Goal: Task Accomplishment & Management: Manage account settings

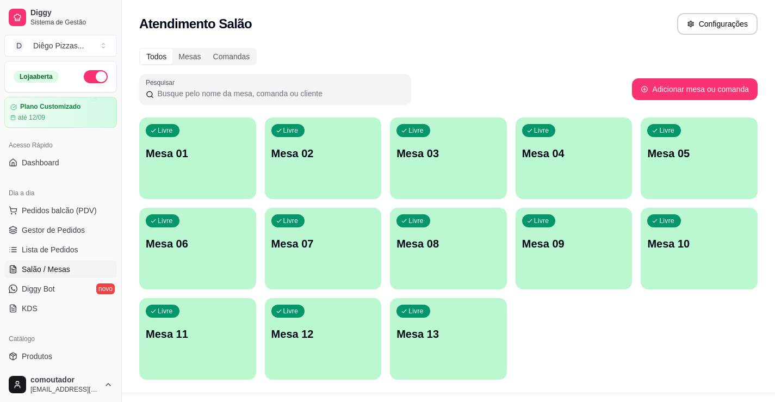
click at [216, 182] on div "Livre Mesa 01" at bounding box center [197, 151] width 117 height 68
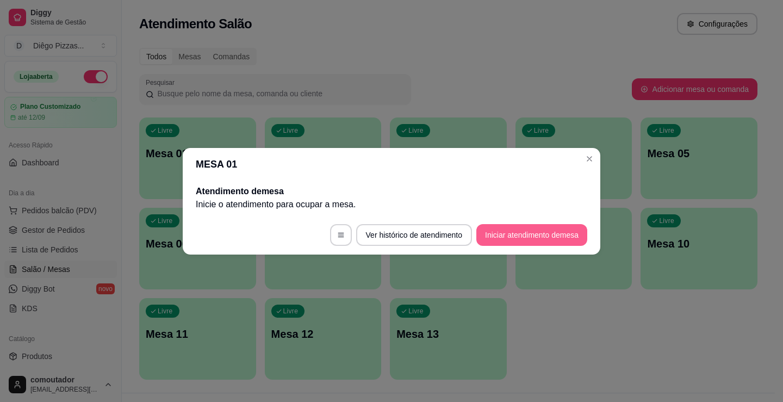
click at [514, 227] on button "Iniciar atendimento de mesa" at bounding box center [531, 235] width 111 height 22
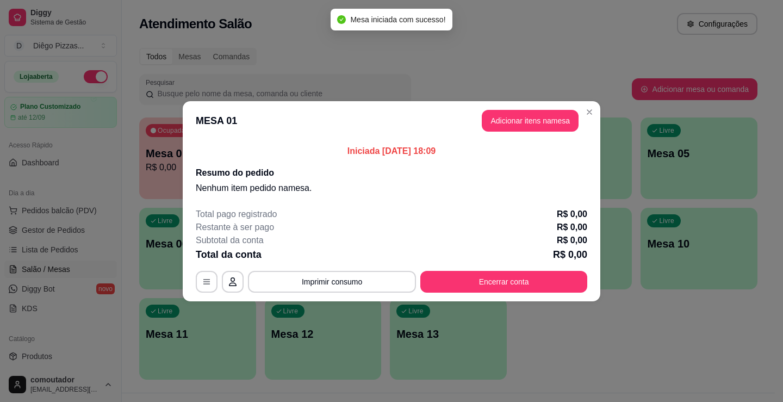
click at [506, 136] on header "MESA 01 Adicionar itens na mesa" at bounding box center [391, 120] width 417 height 39
click at [502, 125] on button "Adicionar itens na mesa" at bounding box center [530, 120] width 94 height 21
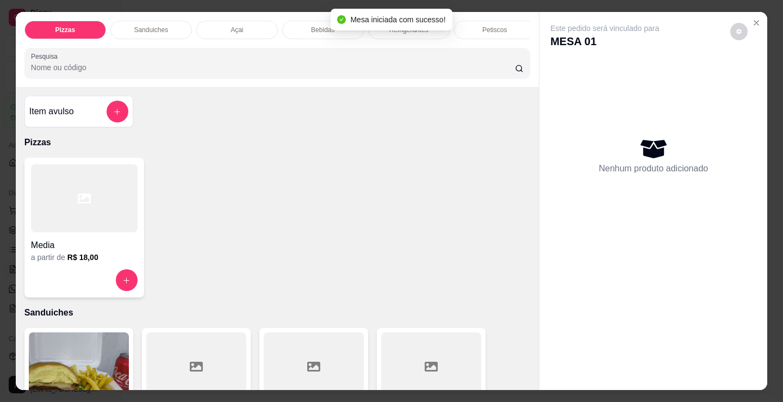
click at [312, 27] on p "Bebidas" at bounding box center [322, 30] width 23 height 9
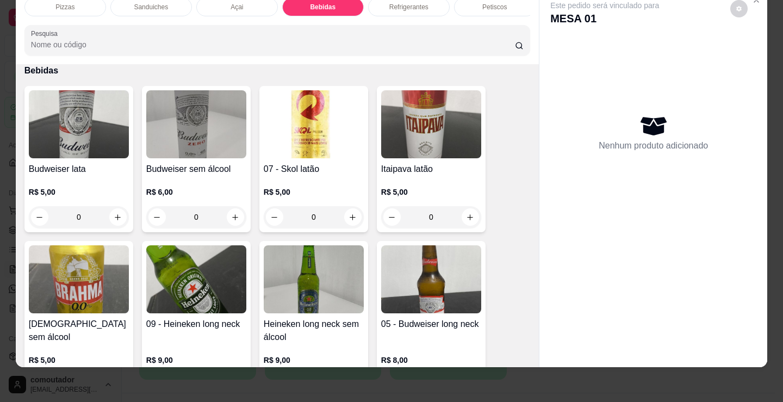
click at [396, 3] on p "Refrigerantes" at bounding box center [408, 7] width 39 height 9
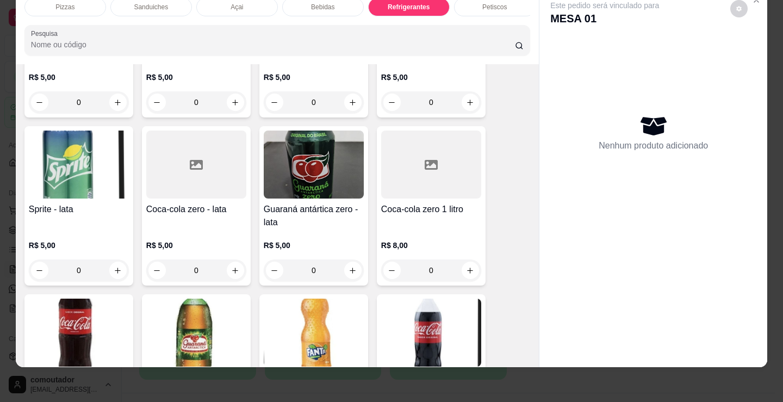
scroll to position [3087, 0]
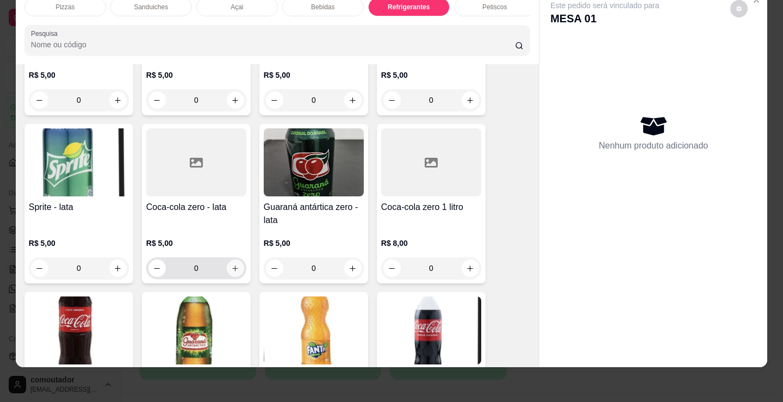
click at [235, 265] on button "increase-product-quantity" at bounding box center [235, 267] width 17 height 17
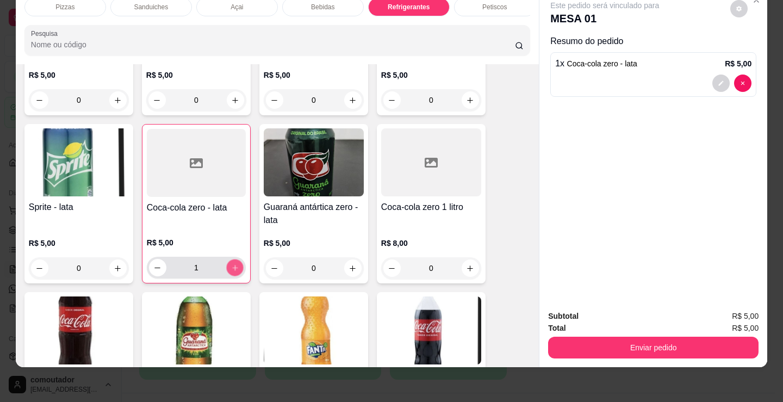
click at [235, 265] on button "increase-product-quantity" at bounding box center [234, 267] width 17 height 17
click at [238, 267] on button "increase-product-quantity" at bounding box center [234, 267] width 17 height 17
type input "3"
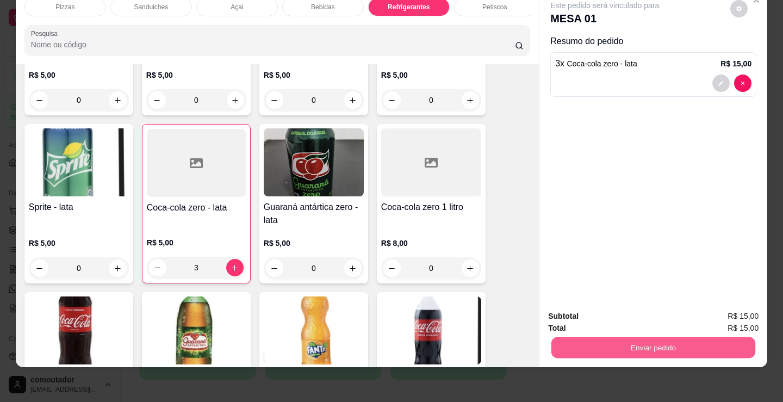
click at [586, 343] on button "Enviar pedido" at bounding box center [653, 346] width 204 height 21
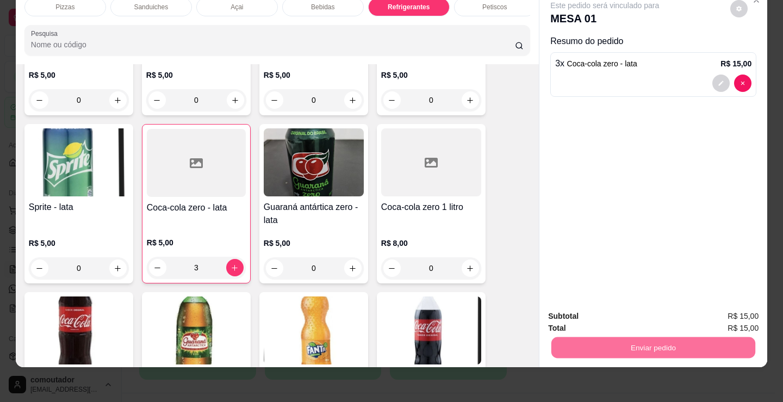
click at [581, 315] on button "Não registrar e enviar pedido" at bounding box center [616, 312] width 113 height 21
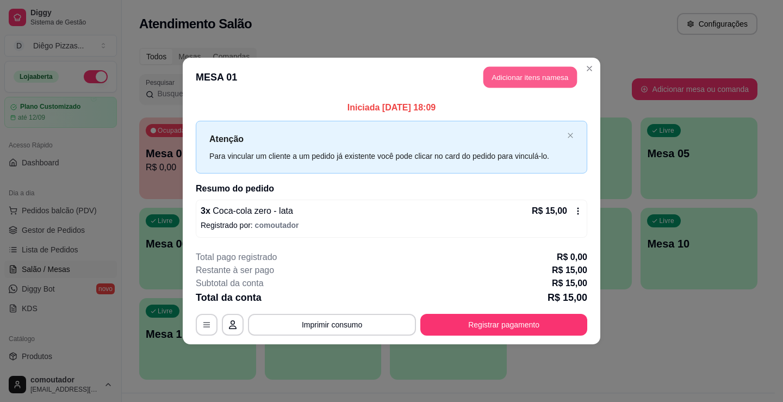
click at [501, 80] on button "Adicionar itens na mesa" at bounding box center [530, 77] width 94 height 21
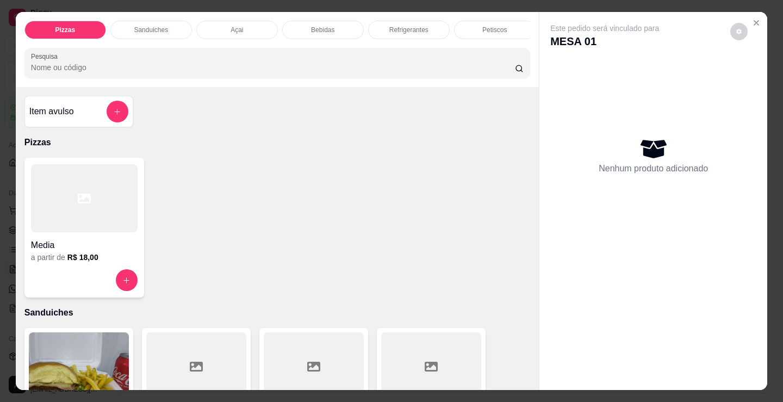
click at [61, 220] on div at bounding box center [84, 198] width 107 height 68
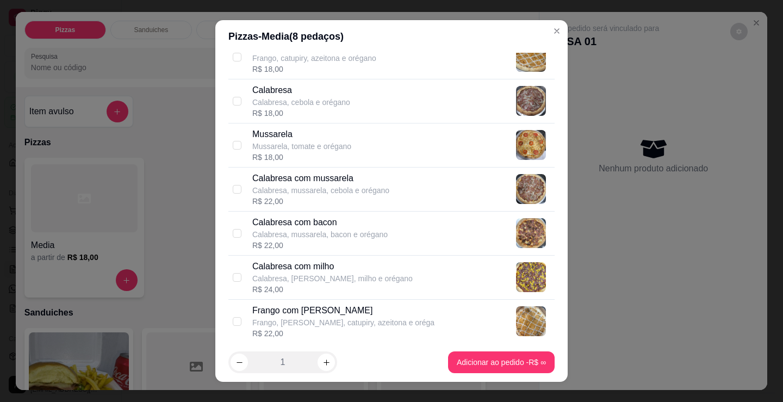
scroll to position [163, 0]
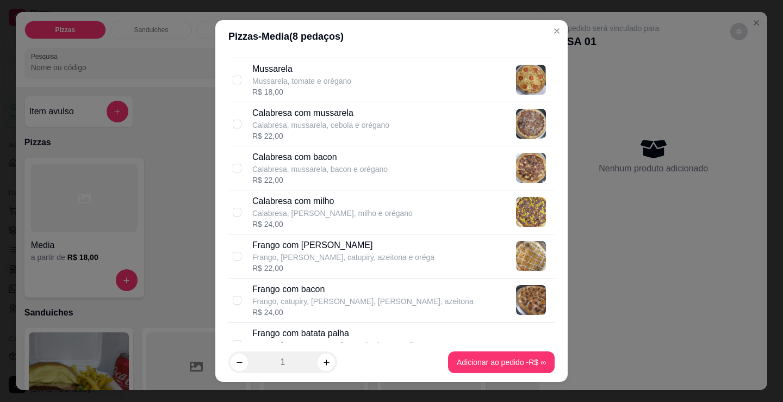
click at [351, 262] on p "Frango, [PERSON_NAME], catupiry, azeitona e oréga" at bounding box center [343, 257] width 182 height 11
checkbox input "true"
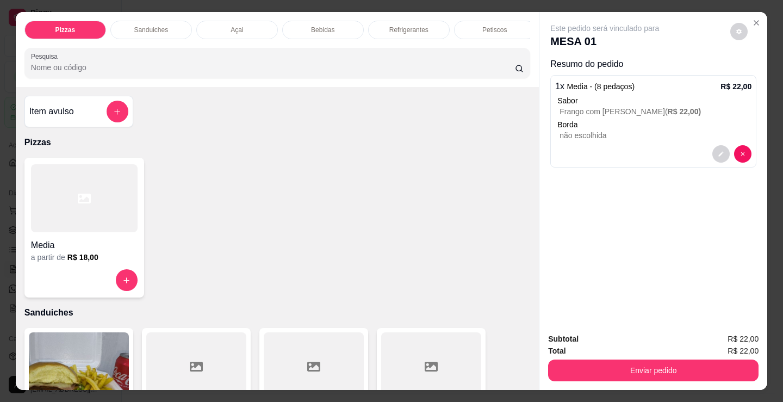
click at [91, 226] on div at bounding box center [84, 198] width 107 height 68
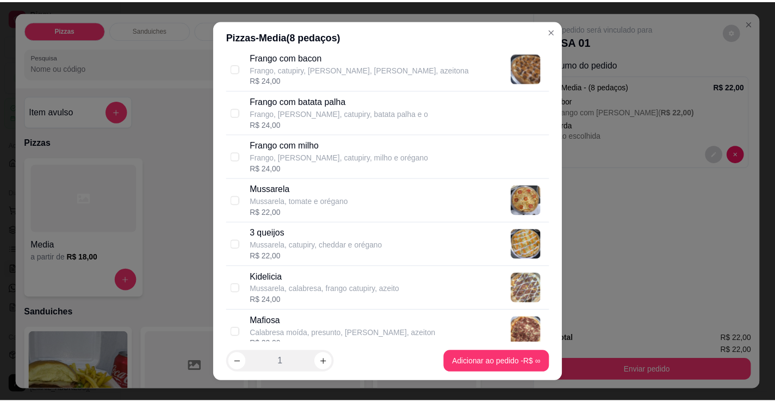
scroll to position [435, 0]
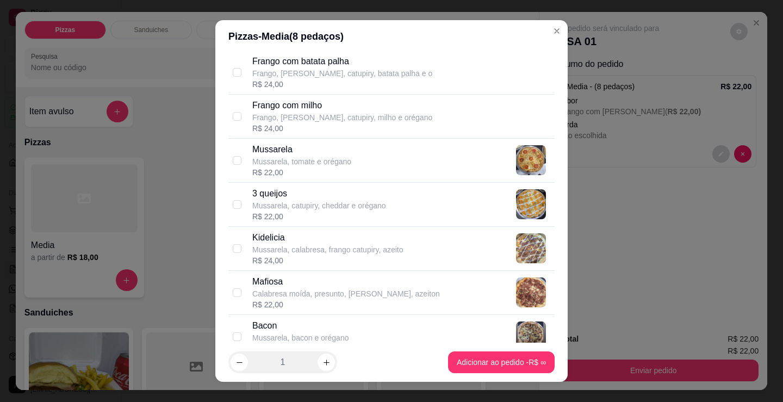
click at [383, 298] on p "Calabresa moída, presunto, [PERSON_NAME], azeiton" at bounding box center [346, 293] width 188 height 11
checkbox input "true"
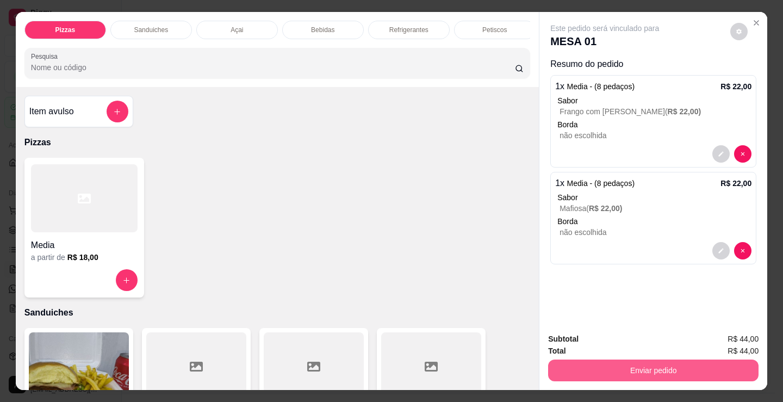
click at [594, 350] on div "Total R$ 44,00" at bounding box center [653, 351] width 210 height 12
click at [593, 359] on button "Enviar pedido" at bounding box center [653, 370] width 210 height 22
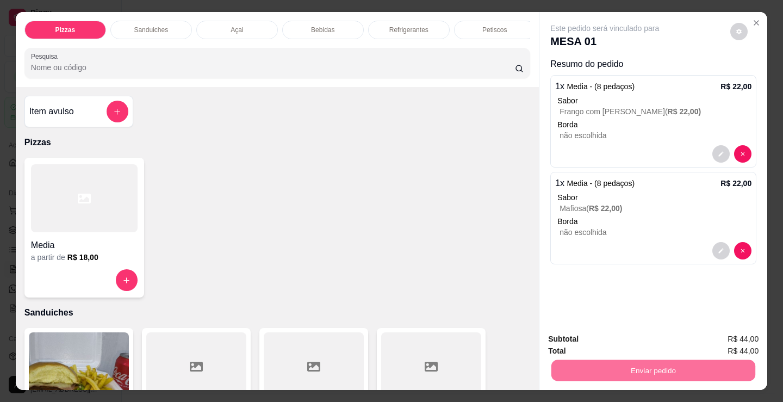
click at [587, 340] on button "Não registrar e enviar pedido" at bounding box center [616, 339] width 113 height 21
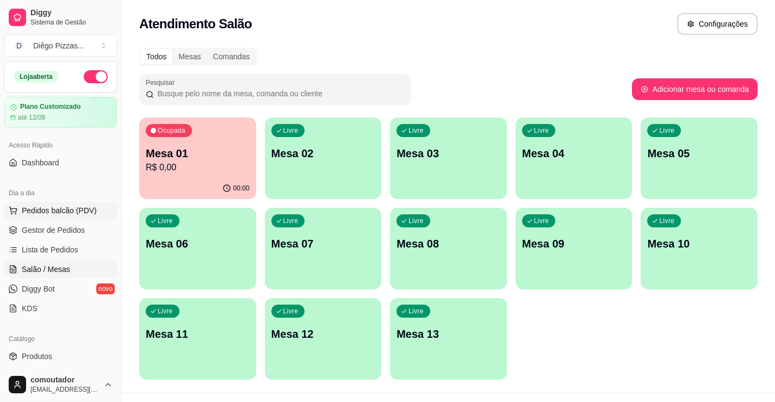
click at [84, 207] on span "Pedidos balcão (PDV)" at bounding box center [59, 210] width 75 height 11
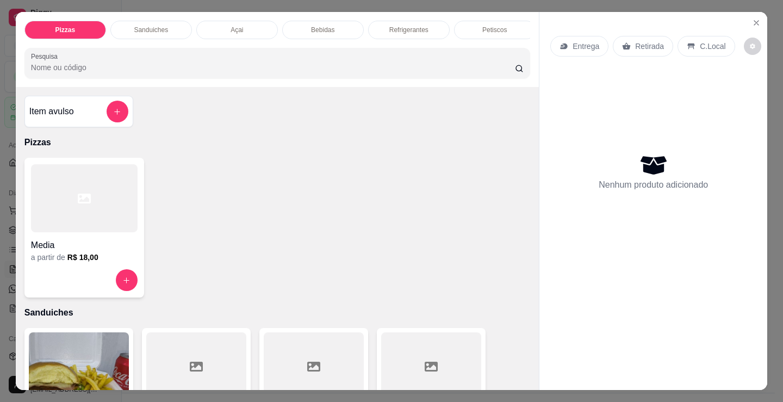
click at [129, 203] on div at bounding box center [84, 198] width 107 height 68
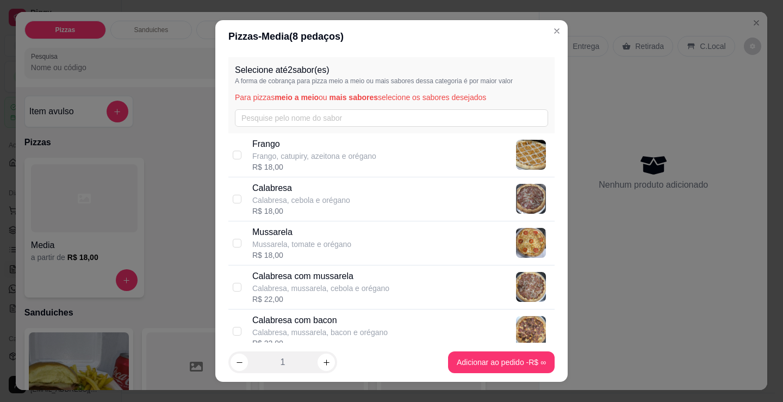
drag, startPoint x: 362, startPoint y: 147, endPoint x: 387, endPoint y: 188, distance: 48.6
click at [362, 147] on p "Frango" at bounding box center [314, 144] width 124 height 13
checkbox input "true"
click at [391, 194] on div "Calabresa Calabresa, cebola e orégano R$ 18,00" at bounding box center [401, 199] width 298 height 35
checkbox input "true"
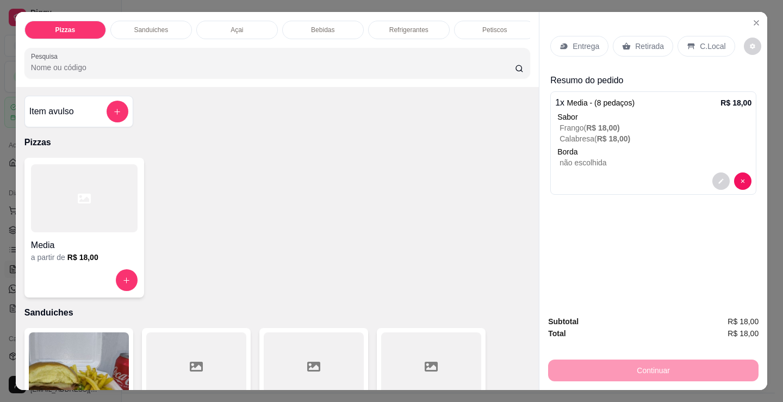
click at [690, 46] on div "C.Local" at bounding box center [705, 46] width 57 height 21
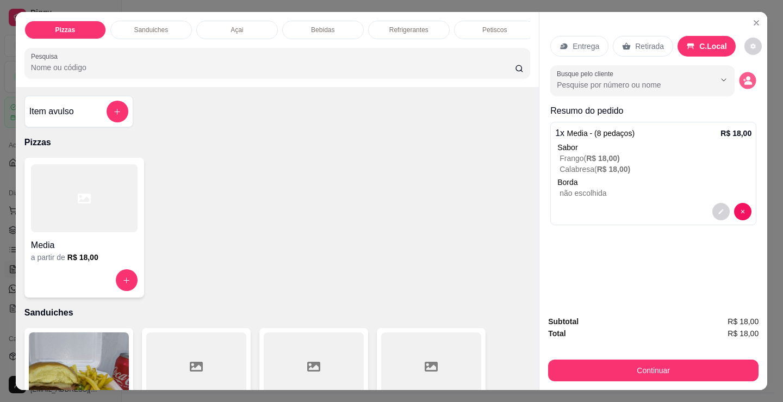
click at [749, 78] on button "decrease-product-quantity" at bounding box center [747, 80] width 17 height 17
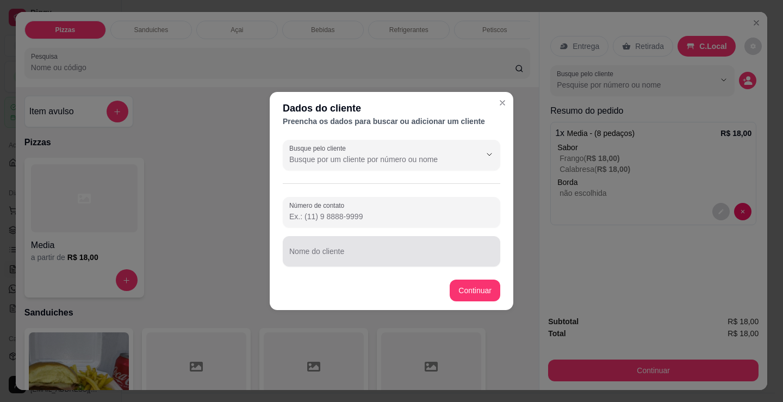
click at [335, 244] on div at bounding box center [391, 251] width 204 height 22
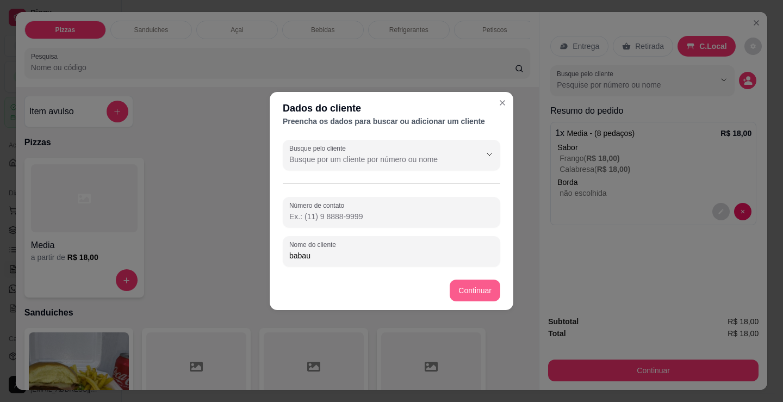
type input "babau"
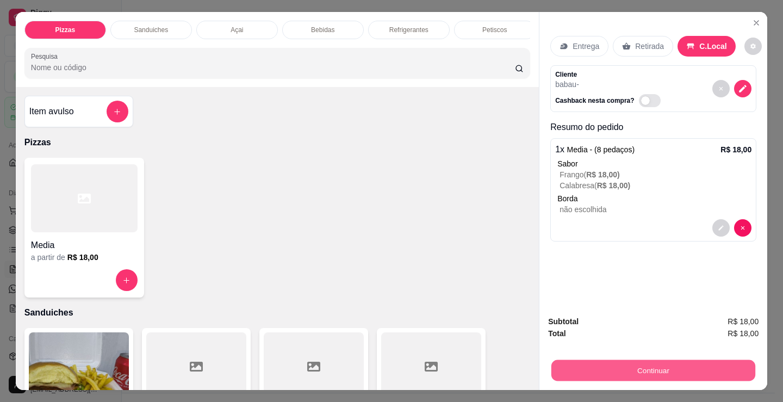
click at [566, 364] on button "Continuar" at bounding box center [653, 369] width 204 height 21
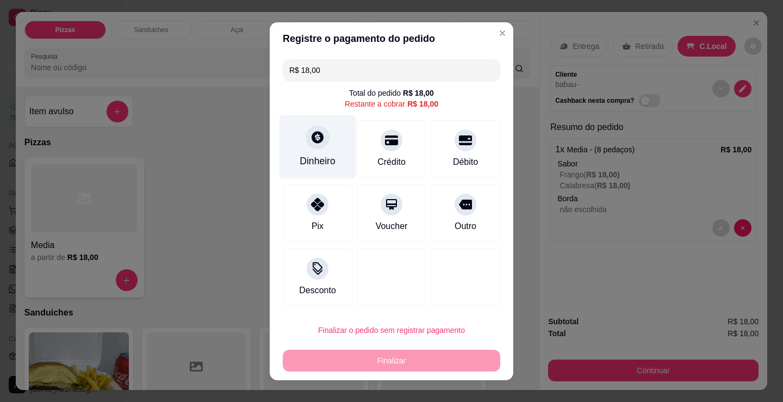
click at [323, 150] on div "Dinheiro" at bounding box center [317, 147] width 77 height 64
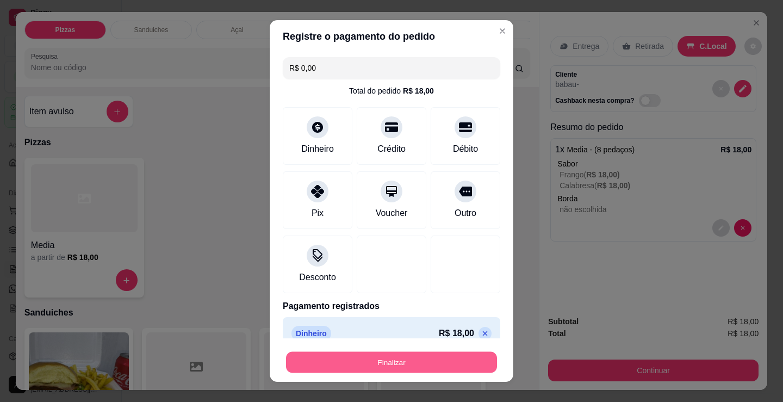
click at [390, 358] on button "Finalizar" at bounding box center [391, 362] width 211 height 21
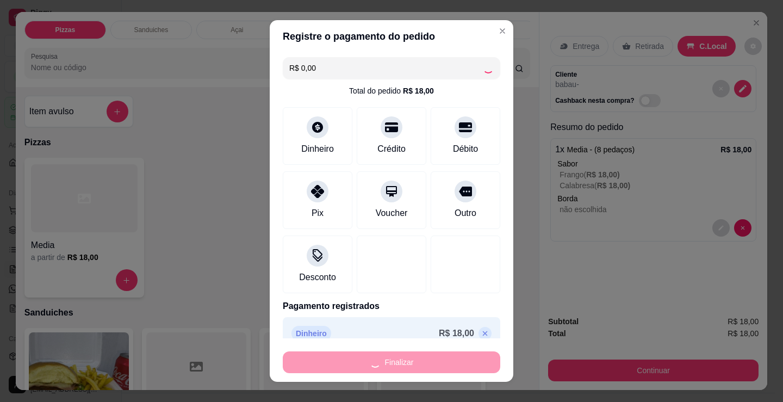
type input "-R$ 18,00"
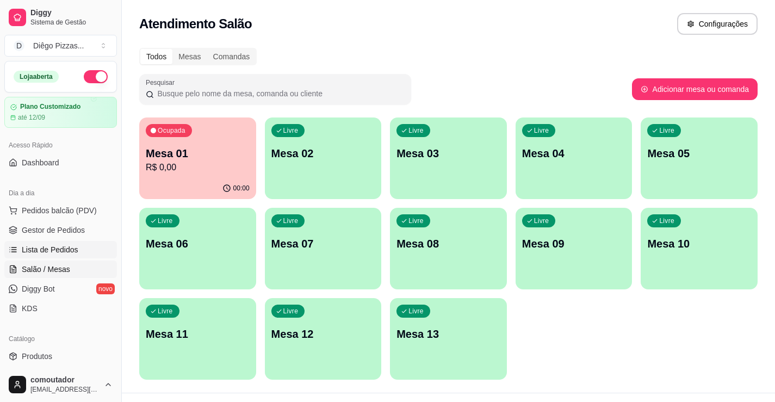
click at [40, 248] on span "Lista de Pedidos" at bounding box center [50, 249] width 57 height 11
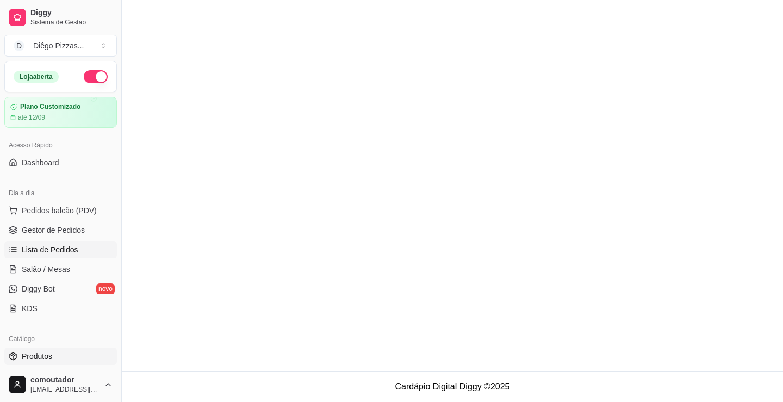
click at [33, 356] on span "Produtos" at bounding box center [37, 356] width 30 height 11
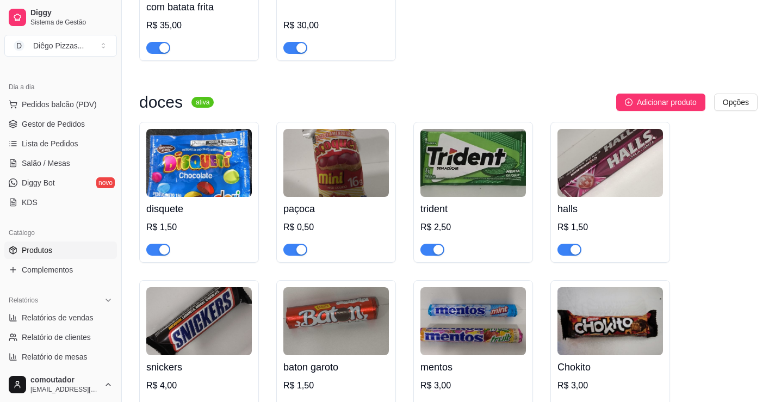
scroll to position [109, 0]
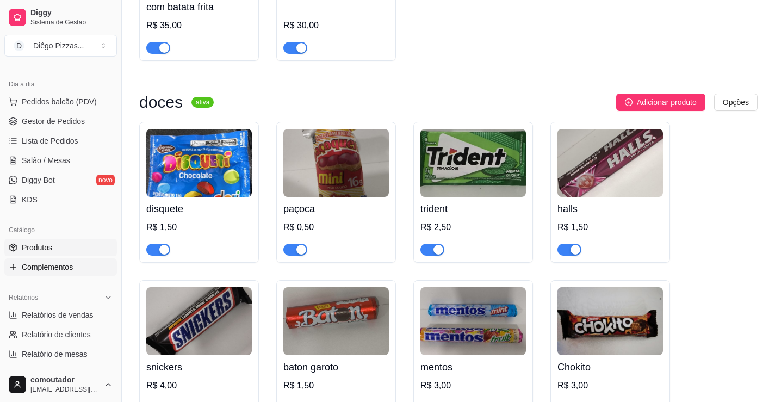
click at [64, 272] on span "Complementos" at bounding box center [47, 266] width 51 height 11
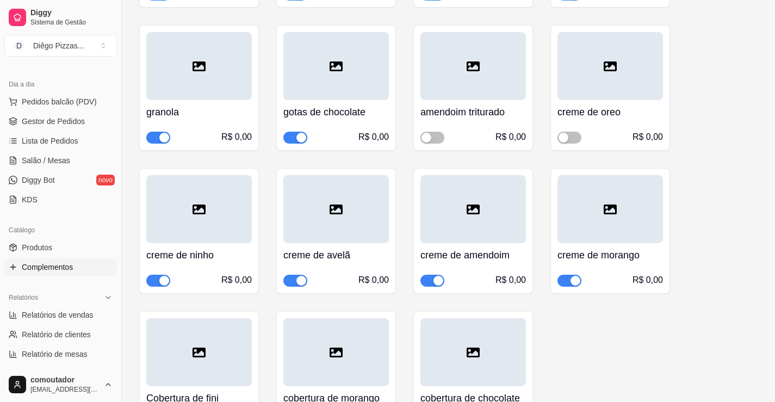
scroll to position [761, 0]
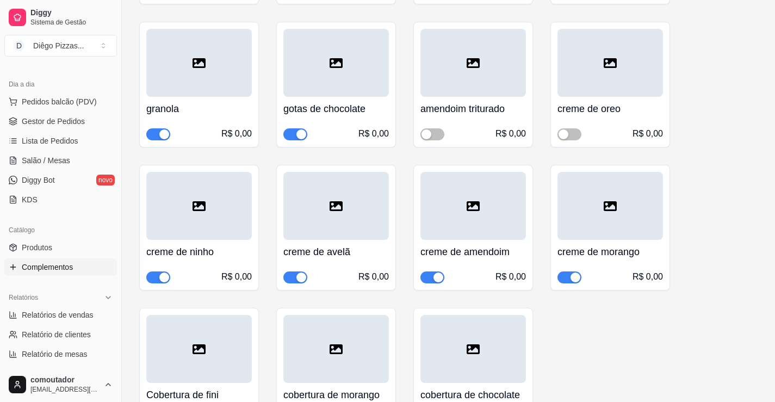
click at [298, 281] on div "button" at bounding box center [301, 277] width 10 height 10
click at [35, 124] on span "Gestor de Pedidos" at bounding box center [53, 121] width 63 height 11
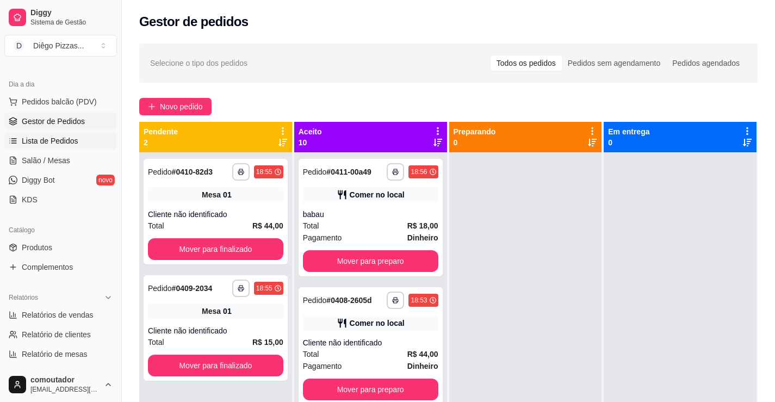
click at [39, 142] on span "Lista de Pedidos" at bounding box center [50, 140] width 57 height 11
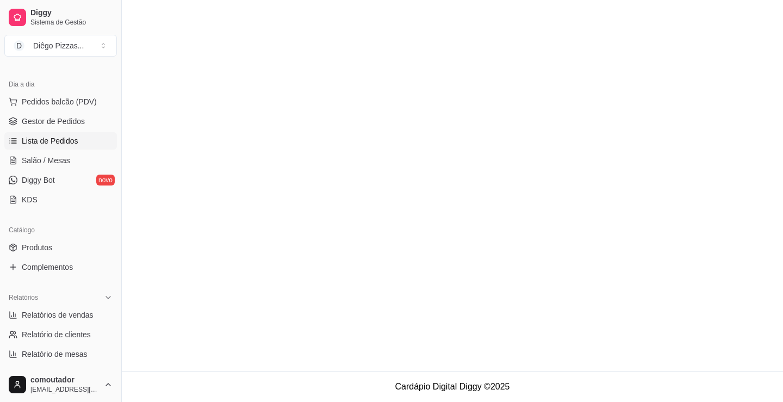
click at [57, 91] on div "Dia a dia" at bounding box center [60, 84] width 113 height 17
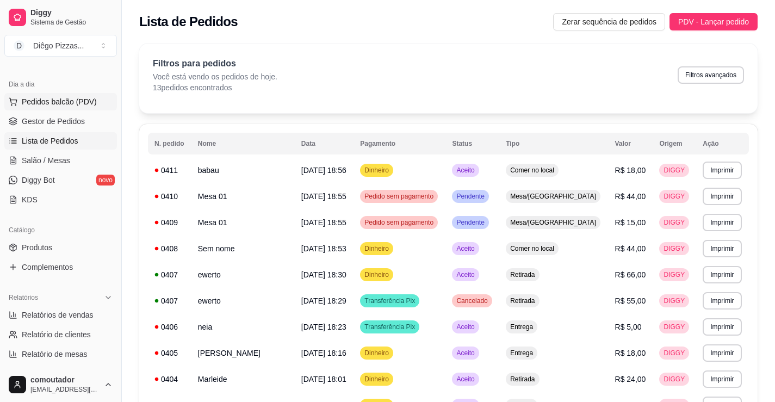
click at [40, 103] on span "Pedidos balcão (PDV)" at bounding box center [59, 101] width 75 height 11
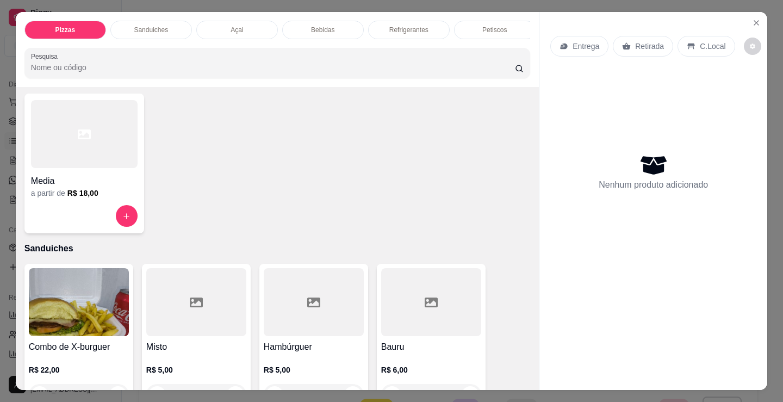
scroll to position [163, 0]
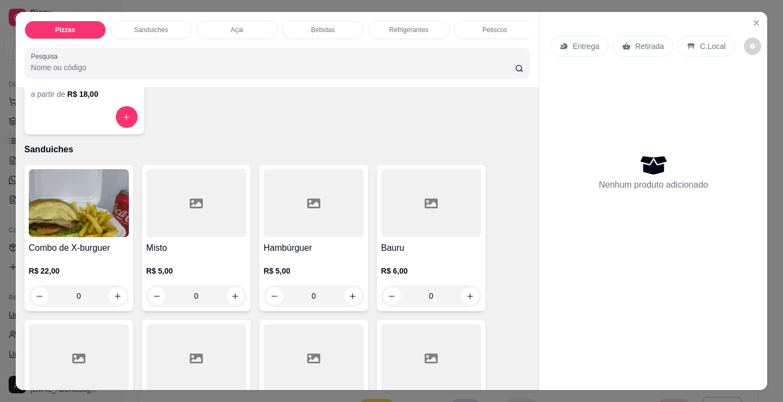
click at [66, 139] on div "Item avulso Pizzas Media a partir de R$ 18,00 Sanduiches Combo de X-burguer R$ …" at bounding box center [277, 238] width 523 height 303
click at [66, 128] on div at bounding box center [84, 117] width 107 height 22
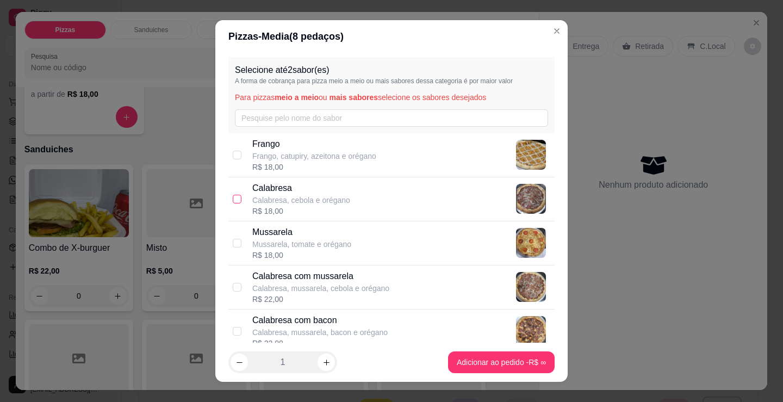
click at [233, 197] on input "checkbox" at bounding box center [237, 199] width 9 height 9
checkbox input "true"
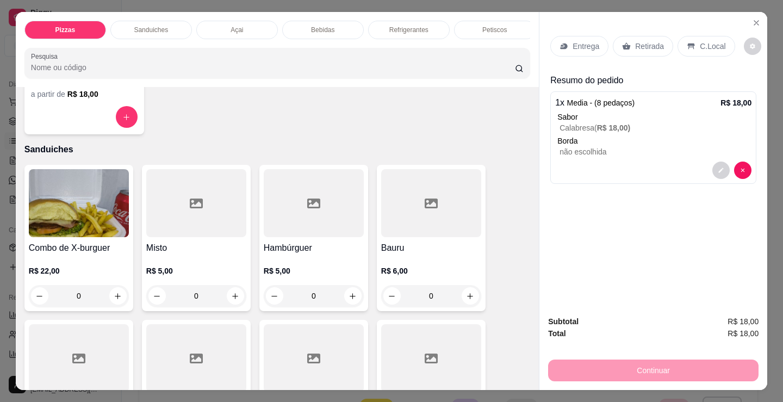
click at [588, 42] on p "Entrega" at bounding box center [585, 46] width 27 height 11
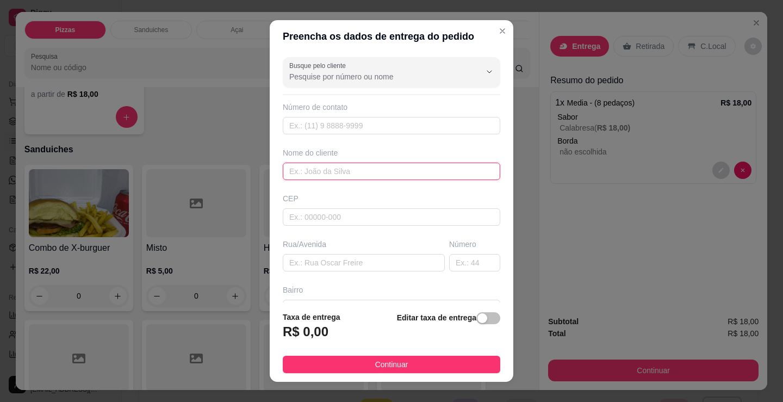
click at [332, 172] on input "text" at bounding box center [391, 171] width 217 height 17
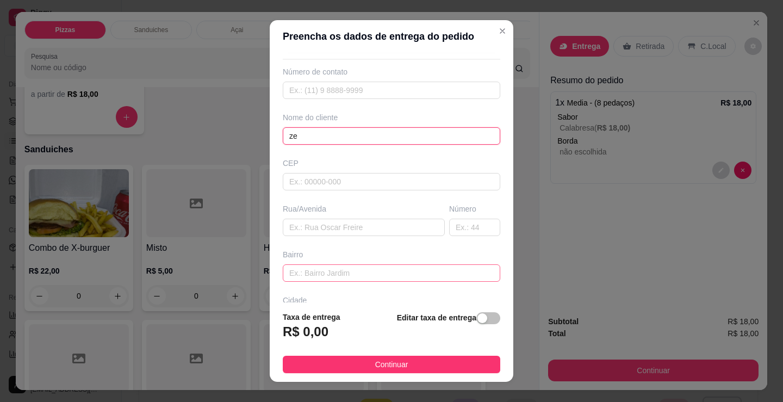
scroll to position [54, 0]
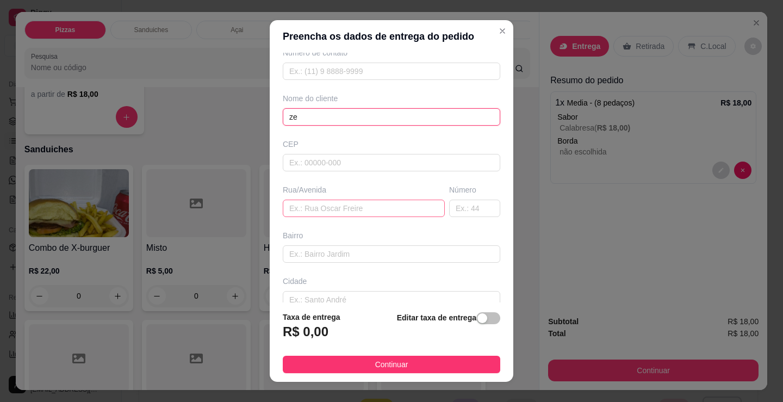
type input "ze"
click at [306, 211] on input "text" at bounding box center [364, 208] width 162 height 17
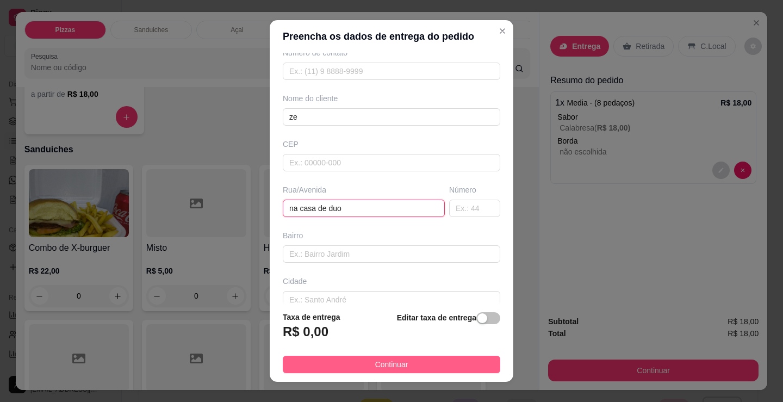
type input "na casa de duo"
click at [375, 365] on span "Continuar" at bounding box center [391, 364] width 33 height 12
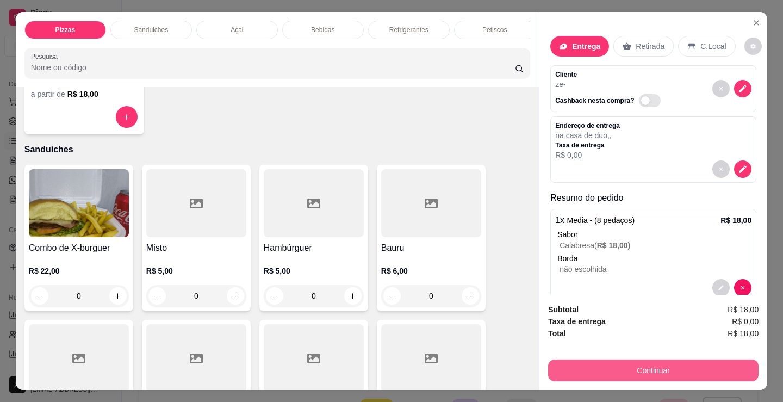
click at [577, 369] on button "Continuar" at bounding box center [653, 370] width 210 height 22
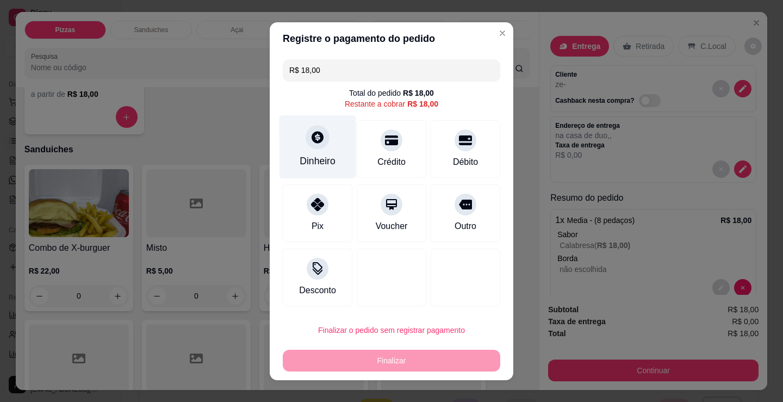
click at [311, 133] on icon at bounding box center [317, 137] width 12 height 12
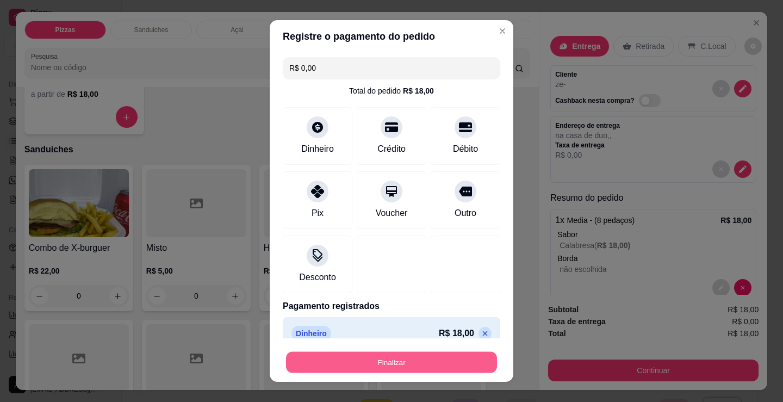
click at [425, 365] on button "Finalizar" at bounding box center [391, 362] width 211 height 21
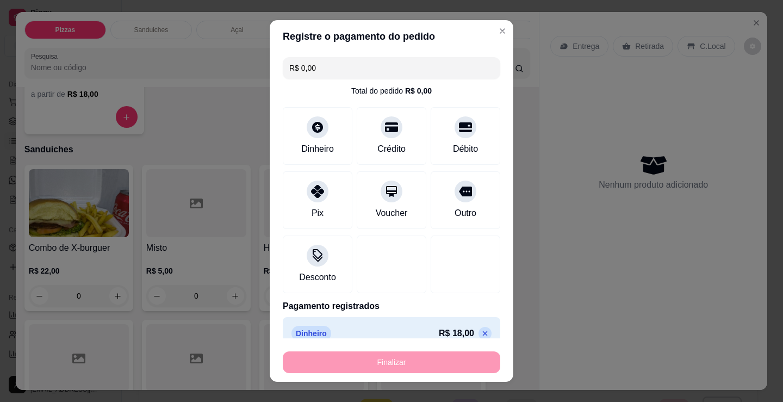
type input "-R$ 18,00"
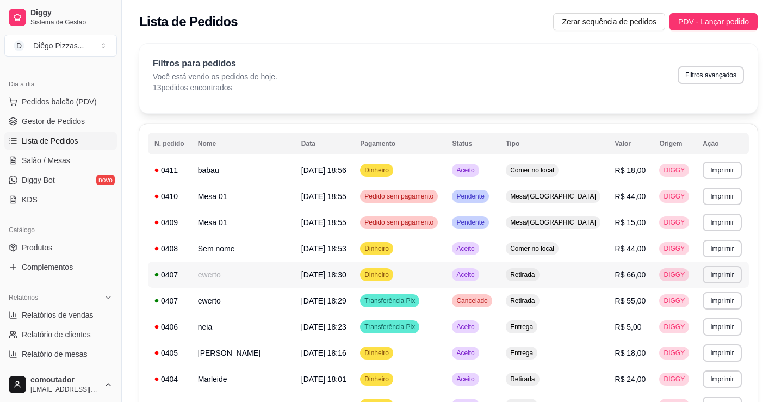
click at [652, 284] on td "DIGGY" at bounding box center [673, 274] width 43 height 26
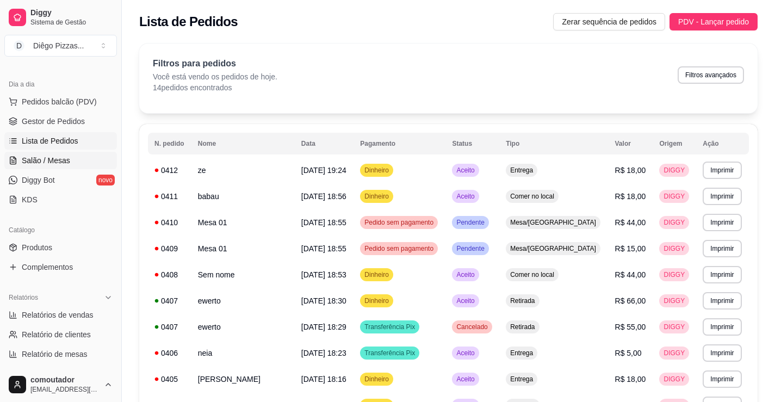
click at [67, 159] on span "Salão / Mesas" at bounding box center [46, 160] width 48 height 11
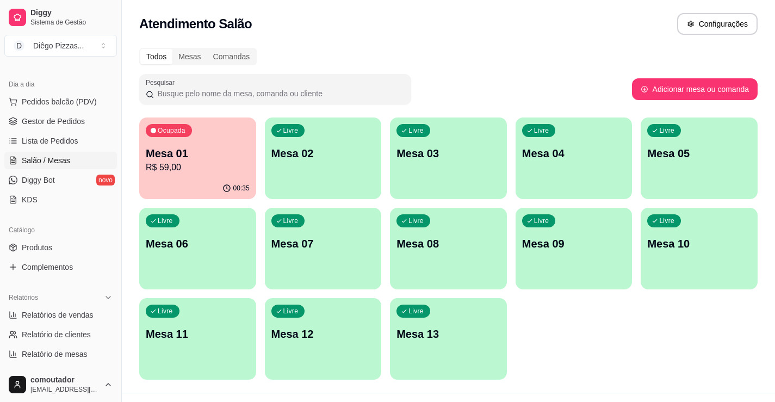
click at [229, 149] on p "Mesa 01" at bounding box center [198, 153] width 104 height 15
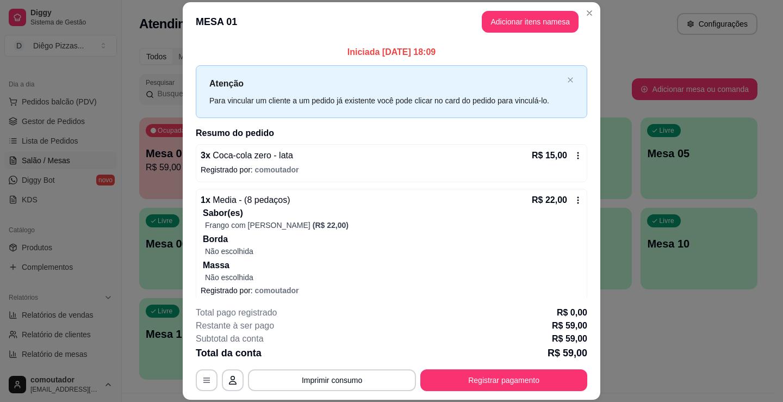
click at [378, 158] on div "3 x Coca-cola zero - lata R$ 15,00" at bounding box center [392, 155] width 382 height 13
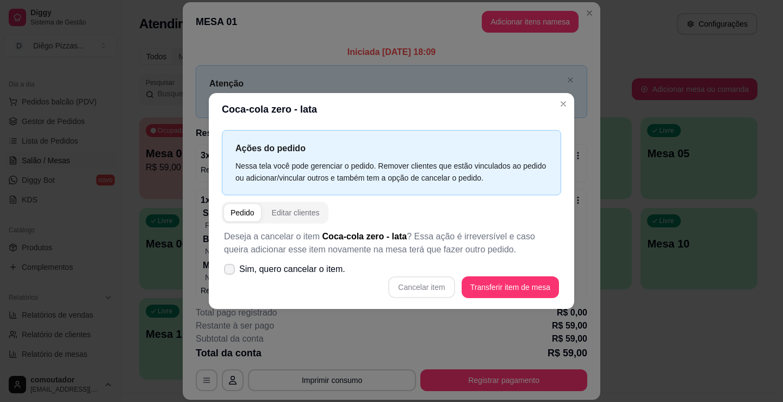
click at [315, 268] on span "Sim, quero cancelar o item." at bounding box center [292, 269] width 106 height 13
click at [230, 271] on input "Sim, quero cancelar o item." at bounding box center [226, 274] width 7 height 7
checkbox input "true"
click at [437, 284] on button "Cancelar item" at bounding box center [421, 287] width 66 height 22
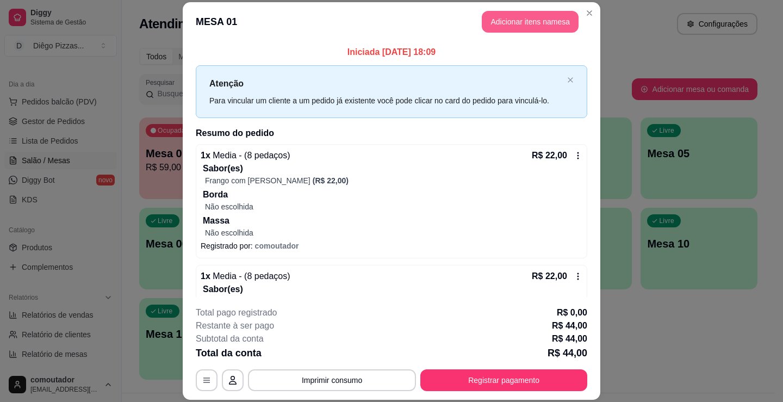
click at [508, 27] on button "Adicionar itens na mesa" at bounding box center [530, 22] width 97 height 22
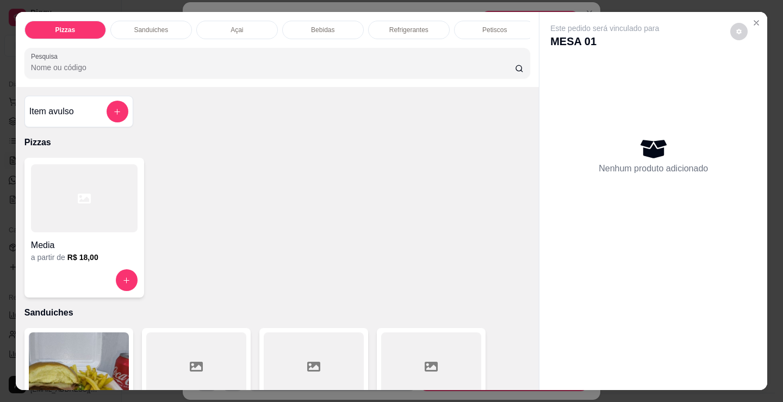
click at [403, 27] on p "Refrigerantes" at bounding box center [408, 30] width 39 height 9
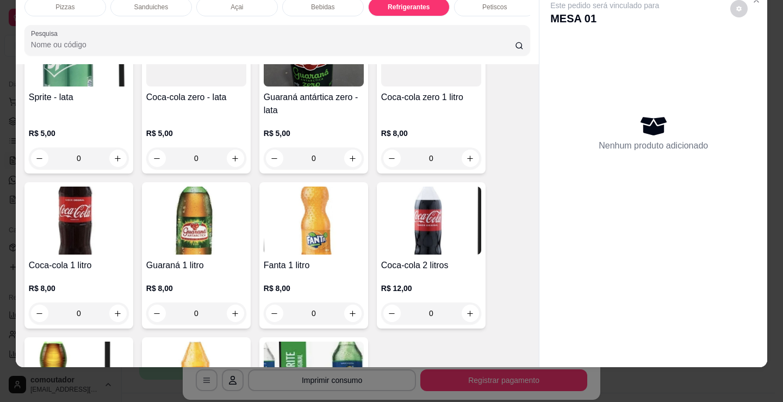
scroll to position [3305, 0]
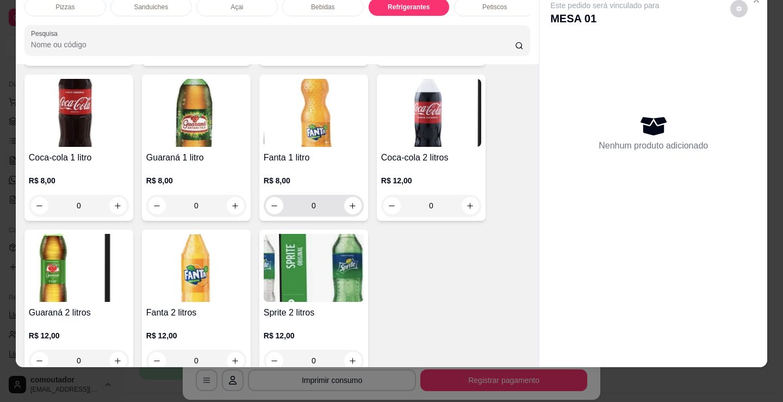
click at [338, 208] on input "0" at bounding box center [313, 206] width 61 height 22
click at [350, 206] on icon "increase-product-quantity" at bounding box center [353, 206] width 6 height 6
type input "1"
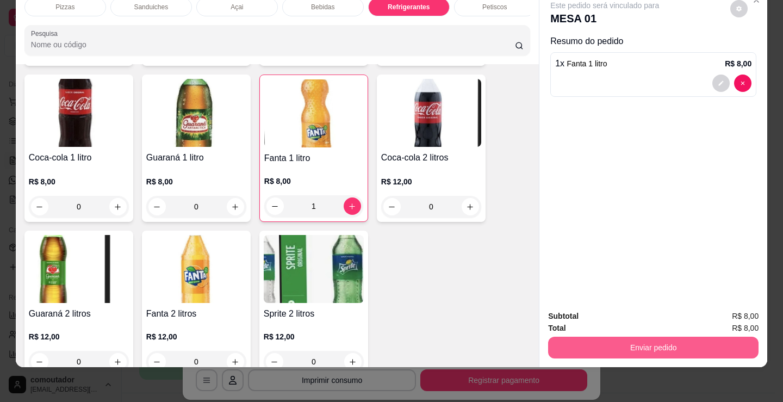
click at [558, 347] on button "Enviar pedido" at bounding box center [653, 347] width 210 height 22
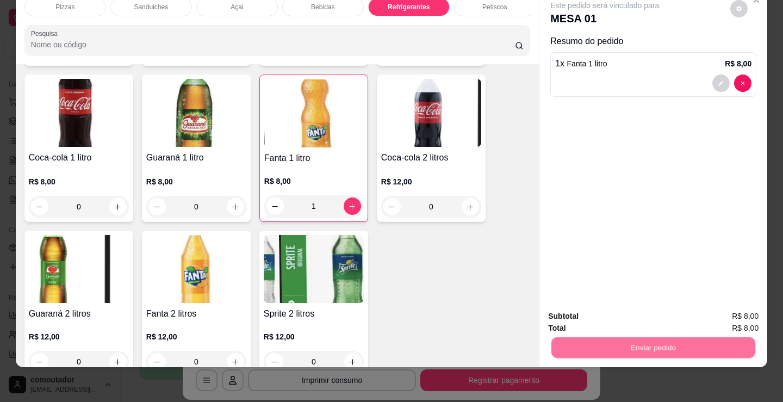
click at [571, 307] on button "Não registrar e enviar pedido" at bounding box center [618, 312] width 110 height 20
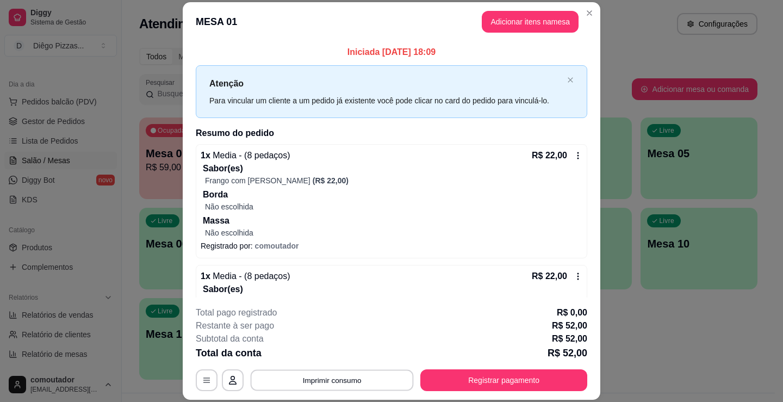
click at [354, 384] on button "Imprimir consumo" at bounding box center [332, 380] width 163 height 21
click at [345, 362] on button "IMPRESSORA" at bounding box center [331, 354] width 79 height 17
click at [522, 379] on button "Registrar pagamento" at bounding box center [504, 380] width 162 height 21
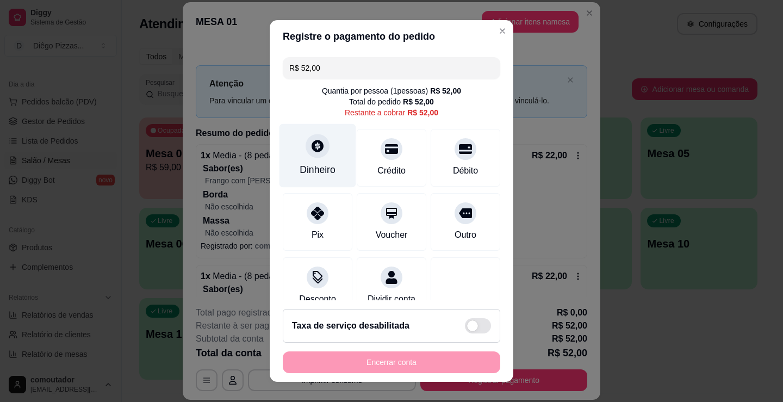
click at [315, 161] on div "Dinheiro" at bounding box center [317, 156] width 77 height 64
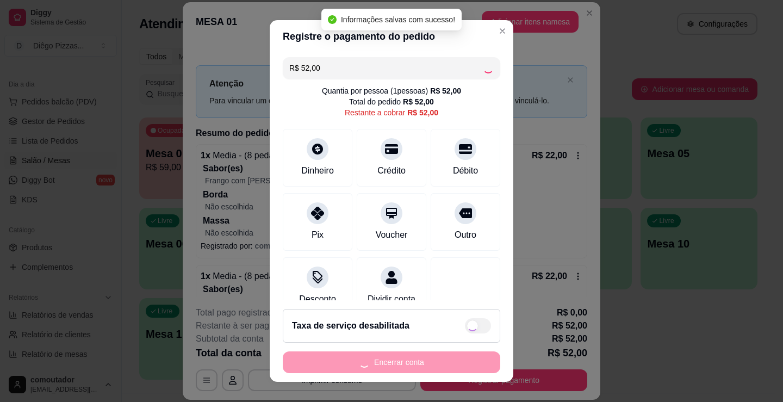
type input "R$ 0,00"
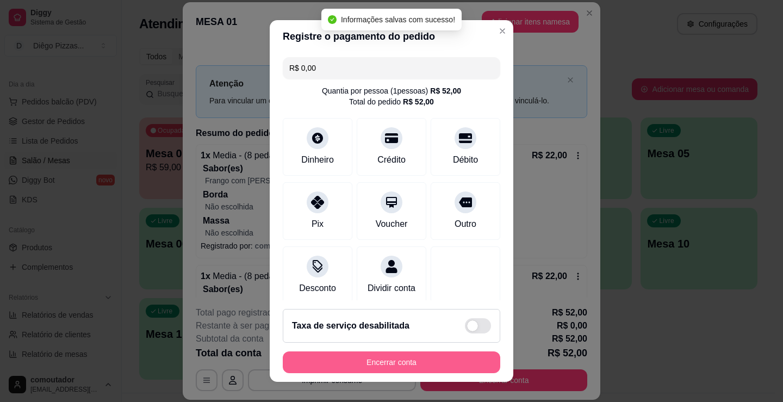
click at [445, 367] on button "Encerrar conta" at bounding box center [391, 362] width 217 height 22
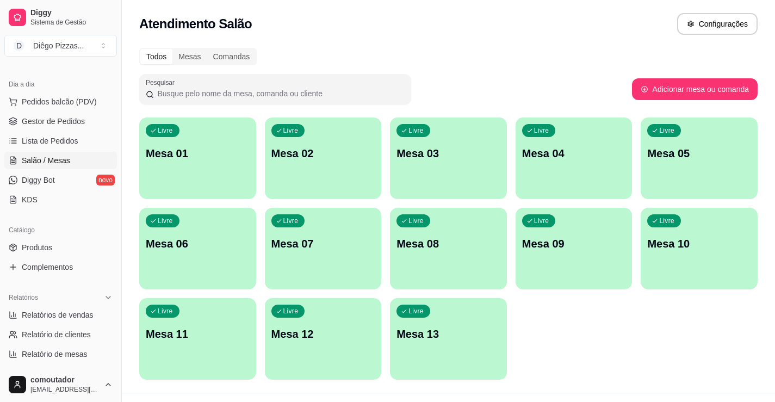
click at [163, 170] on div "Livre Mesa 01" at bounding box center [197, 151] width 117 height 68
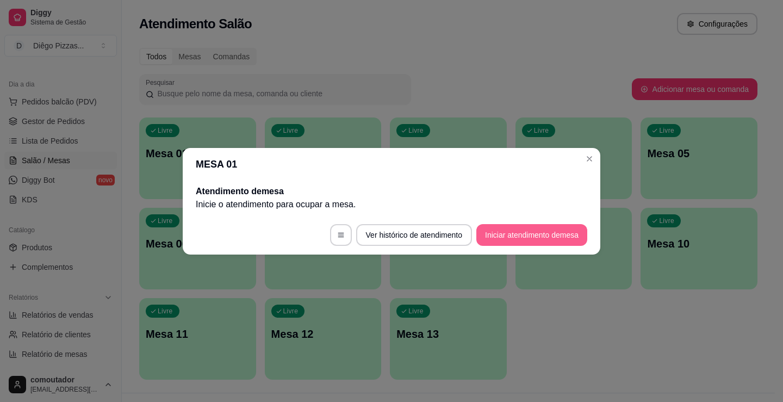
click at [518, 228] on button "Iniciar atendimento de mesa" at bounding box center [531, 235] width 111 height 22
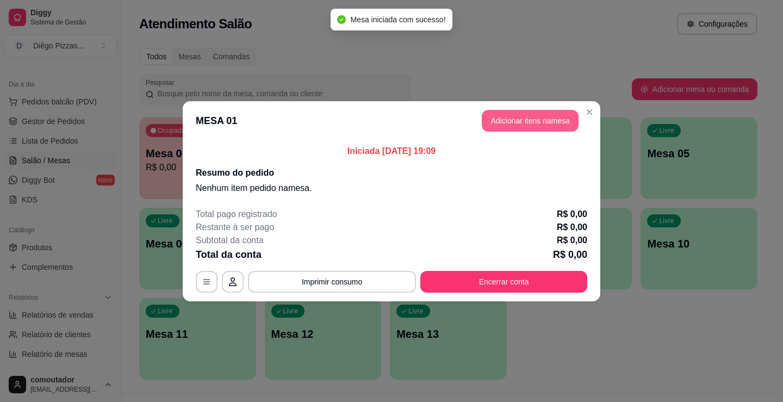
click at [516, 124] on button "Adicionar itens na mesa" at bounding box center [530, 121] width 97 height 22
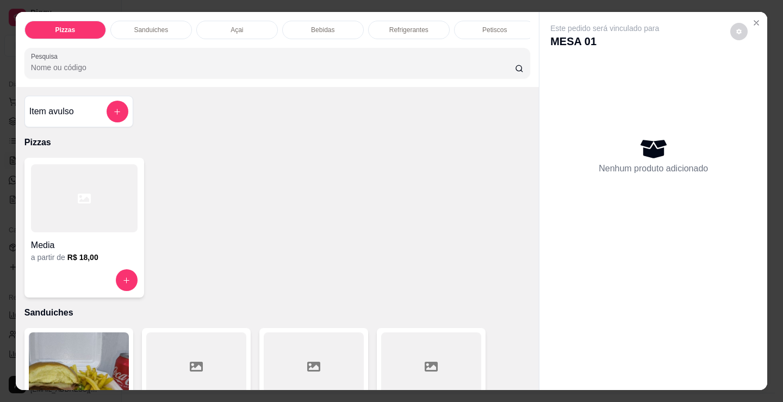
click at [490, 26] on p "Petiscos" at bounding box center [494, 30] width 24 height 9
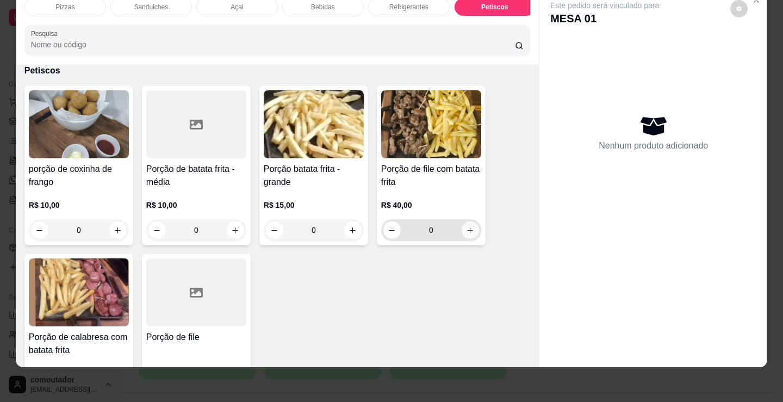
click at [466, 227] on icon "increase-product-quantity" at bounding box center [470, 230] width 8 height 8
type input "1"
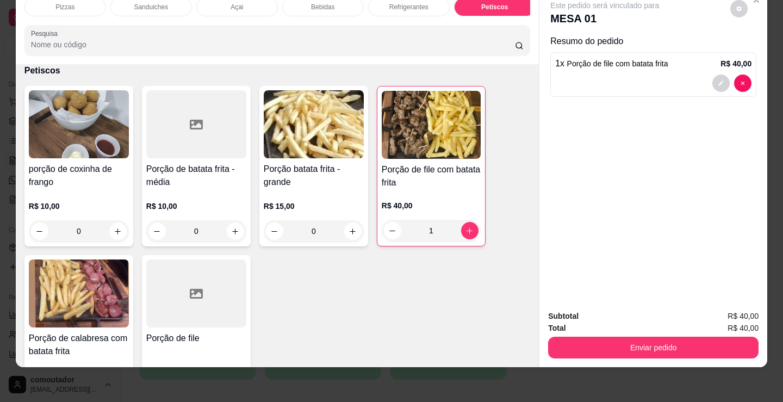
click at [437, 7] on div "Refrigerantes" at bounding box center [409, 7] width 82 height 18
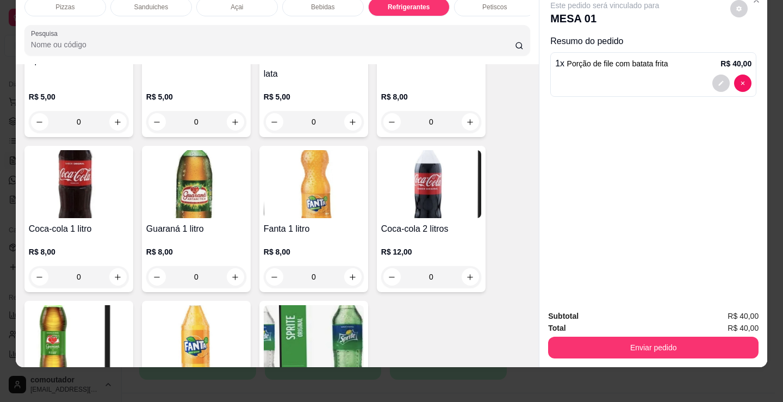
scroll to position [3250, 0]
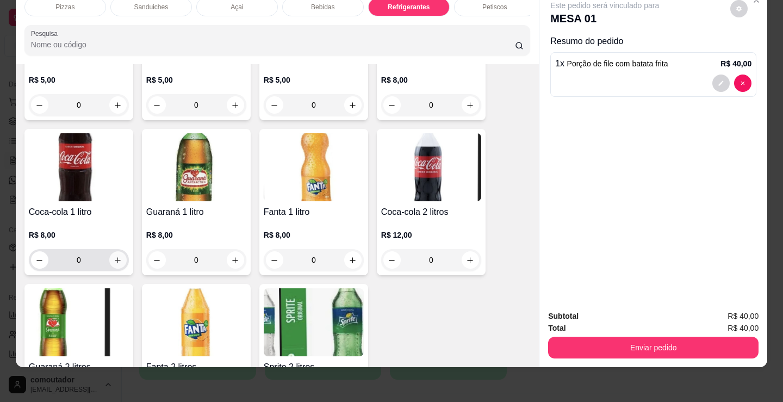
click at [117, 263] on icon "increase-product-quantity" at bounding box center [118, 260] width 8 height 8
type input "1"
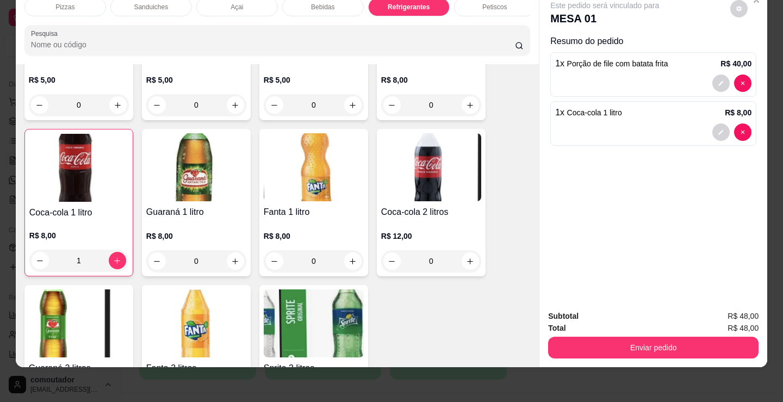
click at [338, 4] on div "Bebidas" at bounding box center [323, 7] width 82 height 18
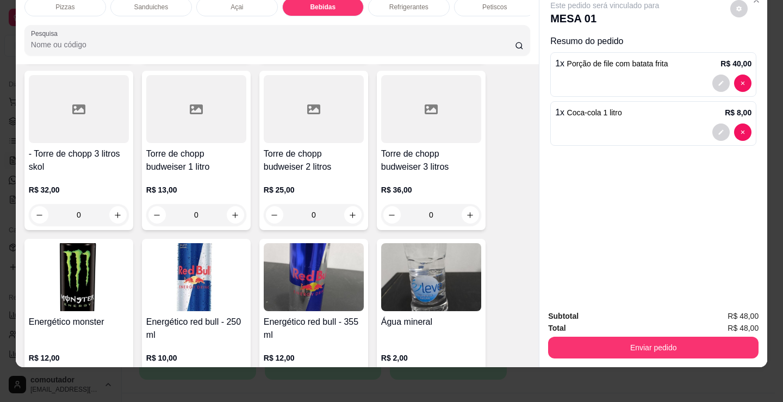
scroll to position [2162, 0]
click at [356, 219] on button "increase-product-quantity" at bounding box center [352, 215] width 17 height 17
type input "1"
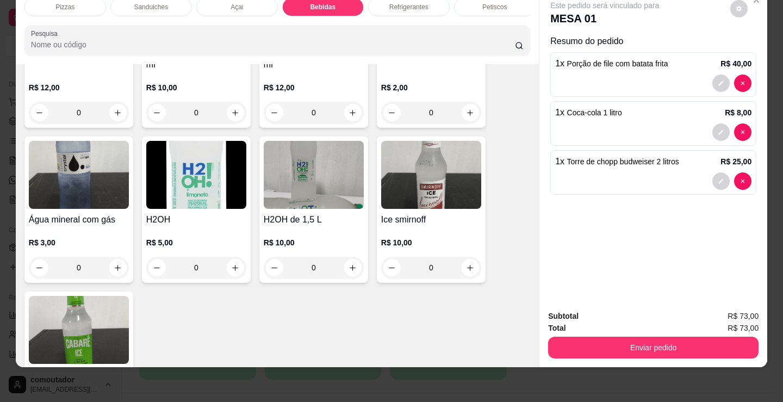
scroll to position [2489, 0]
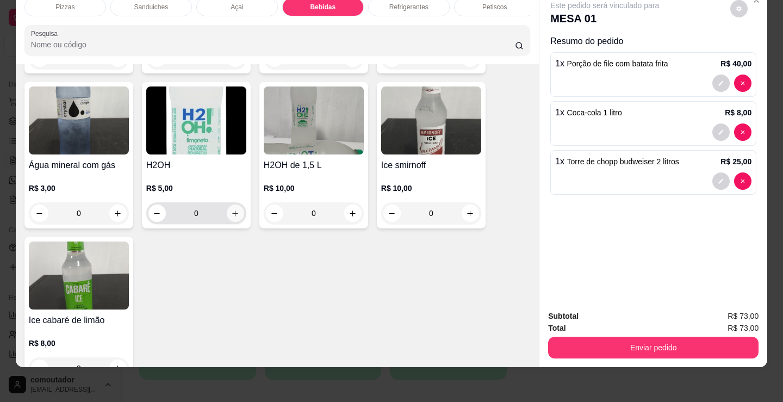
click at [231, 215] on icon "increase-product-quantity" at bounding box center [235, 213] width 8 height 8
type input "1"
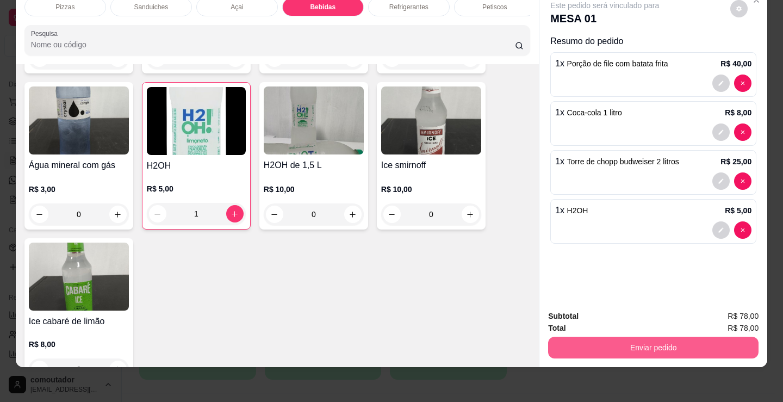
click at [608, 336] on button "Enviar pedido" at bounding box center [653, 347] width 210 height 22
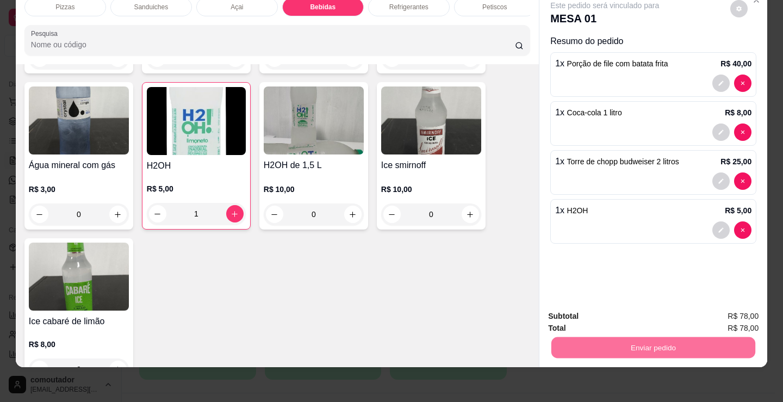
click at [598, 313] on button "Não registrar e enviar pedido" at bounding box center [616, 312] width 113 height 21
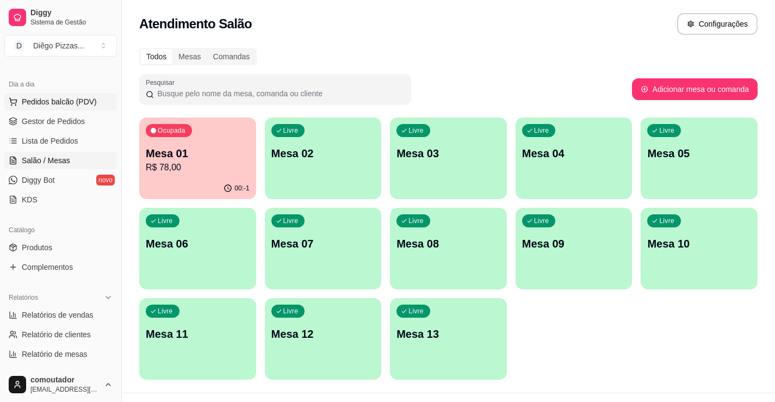
click at [24, 108] on button "Pedidos balcão (PDV)" at bounding box center [60, 101] width 113 height 17
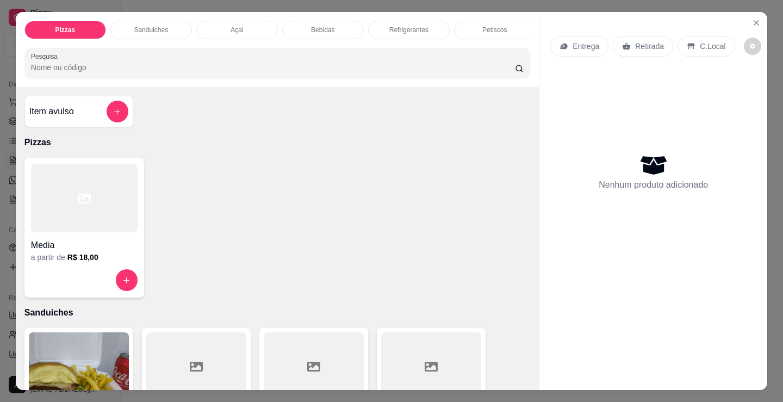
click at [88, 176] on div at bounding box center [84, 198] width 107 height 68
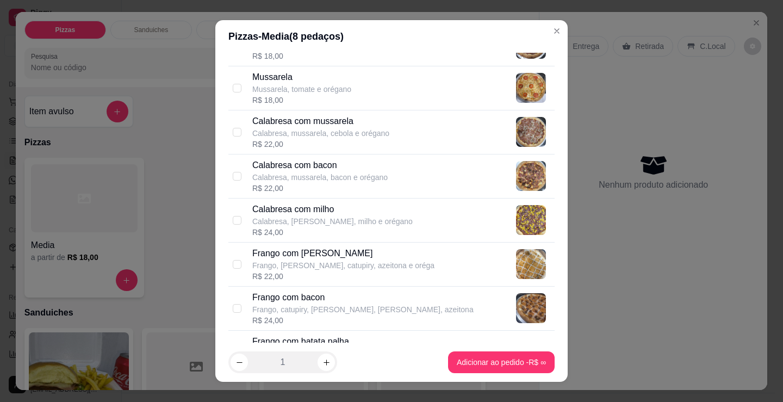
scroll to position [163, 0]
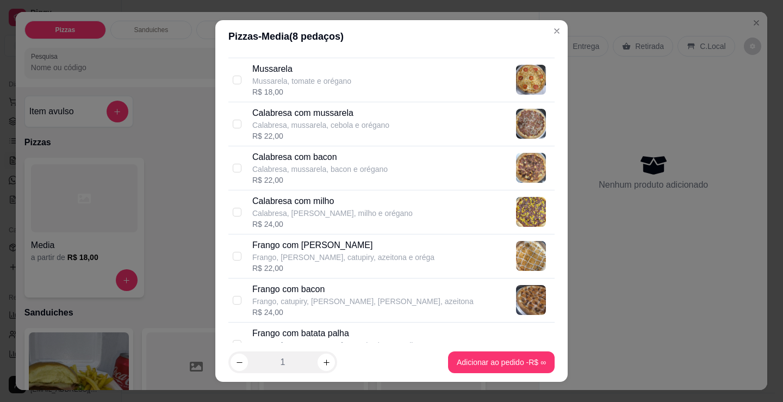
click at [360, 252] on p "Frango, [PERSON_NAME], catupiry, azeitona e oréga" at bounding box center [343, 257] width 182 height 11
checkbox input "true"
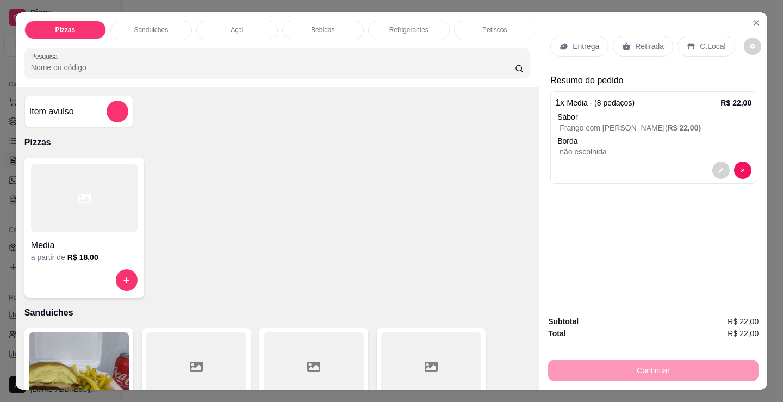
click at [508, 29] on div "Petiscos" at bounding box center [495, 30] width 82 height 18
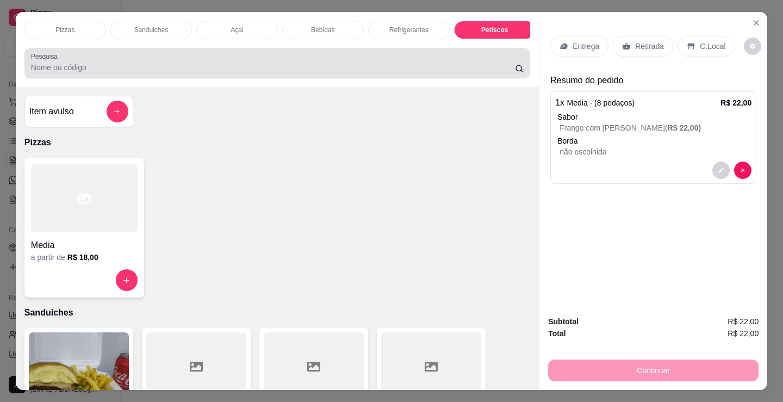
scroll to position [27, 0]
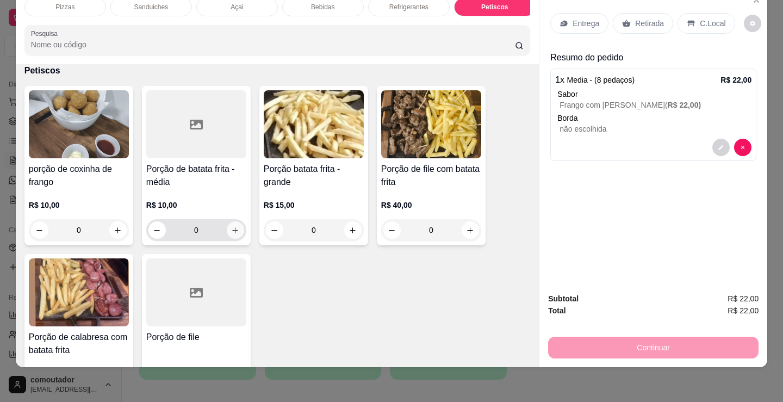
click at [231, 234] on icon "increase-product-quantity" at bounding box center [235, 230] width 8 height 8
type input "1"
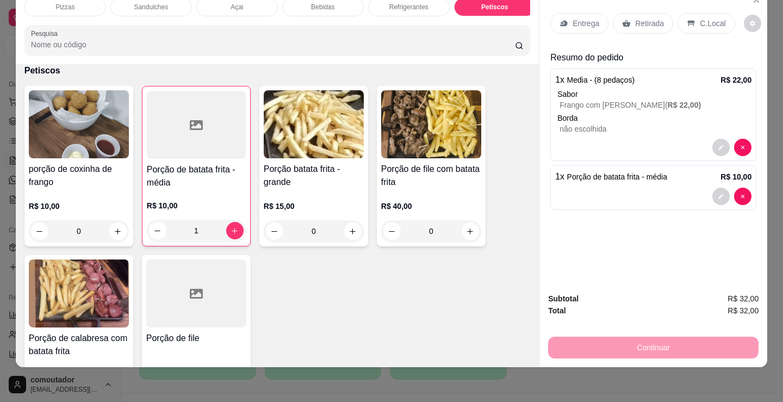
click at [557, 24] on div "Entrega" at bounding box center [579, 23] width 58 height 21
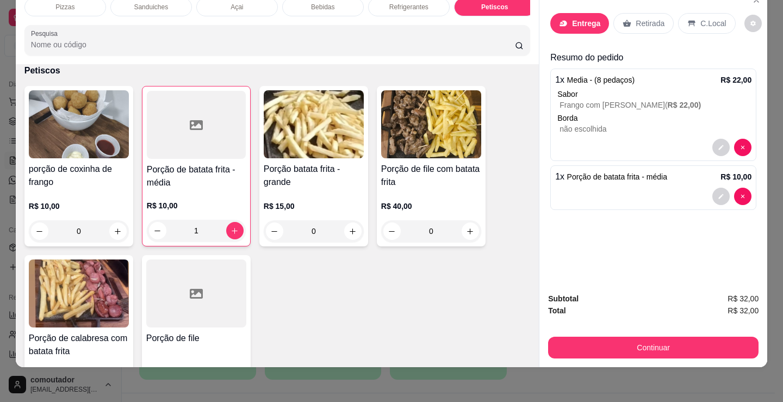
click at [343, 178] on input "text" at bounding box center [391, 171] width 217 height 17
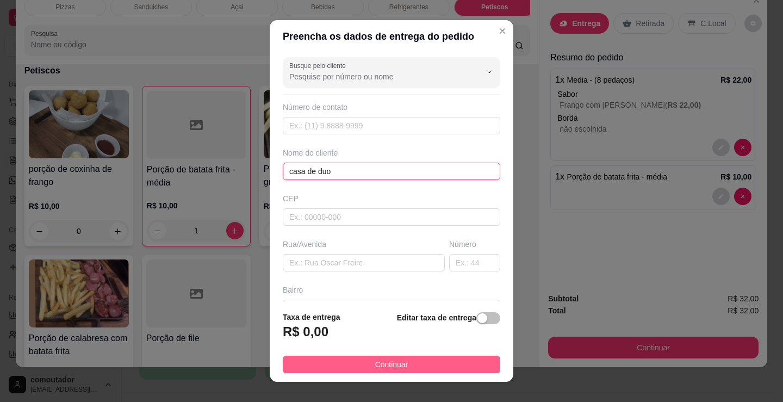
type input "casa de duo"
click at [459, 359] on button "Continuar" at bounding box center [391, 364] width 217 height 17
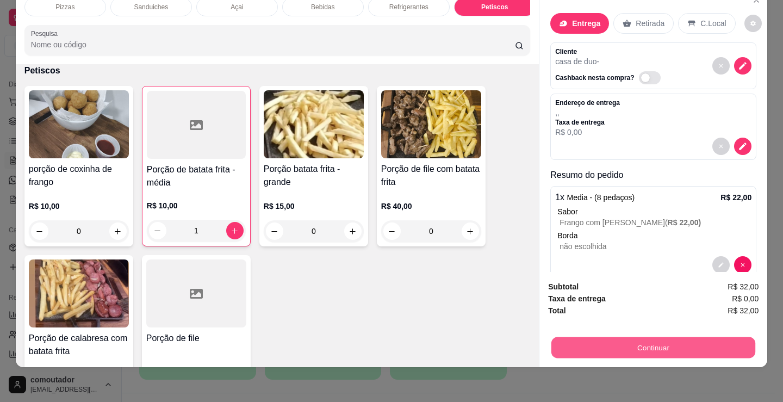
click at [639, 343] on button "Continuar" at bounding box center [653, 346] width 204 height 21
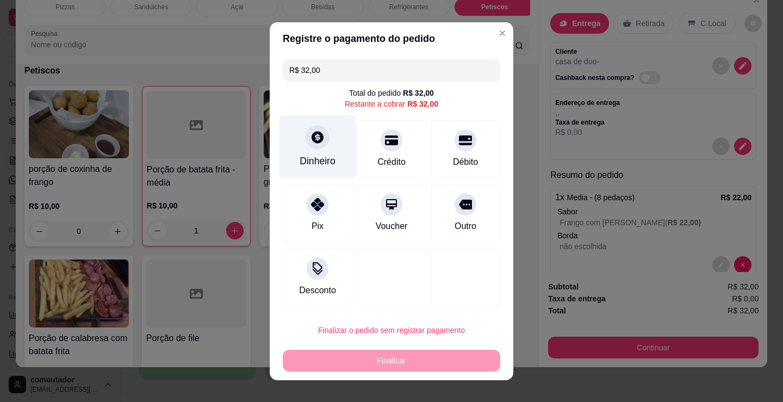
click at [319, 151] on div "Dinheiro" at bounding box center [317, 147] width 77 height 64
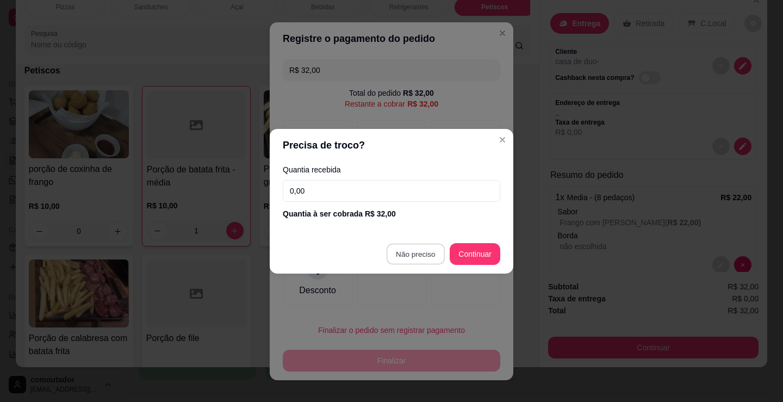
type input "R$ 0,00"
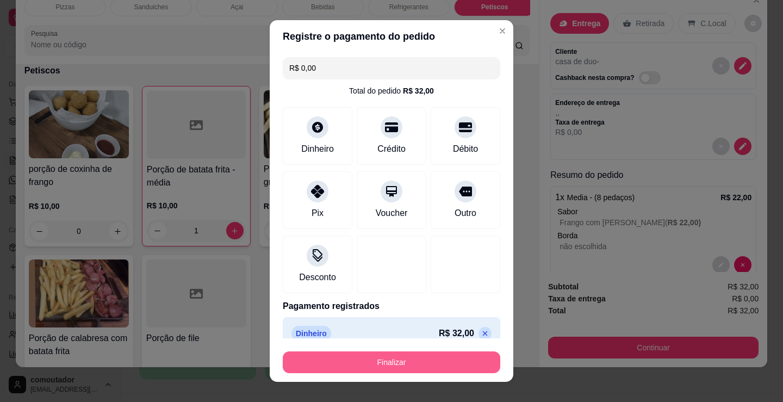
click at [402, 360] on button "Finalizar" at bounding box center [391, 362] width 217 height 22
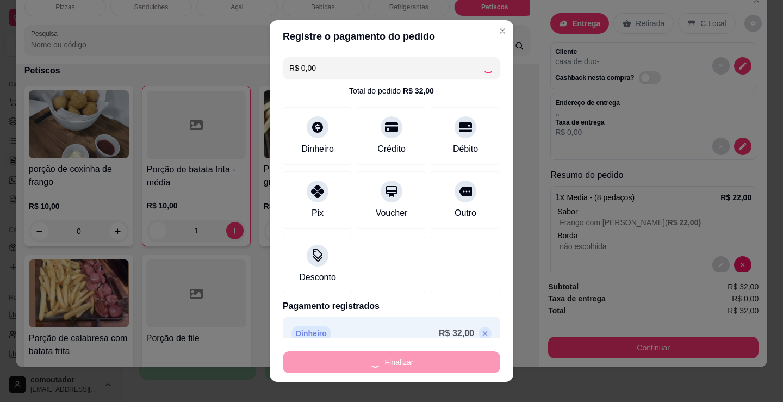
type input "0"
type input "-R$ 32,00"
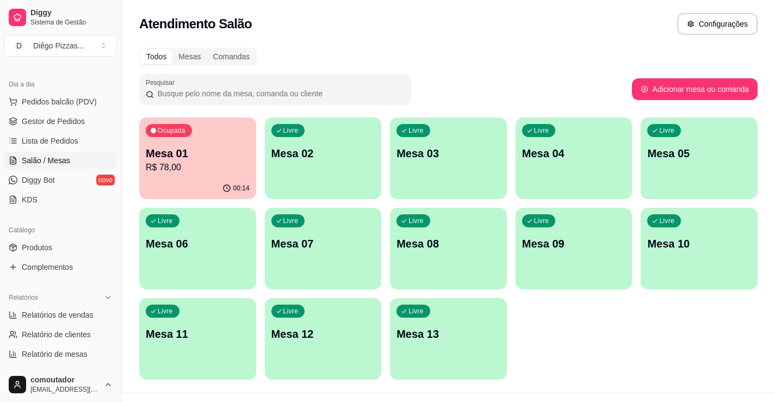
click at [132, 22] on div "Atendimento Salão Configurações" at bounding box center [448, 20] width 653 height 41
click at [72, 100] on span "Pedidos balcão (PDV)" at bounding box center [59, 101] width 75 height 11
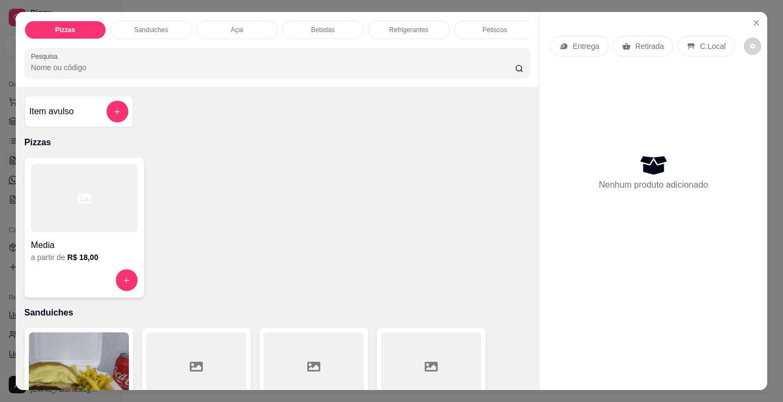
click at [227, 21] on div "Açai" at bounding box center [237, 30] width 82 height 18
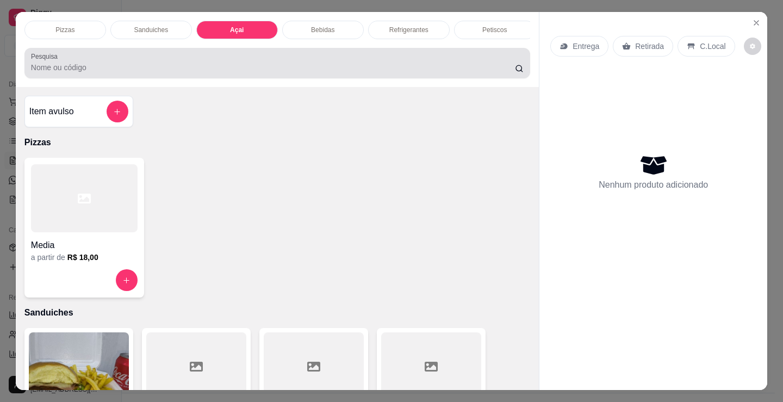
scroll to position [27, 0]
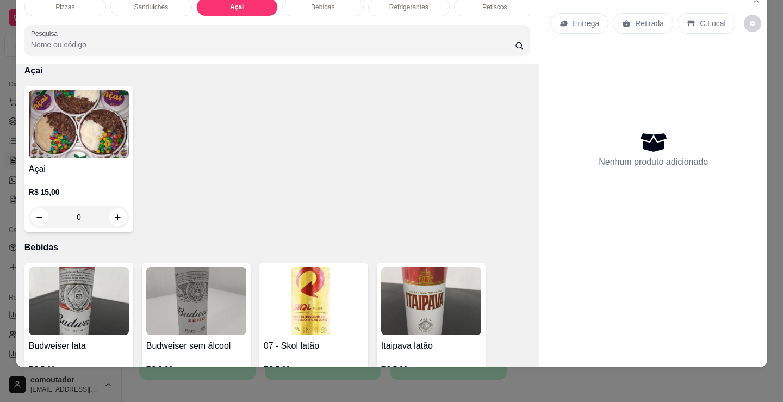
click at [115, 189] on p "R$ 15,00" at bounding box center [79, 191] width 100 height 11
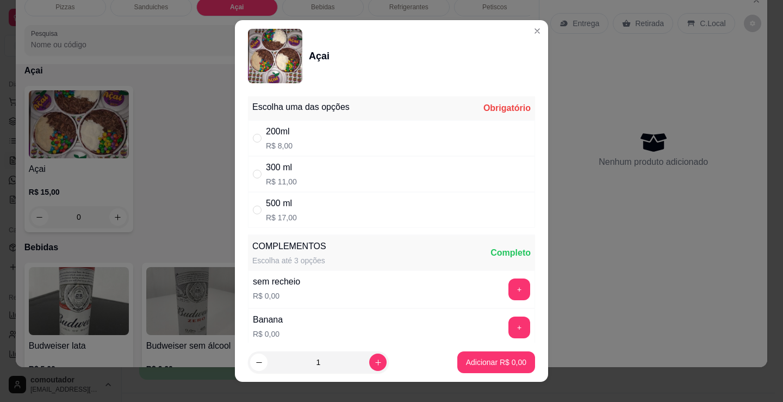
click at [344, 177] on div "300 ml R$ 11,00" at bounding box center [391, 174] width 287 height 36
radio input "true"
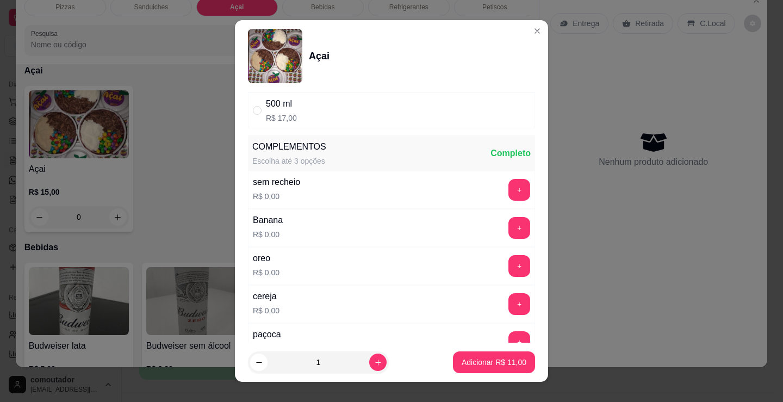
scroll to position [109, 0]
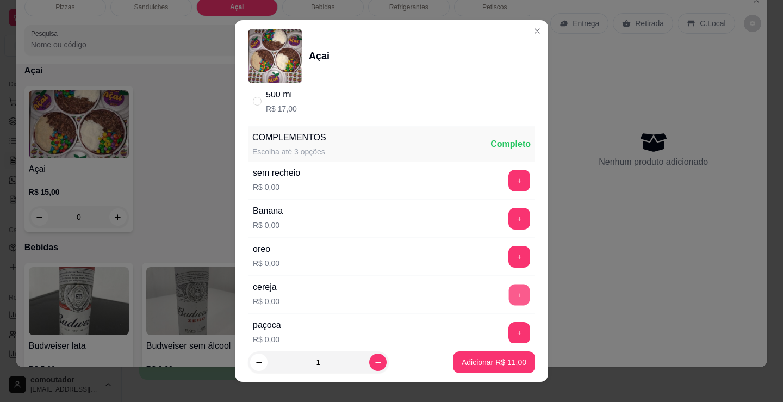
click at [509, 298] on button "+" at bounding box center [519, 294] width 21 height 21
click at [373, 269] on div "oreo R$ 0,00 +" at bounding box center [391, 257] width 287 height 38
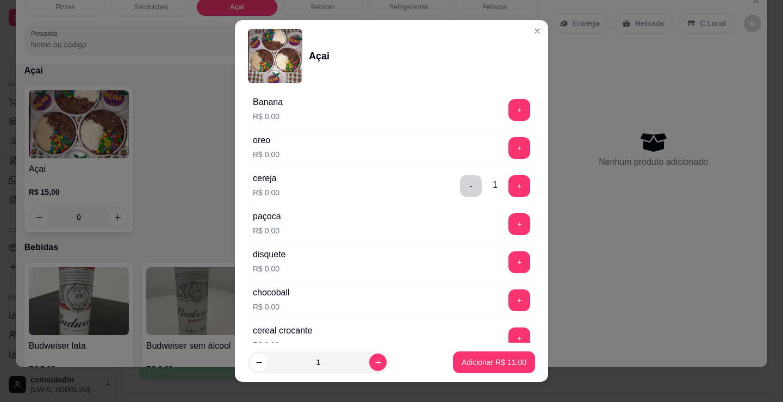
click at [508, 263] on button "+" at bounding box center [519, 262] width 22 height 22
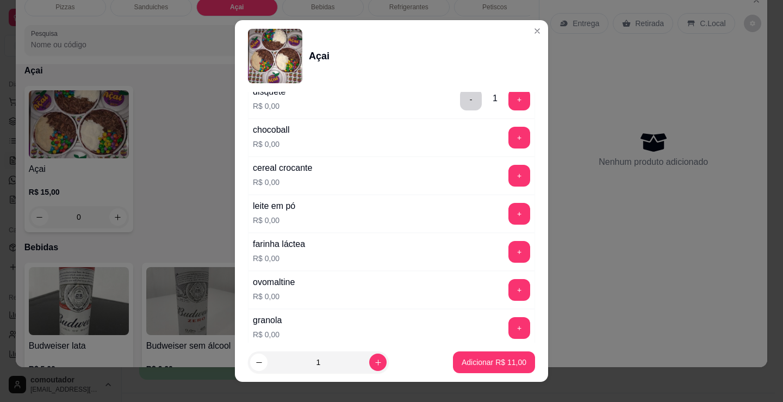
scroll to position [381, 0]
click at [509, 213] on button "+" at bounding box center [519, 213] width 21 height 21
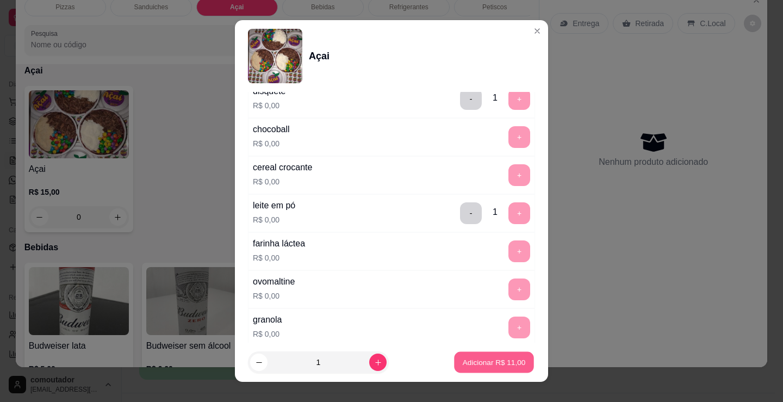
click at [493, 363] on p "Adicionar R$ 11,00" at bounding box center [494, 362] width 63 height 10
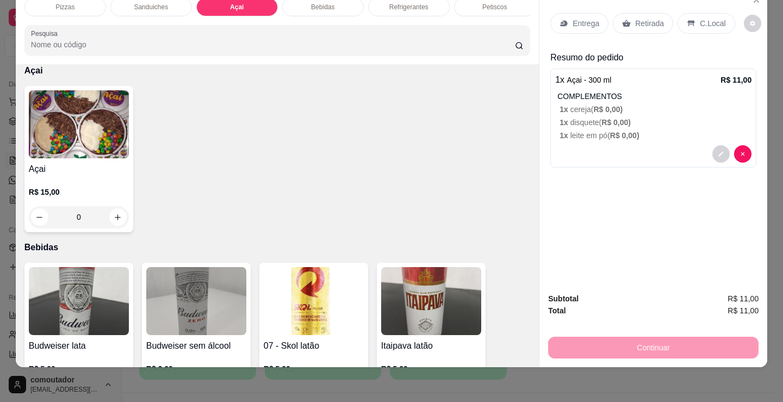
click at [103, 174] on h4 "Açai" at bounding box center [79, 169] width 100 height 13
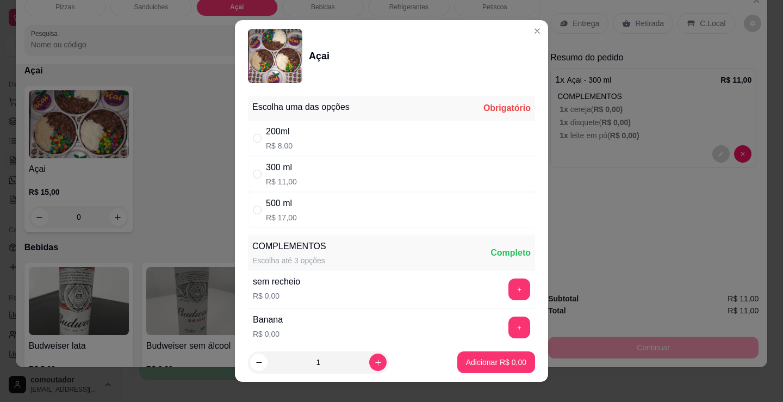
click at [286, 153] on div "200ml R$ 8,00" at bounding box center [391, 138] width 287 height 36
radio input "true"
click at [419, 276] on div "sem recheio R$ 0,00 +" at bounding box center [391, 289] width 287 height 38
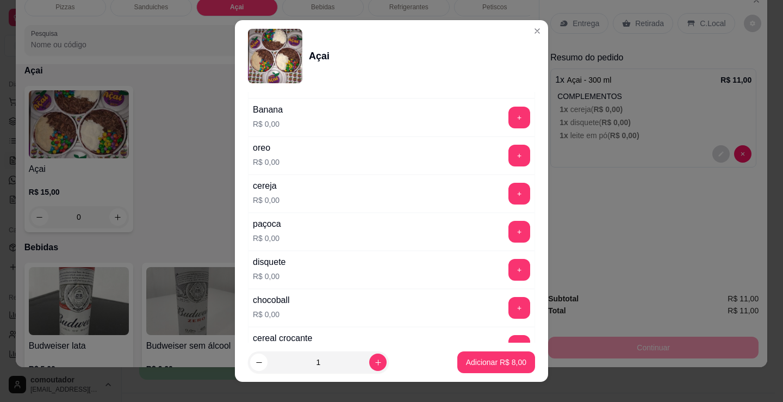
scroll to position [217, 0]
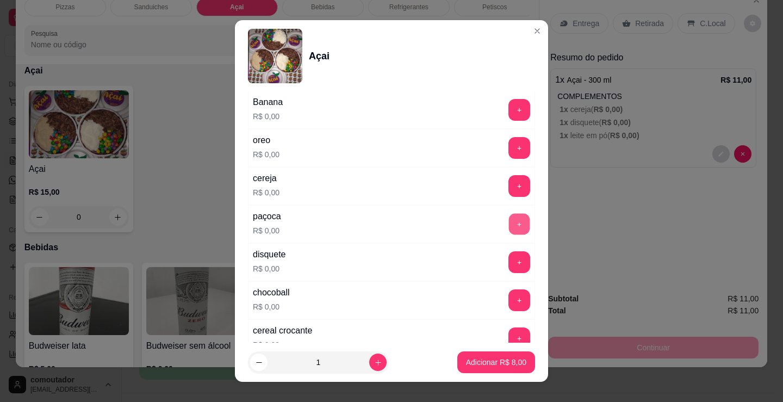
click at [509, 227] on button "+" at bounding box center [519, 224] width 21 height 21
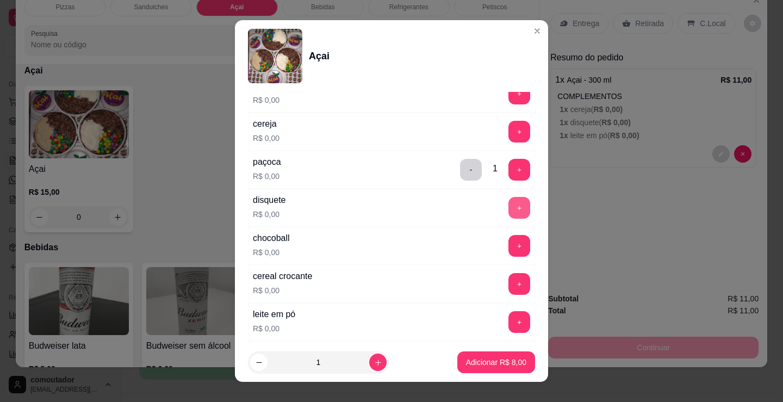
click at [508, 215] on button "+" at bounding box center [519, 208] width 22 height 22
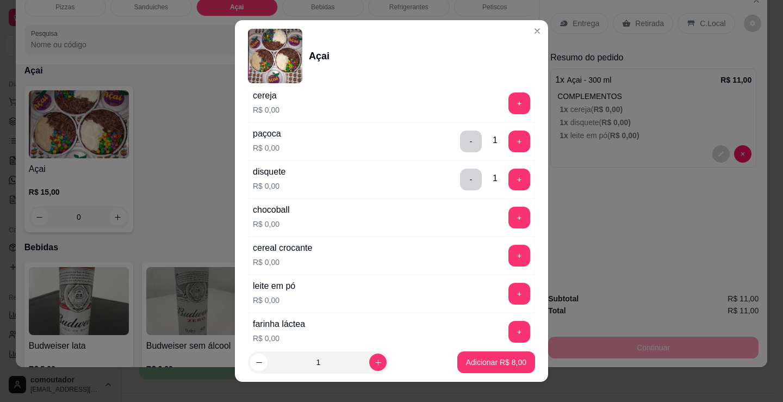
scroll to position [326, 0]
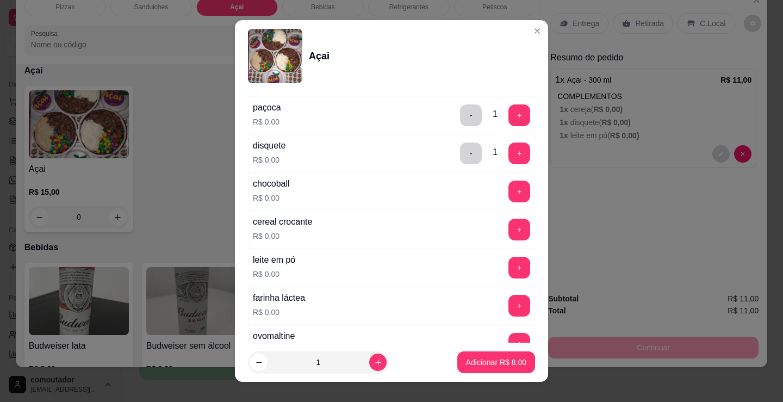
click at [508, 272] on button "+" at bounding box center [519, 268] width 22 height 22
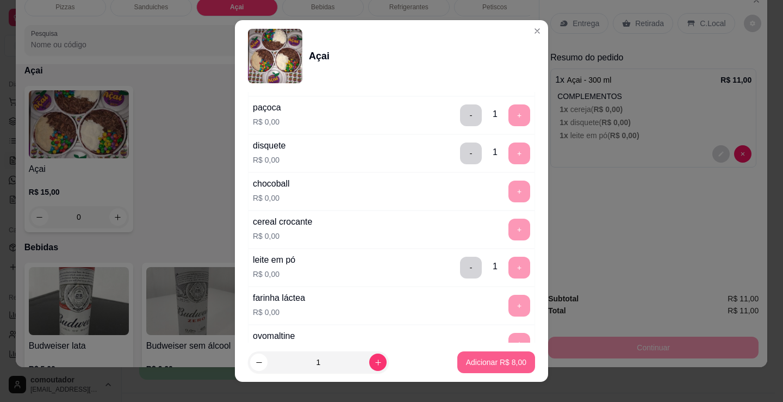
click at [504, 363] on p "Adicionar R$ 8,00" at bounding box center [496, 362] width 60 height 11
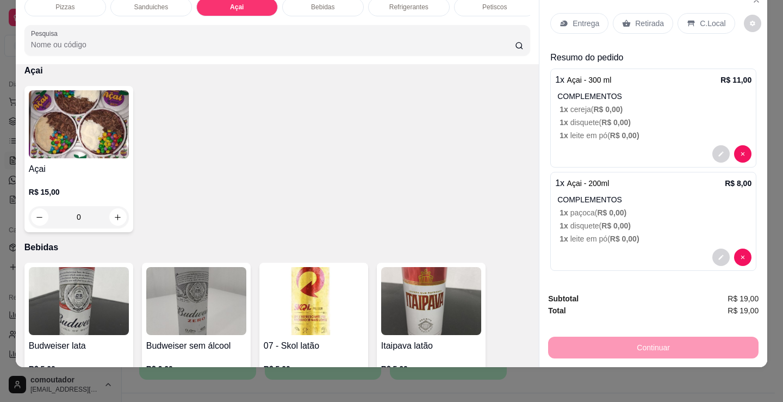
drag, startPoint x: 12, startPoint y: 183, endPoint x: 21, endPoint y: 183, distance: 9.2
click at [21, 183] on div "Item avulso Pizzas Media a partir de R$ 18,00 Sanduiches Combo de X-burguer R$ …" at bounding box center [277, 215] width 523 height 303
click at [72, 174] on h4 "Açai" at bounding box center [79, 169] width 100 height 13
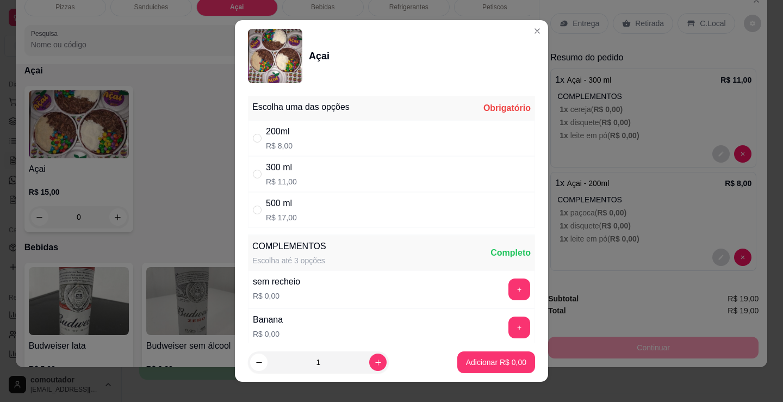
click at [342, 145] on div "200ml R$ 8,00" at bounding box center [391, 138] width 287 height 36
radio input "true"
click at [407, 289] on div "sem recheio R$ 0,00 +" at bounding box center [391, 289] width 287 height 38
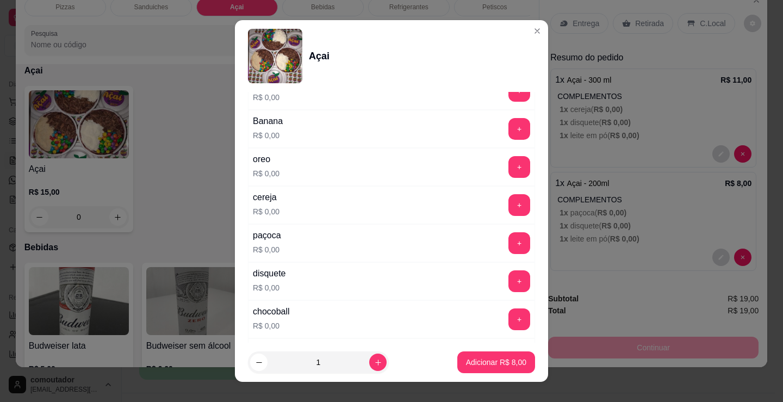
scroll to position [217, 0]
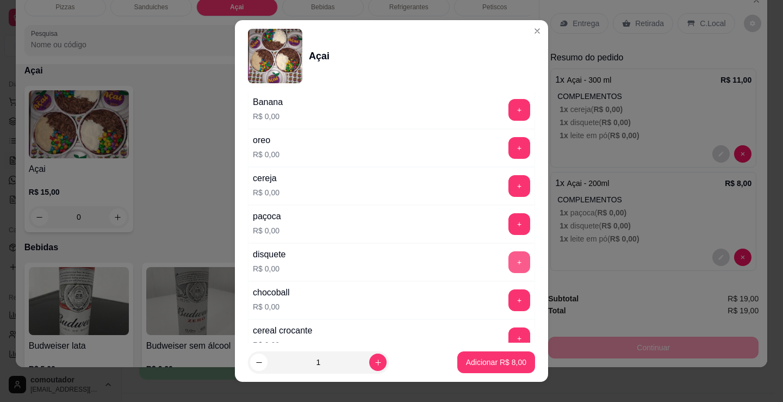
click at [508, 257] on button "+" at bounding box center [519, 262] width 22 height 22
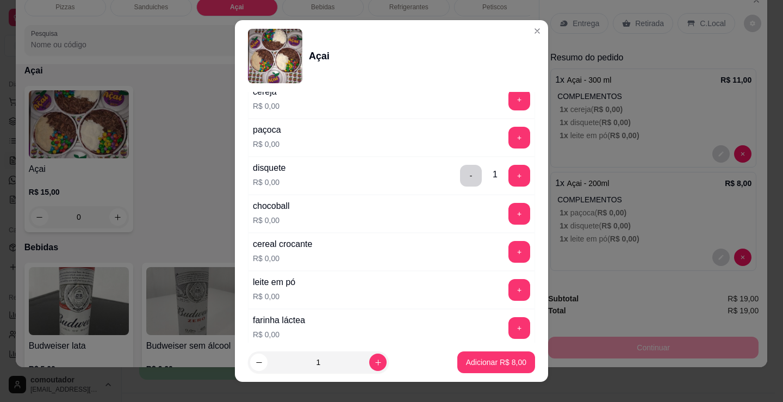
scroll to position [326, 0]
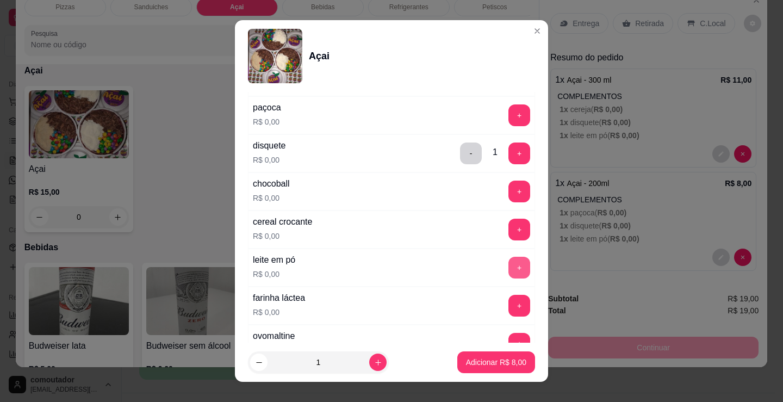
click at [508, 266] on button "+" at bounding box center [519, 268] width 22 height 22
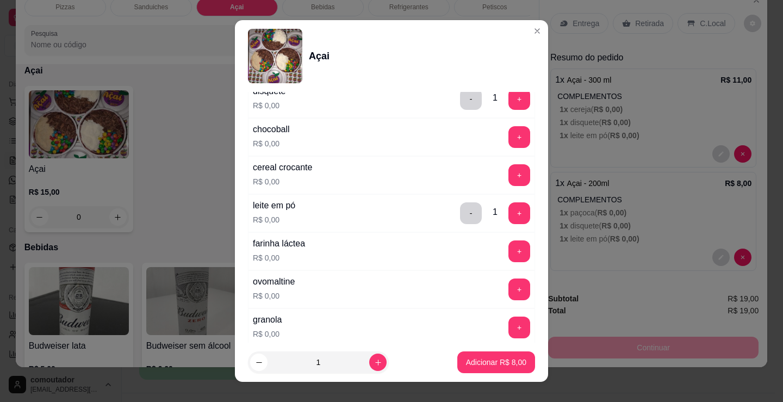
click at [406, 264] on div "farinha láctea R$ 0,00 +" at bounding box center [391, 251] width 287 height 38
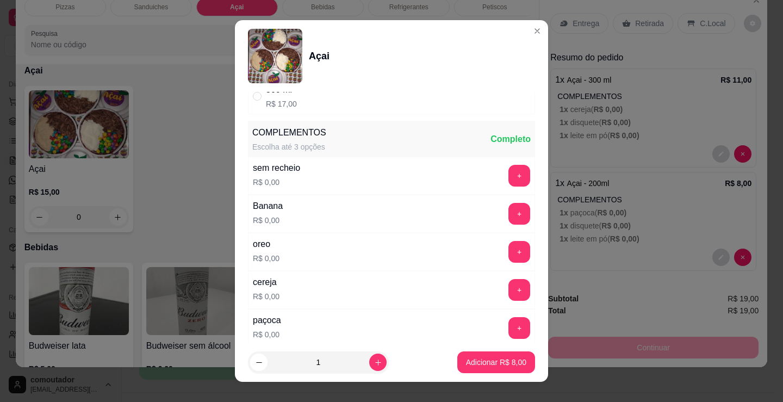
scroll to position [109, 0]
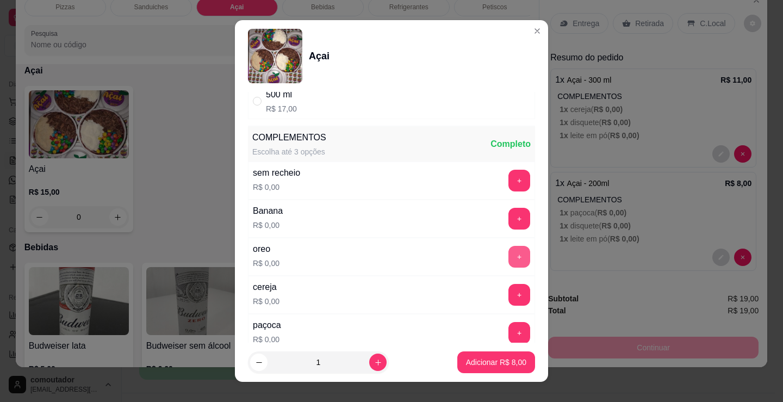
click at [508, 257] on button "+" at bounding box center [519, 257] width 22 height 22
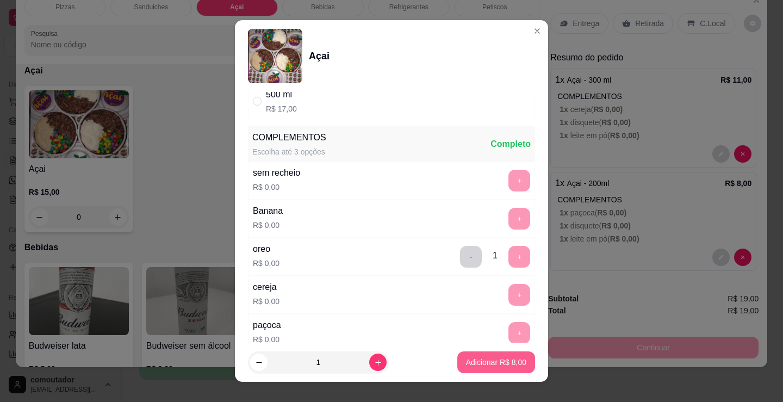
click at [493, 356] on button "Adicionar R$ 8,00" at bounding box center [496, 362] width 78 height 22
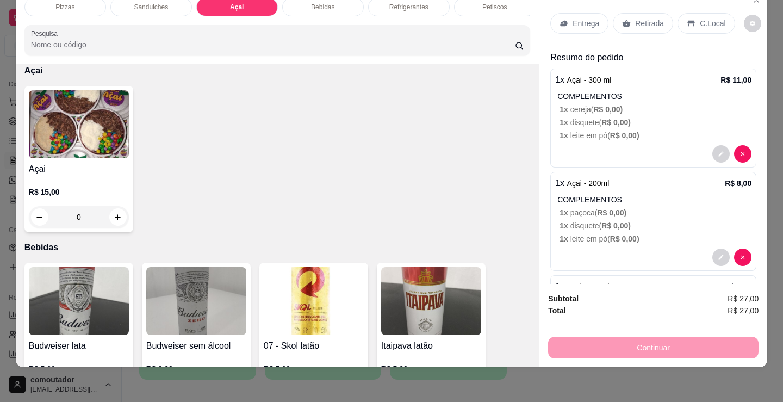
click at [577, 18] on p "Entrega" at bounding box center [585, 23] width 27 height 11
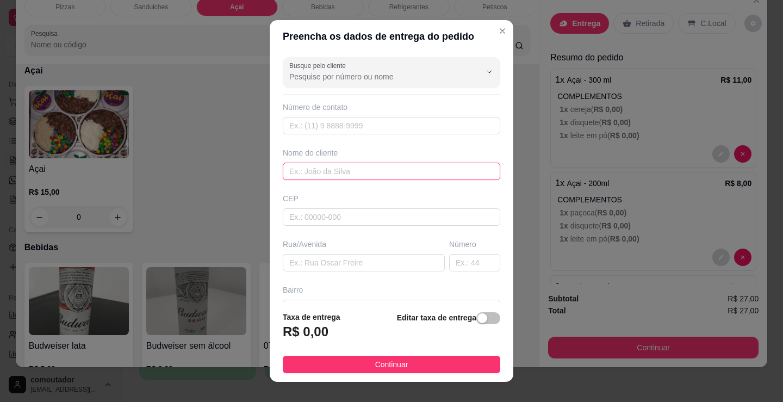
click at [370, 174] on input "text" at bounding box center [391, 171] width 217 height 17
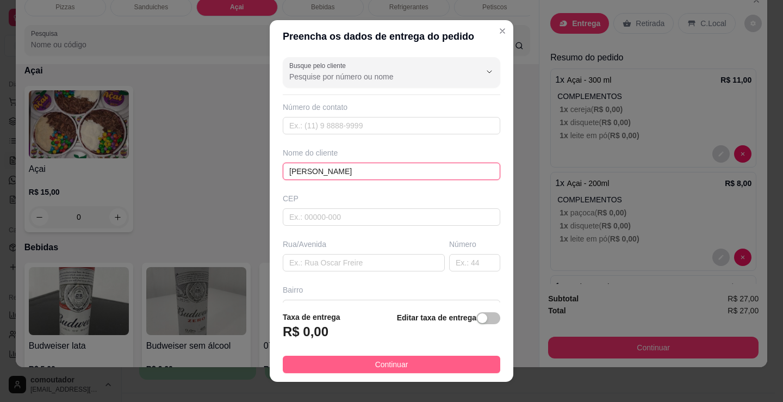
type input "[PERSON_NAME]"
click at [457, 362] on button "Continuar" at bounding box center [391, 364] width 217 height 17
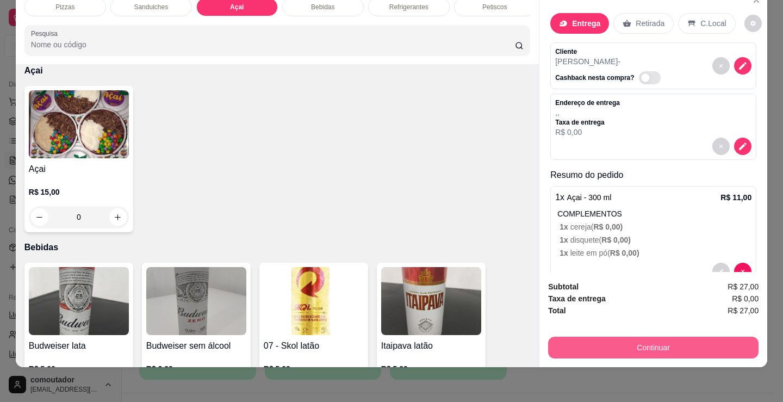
click at [619, 346] on button "Continuar" at bounding box center [653, 347] width 210 height 22
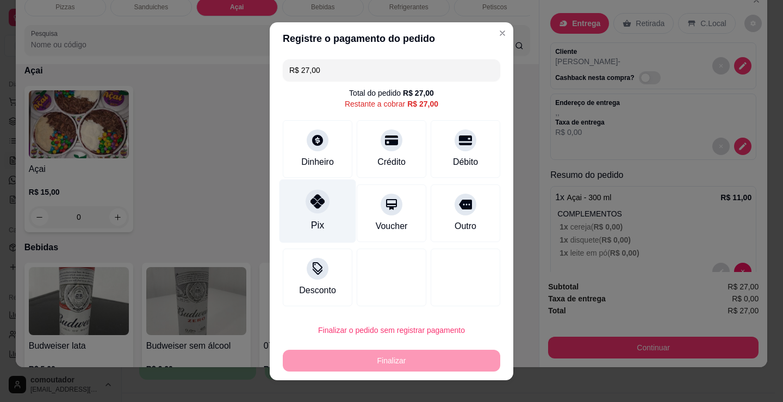
click at [310, 211] on div at bounding box center [318, 201] width 24 height 24
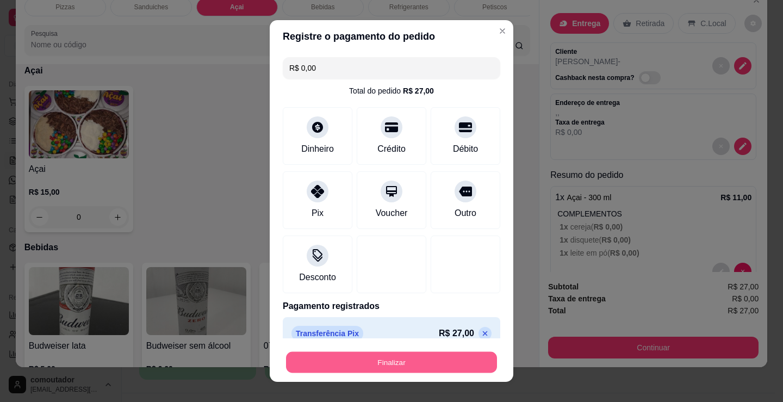
click at [379, 359] on button "Finalizar" at bounding box center [391, 362] width 211 height 21
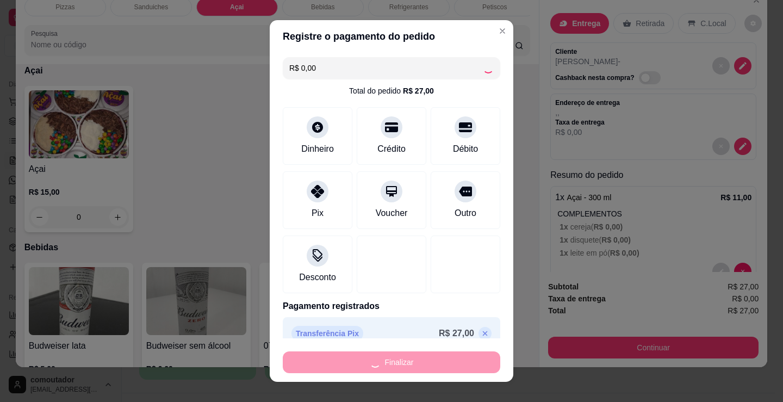
type input "-R$ 27,00"
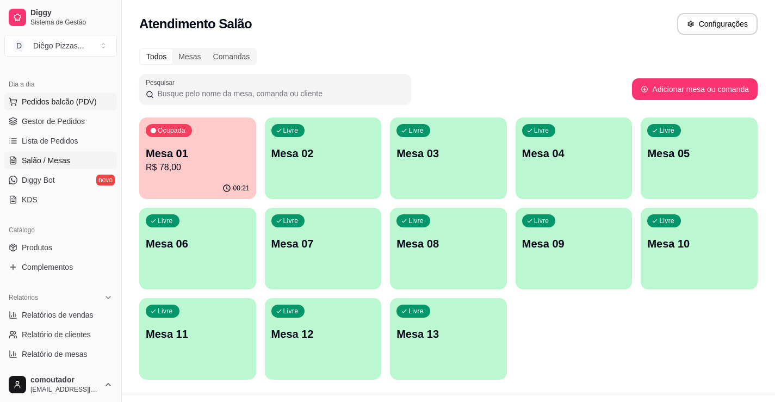
click at [40, 103] on span "Pedidos balcão (PDV)" at bounding box center [59, 101] width 75 height 11
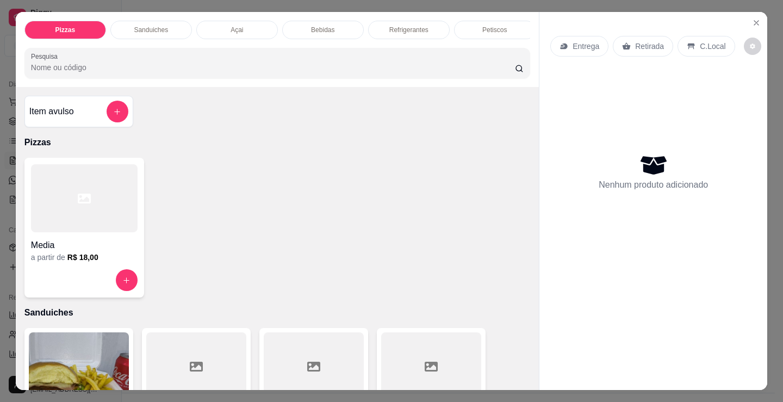
click at [90, 232] on div at bounding box center [84, 198] width 107 height 68
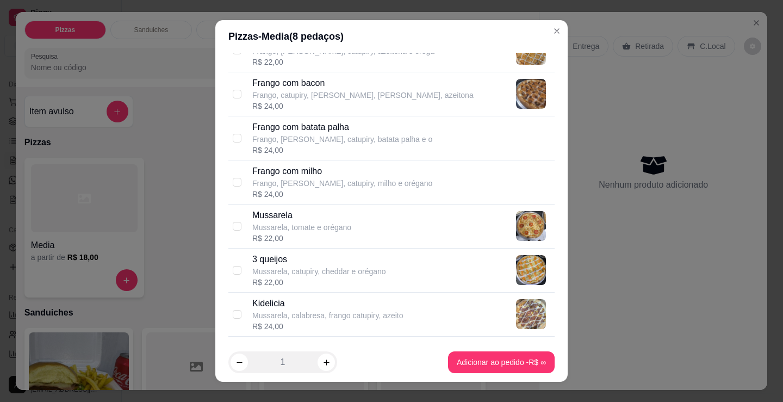
scroll to position [381, 0]
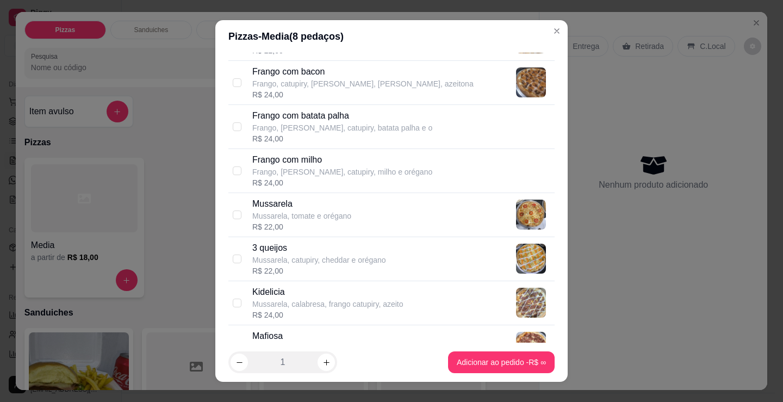
click at [363, 338] on p "Mafiosa" at bounding box center [346, 335] width 188 height 13
checkbox input "true"
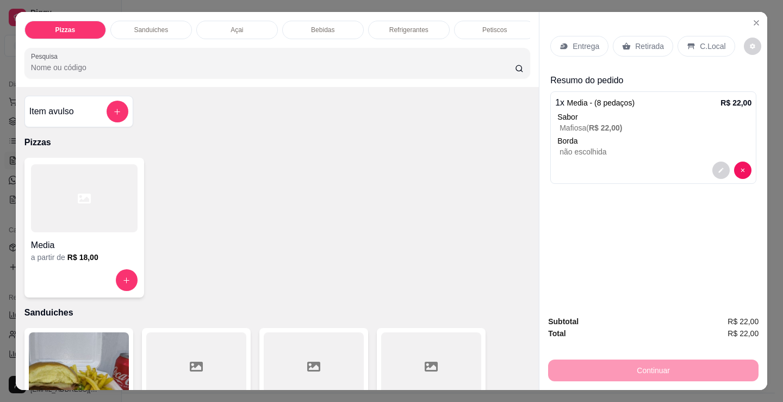
click at [390, 21] on div "Refrigerantes" at bounding box center [409, 30] width 82 height 18
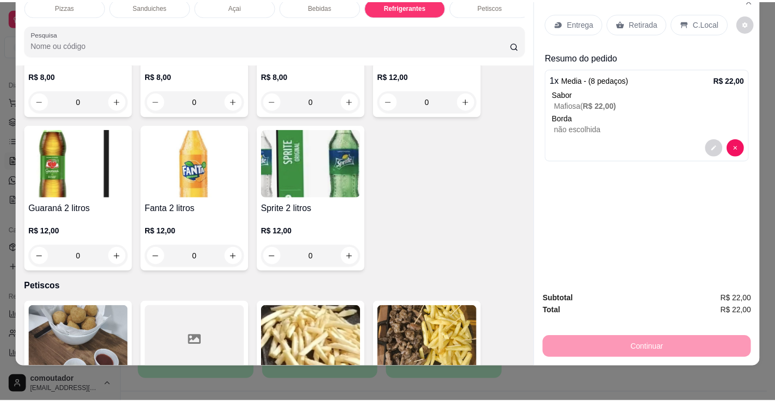
scroll to position [3413, 0]
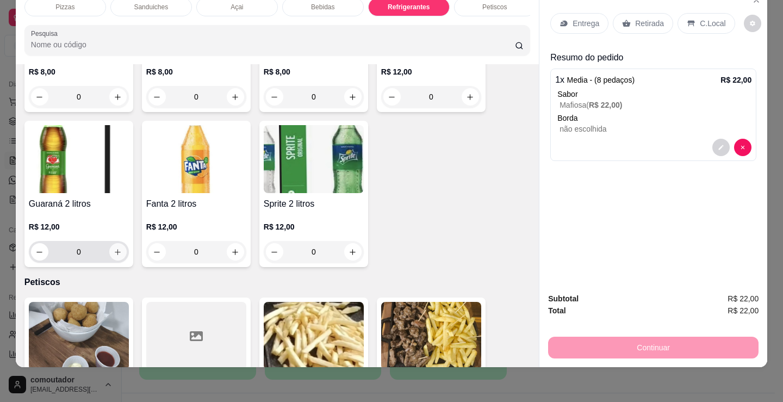
click at [116, 251] on icon "increase-product-quantity" at bounding box center [118, 252] width 8 height 8
type input "1"
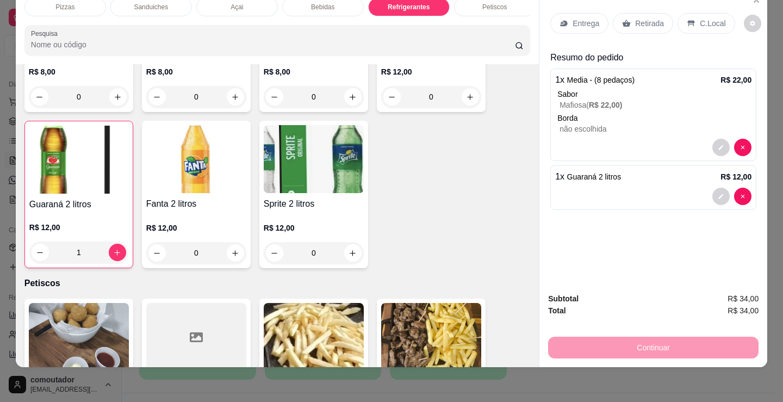
click at [706, 18] on p "C.Local" at bounding box center [713, 23] width 26 height 11
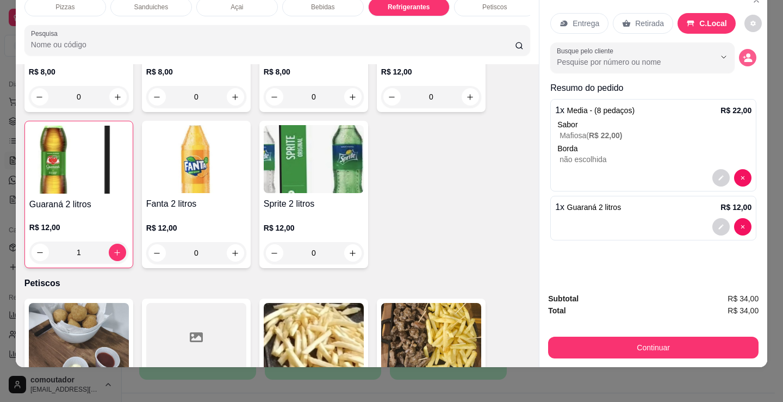
click at [743, 56] on icon "decrease-product-quantity" at bounding box center [744, 57] width 3 height 3
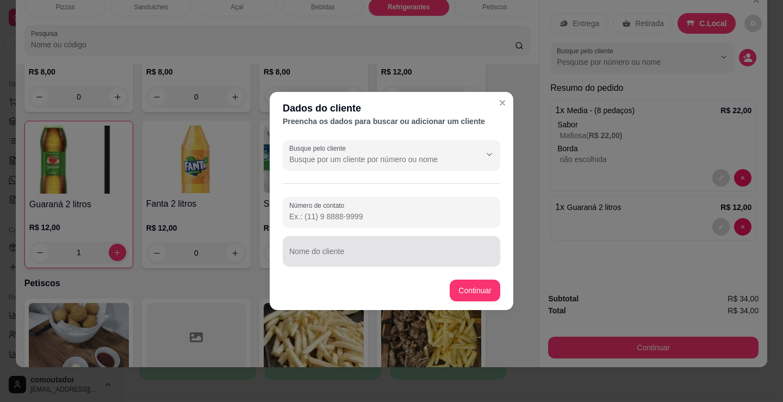
click at [414, 262] on div "Nome do cliente" at bounding box center [391, 251] width 217 height 30
type input "[PERSON_NAME]"
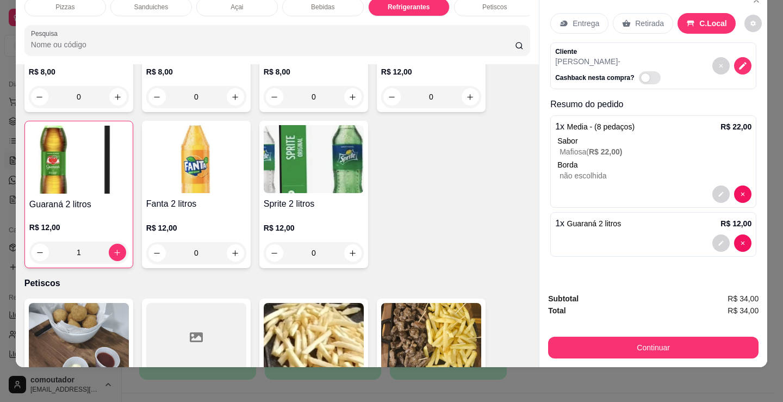
click at [664, 344] on button "Continuar" at bounding box center [653, 347] width 210 height 22
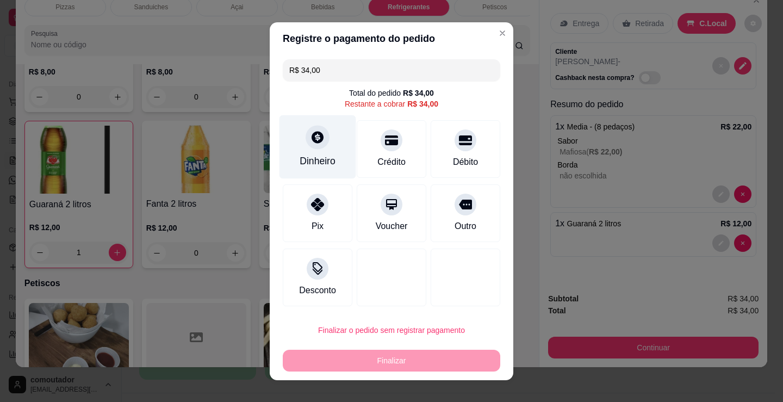
click at [313, 147] on div at bounding box center [318, 137] width 24 height 24
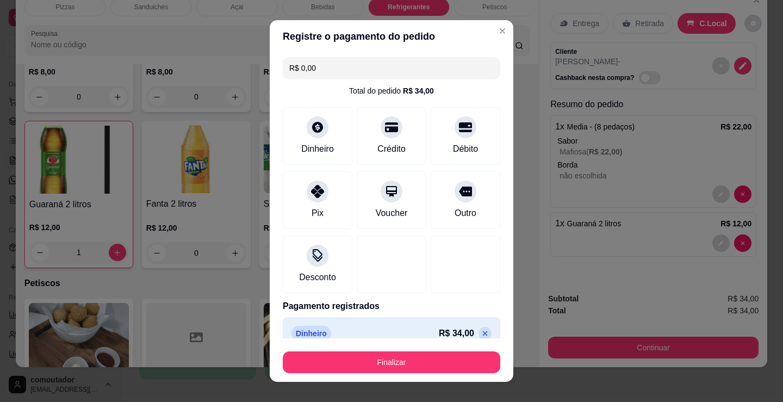
type input "R$ 0,00"
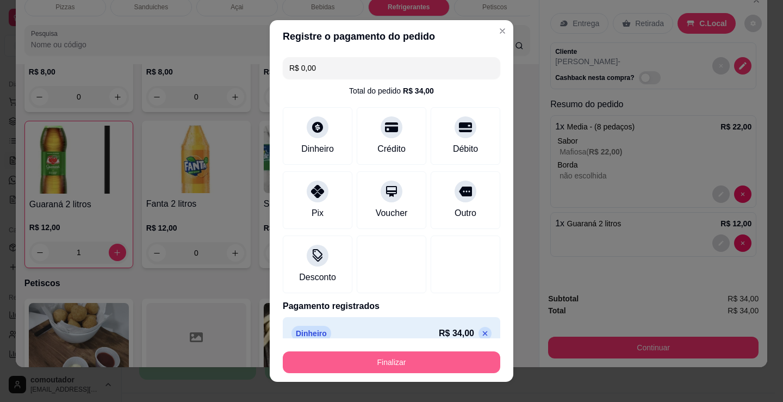
click at [380, 367] on button "Finalizar" at bounding box center [391, 362] width 217 height 22
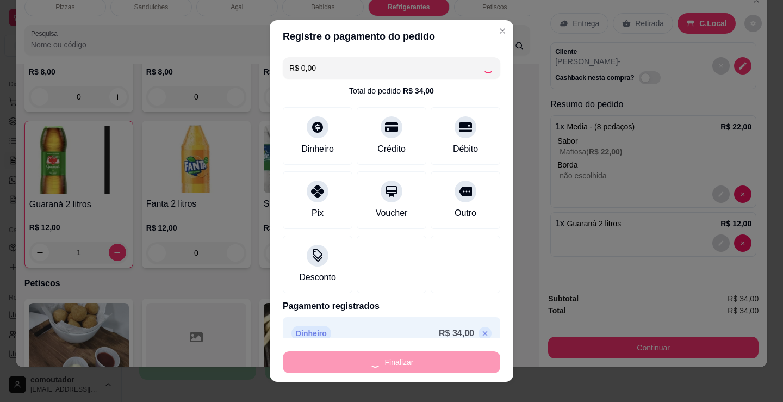
type input "0"
type input "-R$ 34,00"
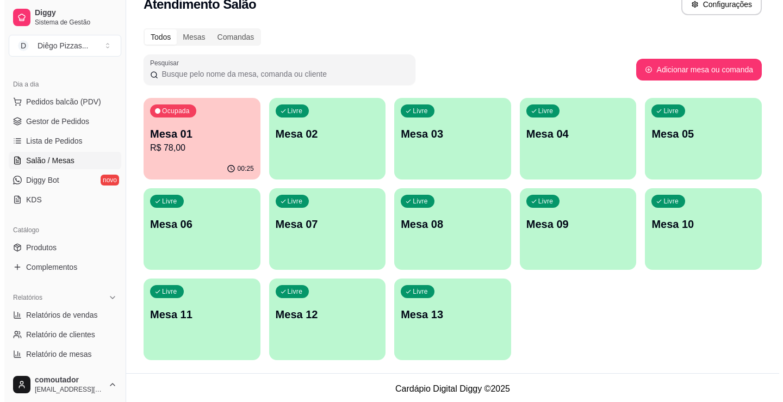
scroll to position [22, 0]
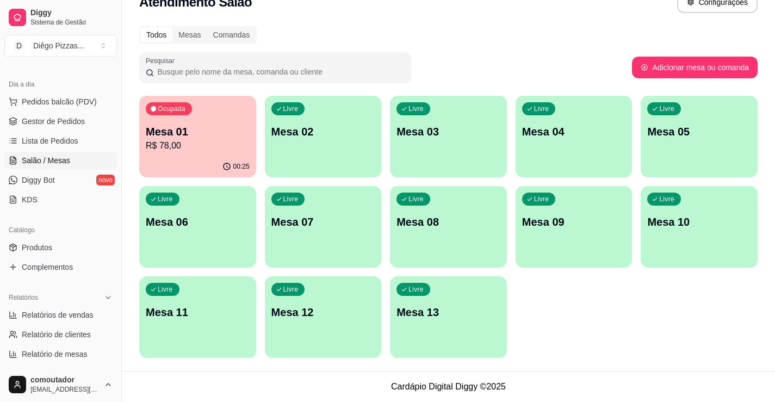
click at [244, 135] on p "Mesa 01" at bounding box center [198, 131] width 104 height 15
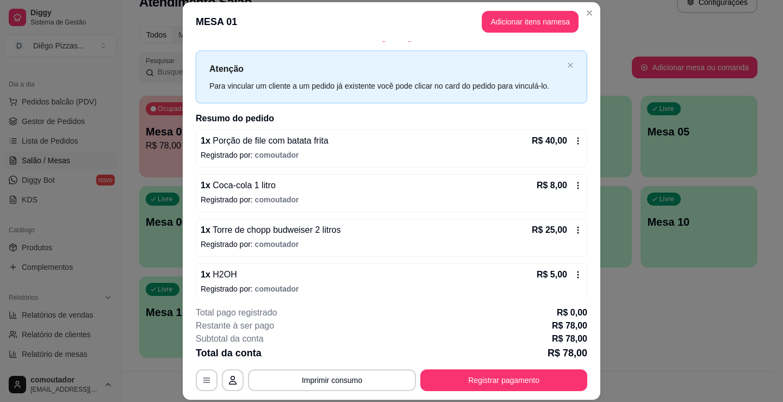
scroll to position [22, 0]
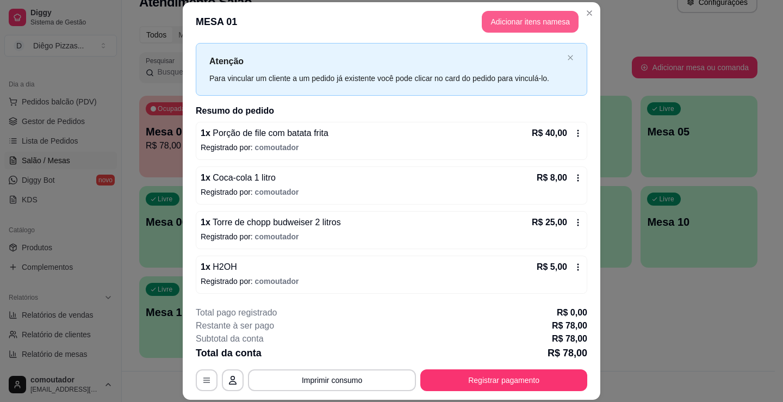
click at [502, 28] on button "Adicionar itens na mesa" at bounding box center [530, 22] width 97 height 22
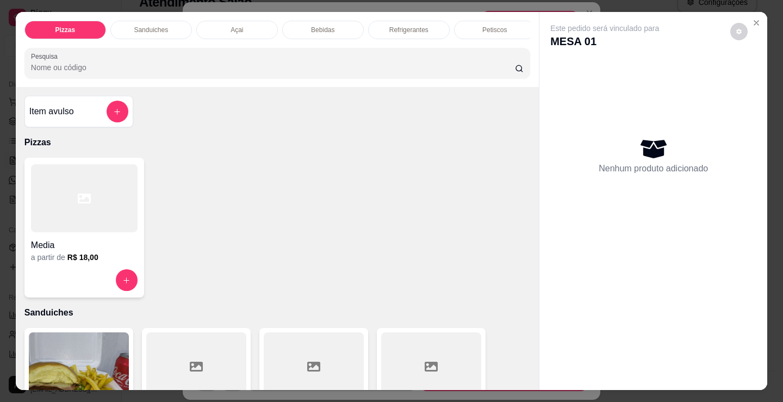
click at [325, 27] on p "Bebidas" at bounding box center [322, 30] width 23 height 9
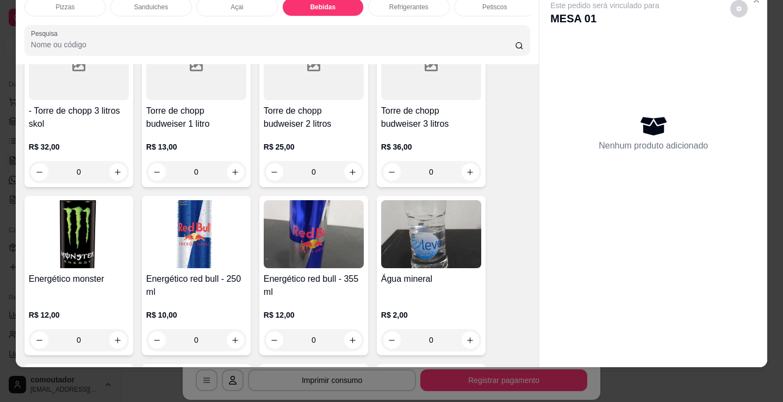
scroll to position [2217, 0]
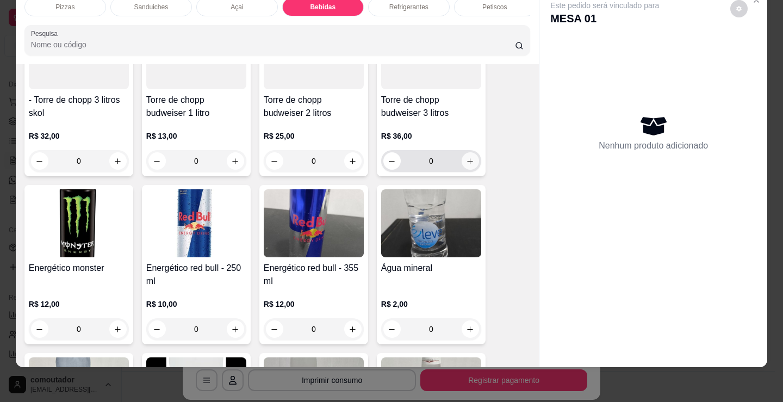
click at [467, 160] on icon "increase-product-quantity" at bounding box center [470, 161] width 8 height 8
type input "1"
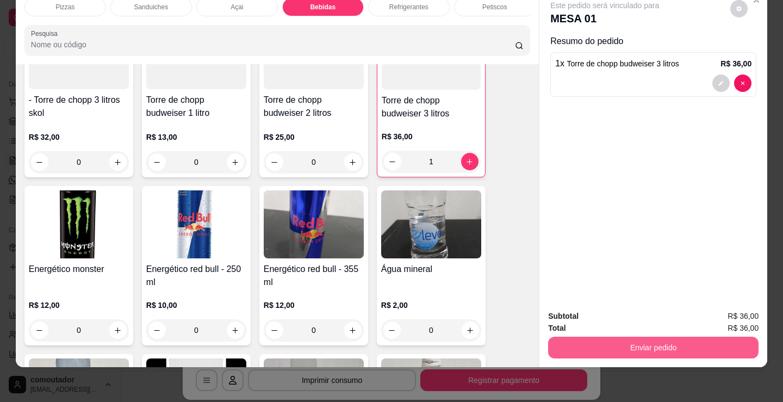
click at [563, 342] on button "Enviar pedido" at bounding box center [653, 347] width 210 height 22
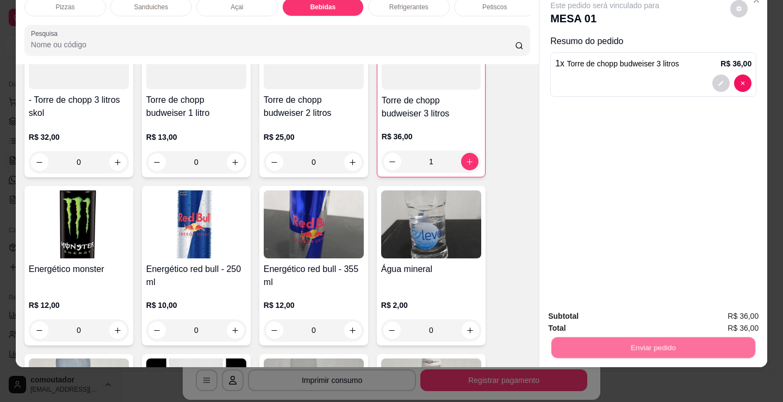
click at [569, 313] on button "Não registrar e enviar pedido" at bounding box center [616, 312] width 113 height 21
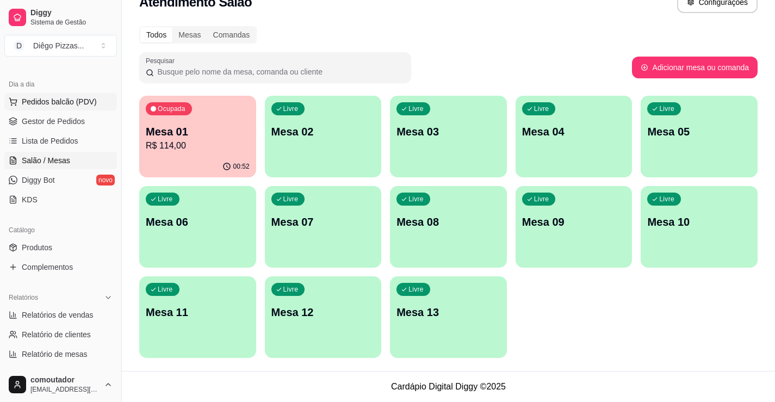
click at [36, 102] on span "Pedidos balcão (PDV)" at bounding box center [59, 101] width 75 height 11
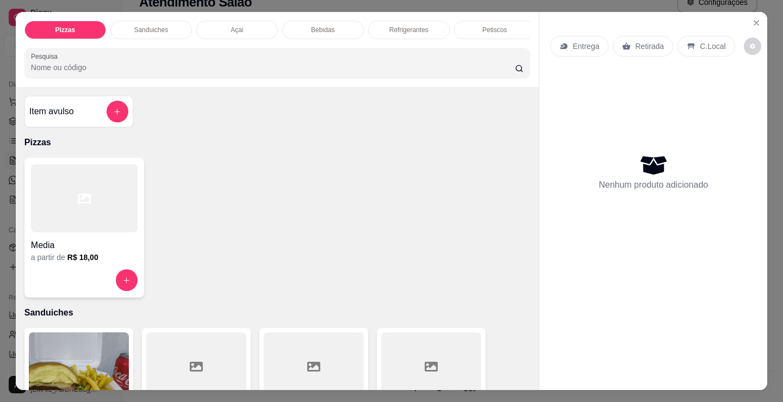
click at [62, 111] on h4 "Item avulso" at bounding box center [51, 111] width 45 height 13
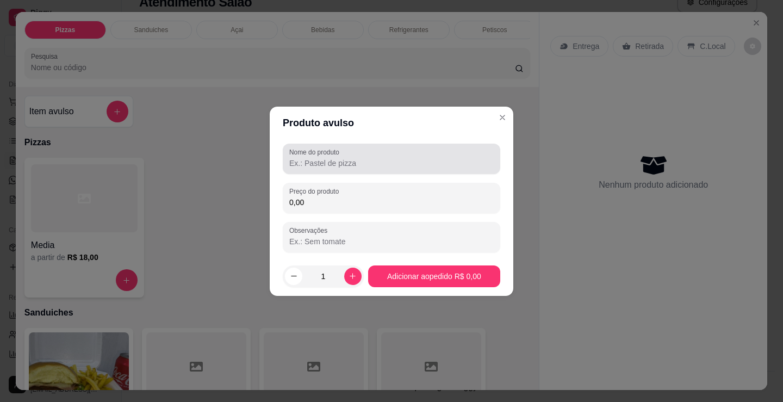
click at [326, 150] on label "Nome do produto" at bounding box center [316, 151] width 54 height 9
click at [326, 158] on input "Nome do produto" at bounding box center [391, 163] width 204 height 11
click at [311, 161] on input "pao - carne" at bounding box center [391, 163] width 204 height 11
click at [357, 171] on div "Nome do produto pao - 2 carne" at bounding box center [391, 159] width 217 height 30
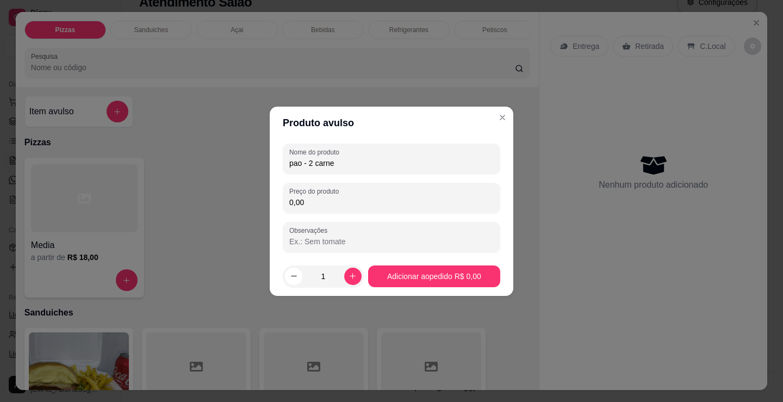
click at [357, 163] on input "pao - 2 carne" at bounding box center [391, 163] width 204 height 11
click at [369, 162] on input "pao - 2 carne de hamburguer - queijo - tomate" at bounding box center [391, 163] width 204 height 11
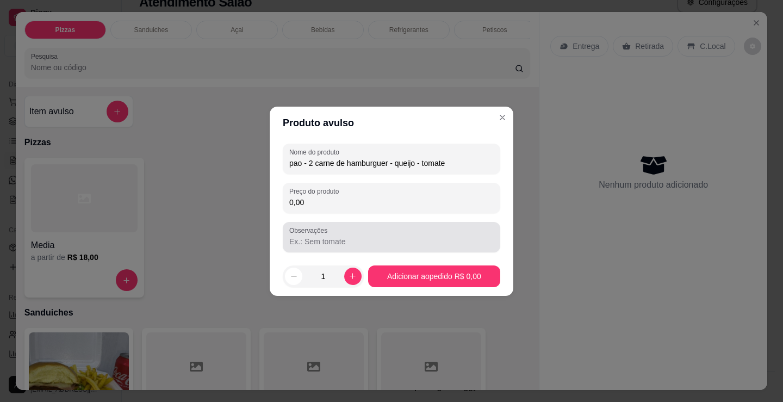
type input "pao - 2 carne de hamburguer - queijo - tomate"
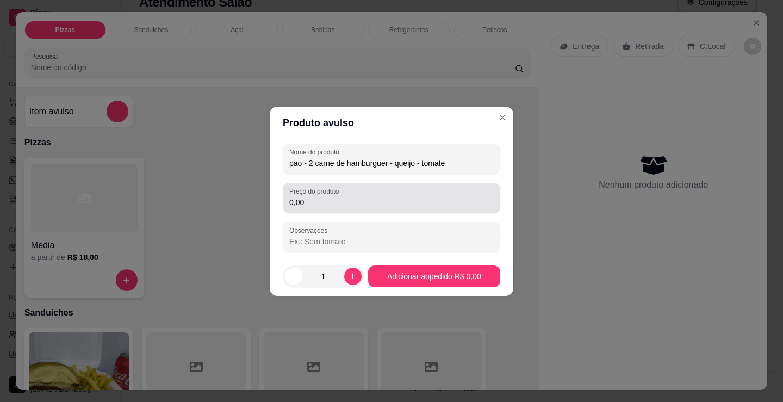
click at [382, 210] on div "Preço do produto 0,00" at bounding box center [391, 198] width 217 height 30
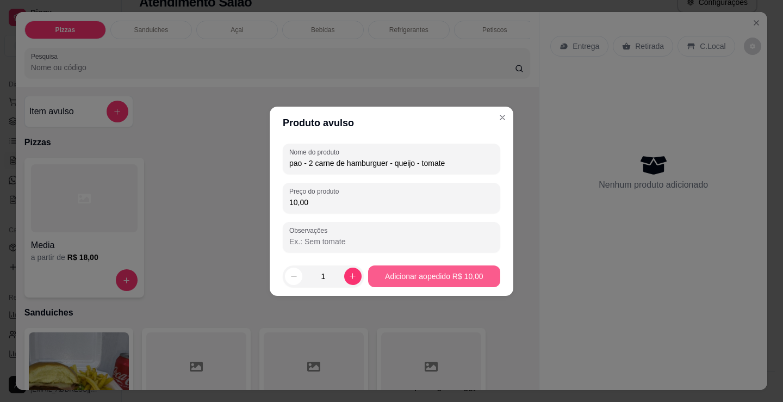
type input "10,00"
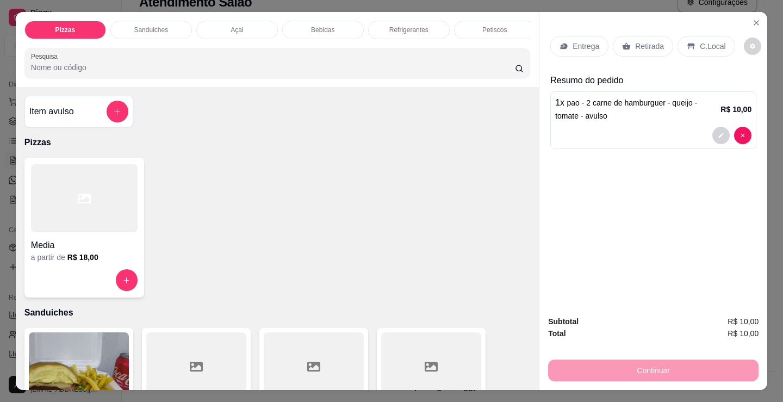
click at [103, 127] on div "Item avulso" at bounding box center [78, 112] width 109 height 32
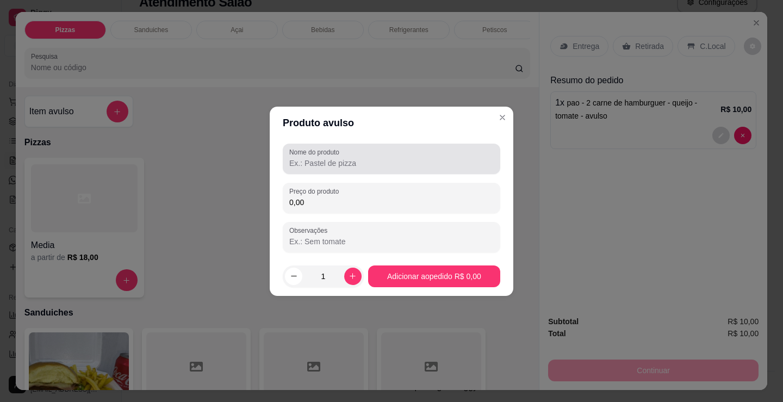
click at [335, 149] on label "Nome do produto" at bounding box center [316, 151] width 54 height 9
click at [335, 158] on input "Nome do produto" at bounding box center [391, 163] width 204 height 11
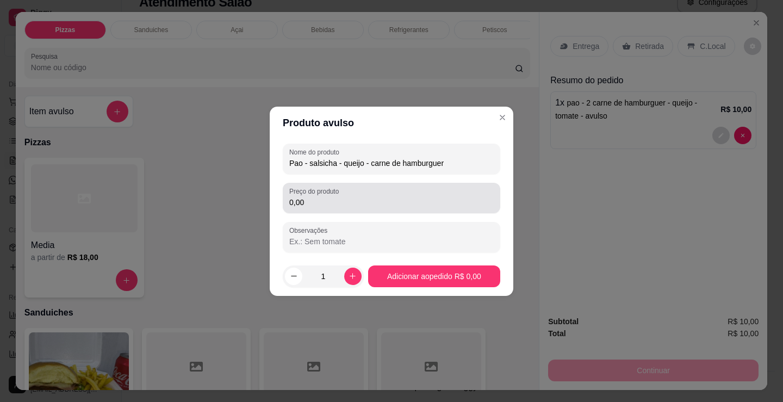
type input "Pao - salsicha - queijo - carne de hamburguer"
click at [359, 198] on input "0,00" at bounding box center [391, 202] width 204 height 11
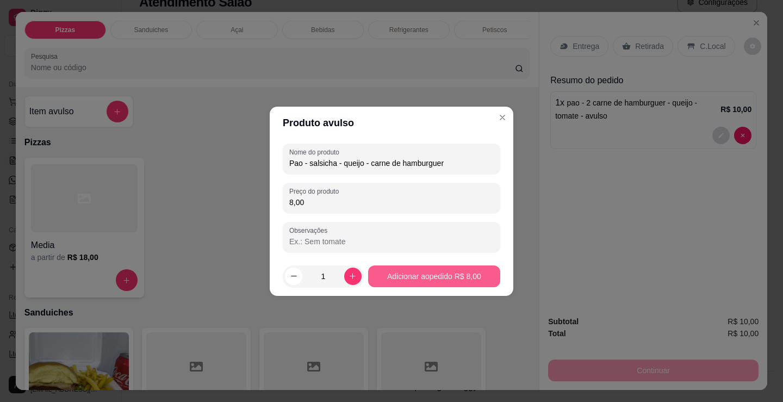
type input "8,00"
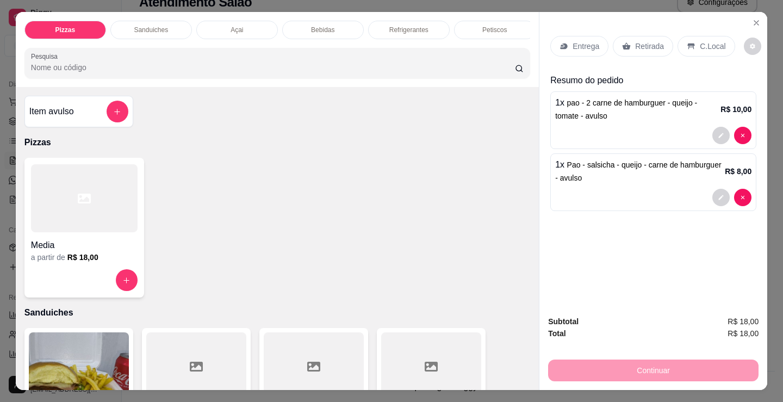
click at [597, 38] on div "Entrega" at bounding box center [579, 46] width 58 height 21
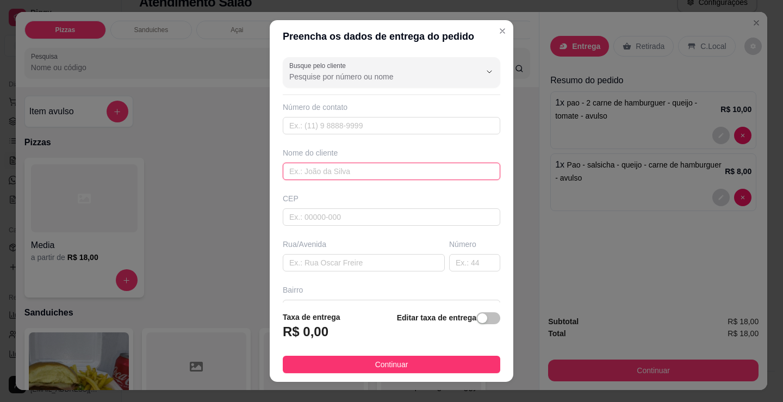
click at [341, 172] on input "text" at bounding box center [391, 171] width 217 height 17
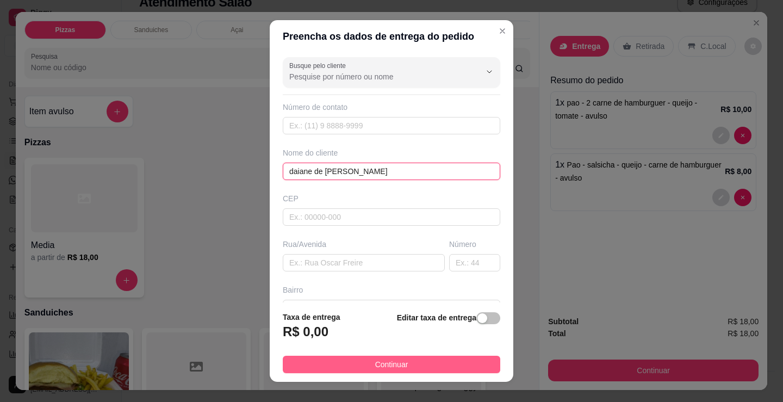
type input "daiane de [PERSON_NAME]"
drag, startPoint x: 350, startPoint y: 366, endPoint x: 677, endPoint y: 337, distance: 328.6
click at [351, 366] on button "Continuar" at bounding box center [391, 364] width 217 height 17
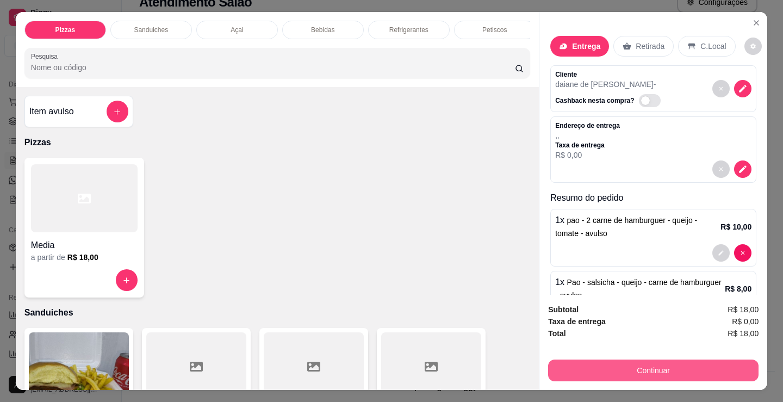
click at [677, 366] on button "Continuar" at bounding box center [653, 370] width 210 height 22
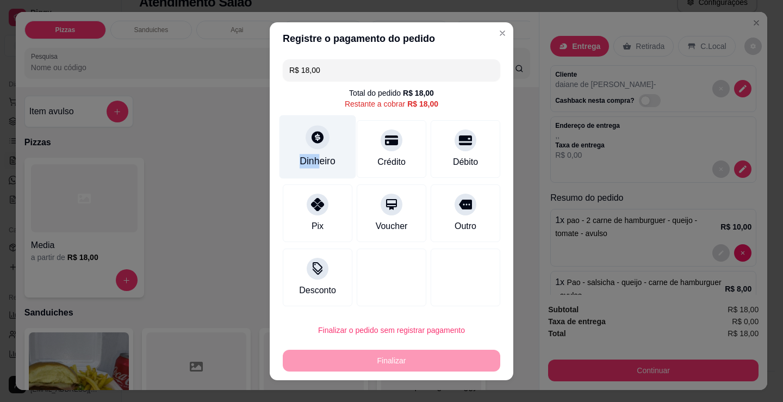
click at [314, 153] on div "Dinheiro" at bounding box center [317, 147] width 77 height 64
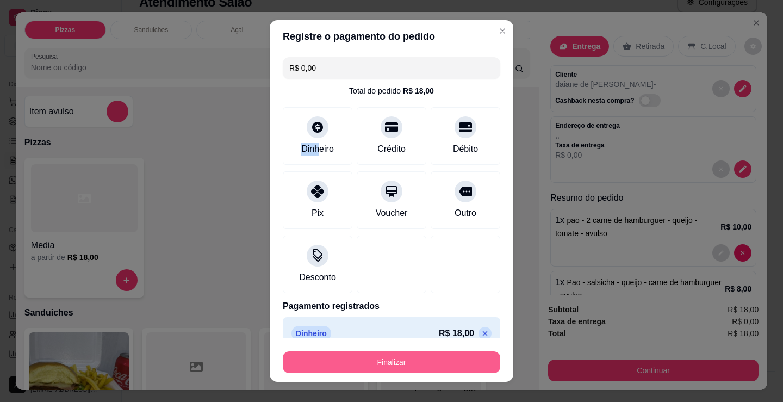
click at [433, 364] on button "Finalizar" at bounding box center [391, 362] width 217 height 22
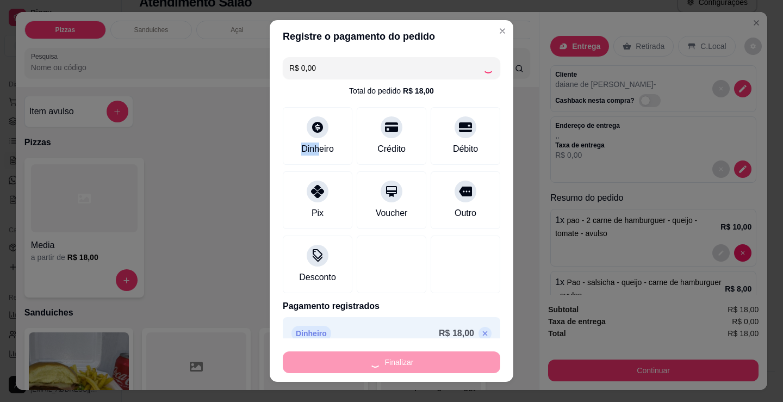
type input "-R$ 18,00"
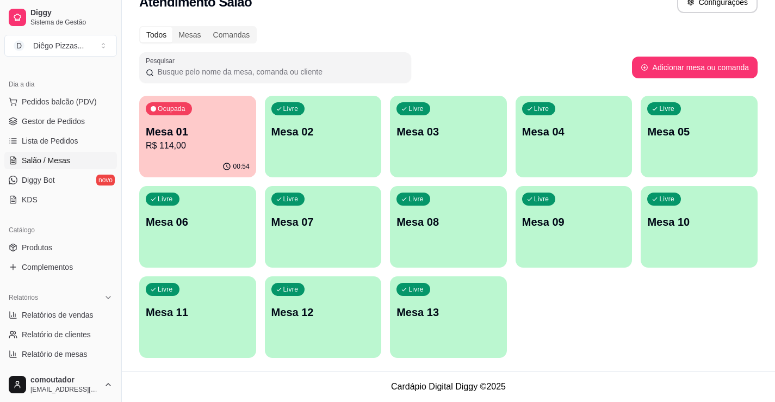
click at [181, 127] on p "Mesa 01" at bounding box center [198, 131] width 104 height 15
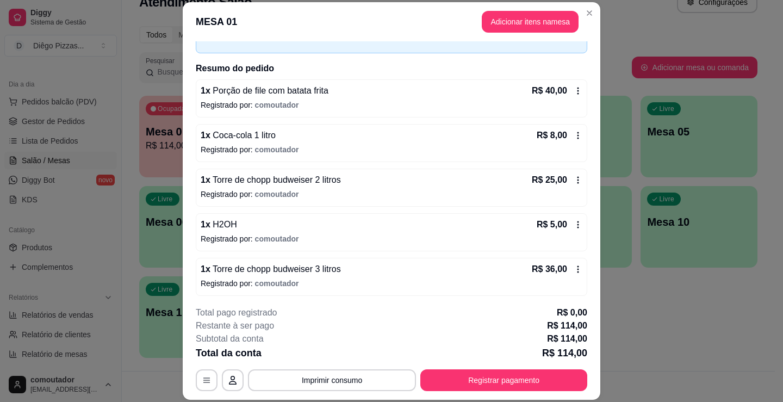
scroll to position [67, 0]
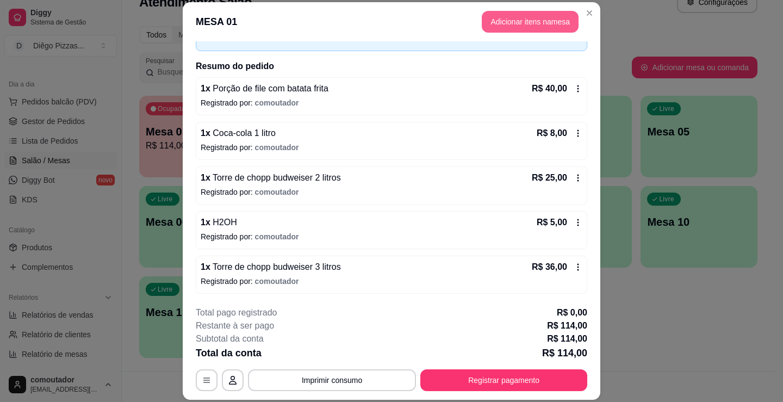
click at [541, 24] on button "Adicionar itens na mesa" at bounding box center [530, 22] width 97 height 22
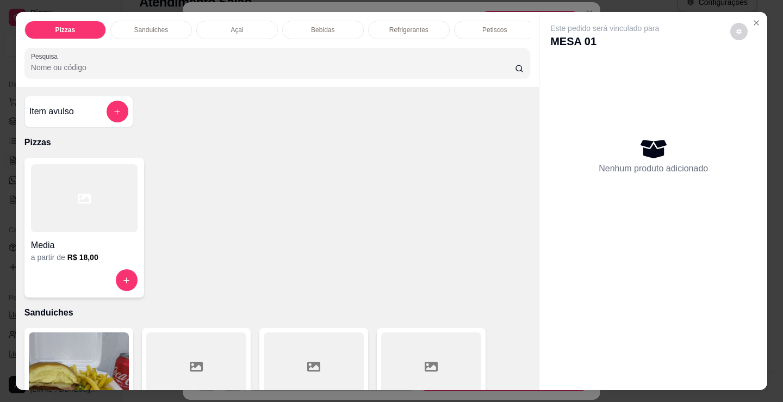
click at [482, 28] on p "Petiscos" at bounding box center [494, 30] width 24 height 9
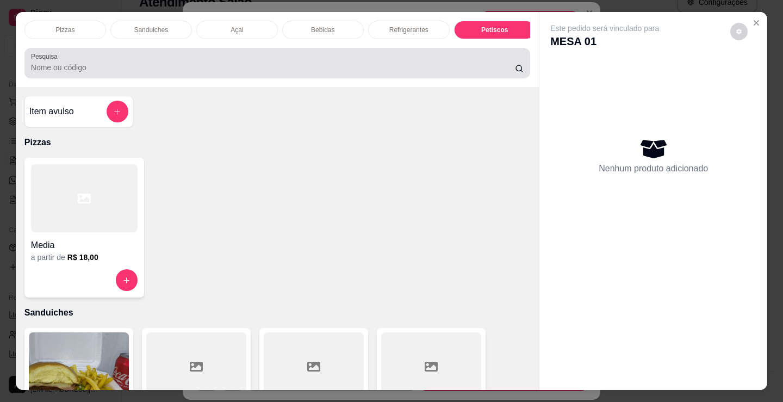
scroll to position [27, 0]
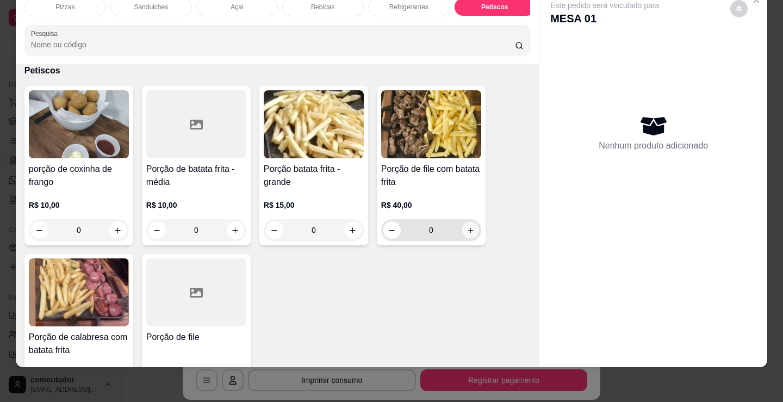
click at [467, 238] on button "increase-product-quantity" at bounding box center [470, 230] width 17 height 17
type input "1"
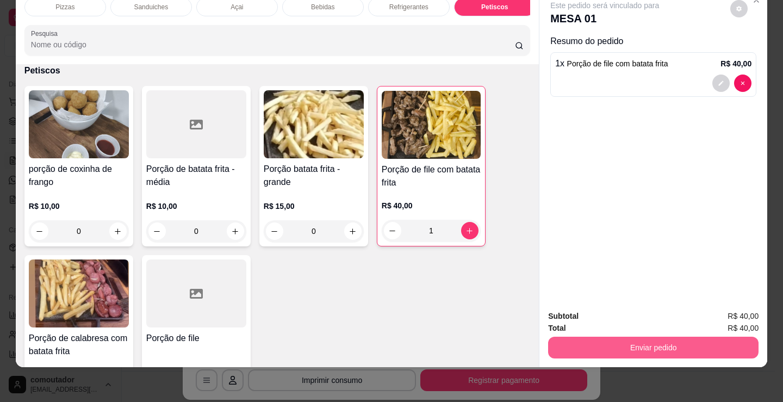
click at [696, 340] on button "Enviar pedido" at bounding box center [653, 347] width 210 height 22
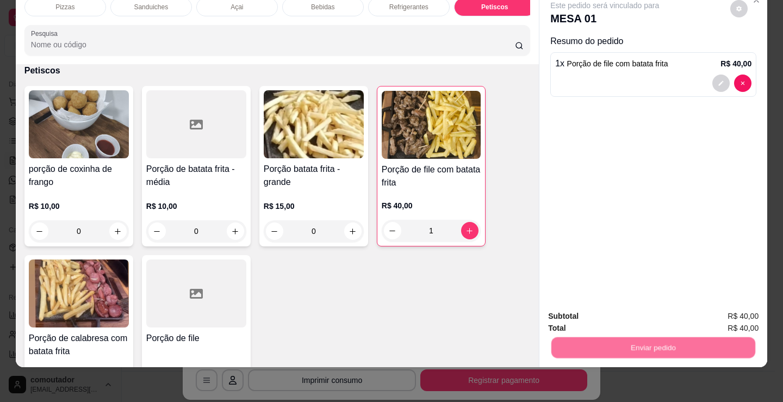
click at [672, 317] on button "Não registrar e enviar pedido" at bounding box center [618, 312] width 110 height 20
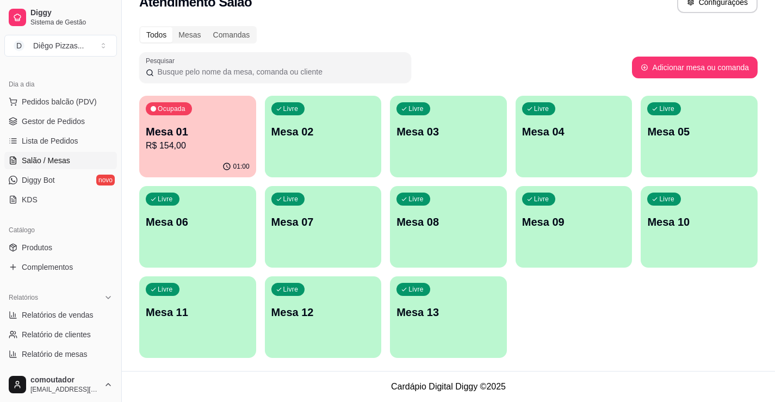
click at [167, 149] on p "R$ 154,00" at bounding box center [198, 145] width 104 height 13
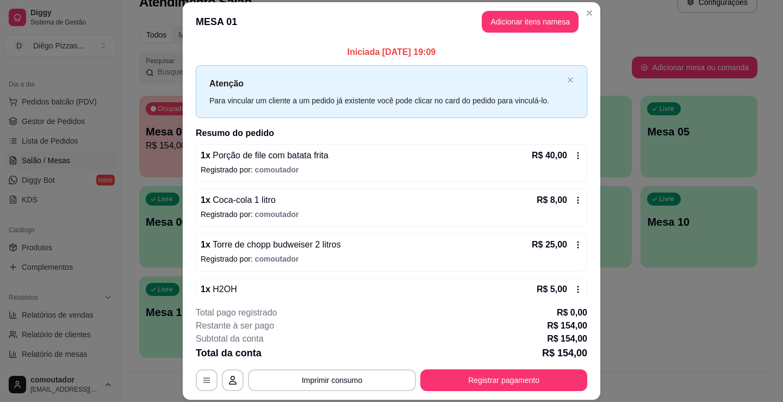
click at [538, 33] on header "MESA 01 Adicionar itens na mesa" at bounding box center [391, 21] width 417 height 39
click at [536, 28] on button "Adicionar itens na mesa" at bounding box center [530, 22] width 97 height 22
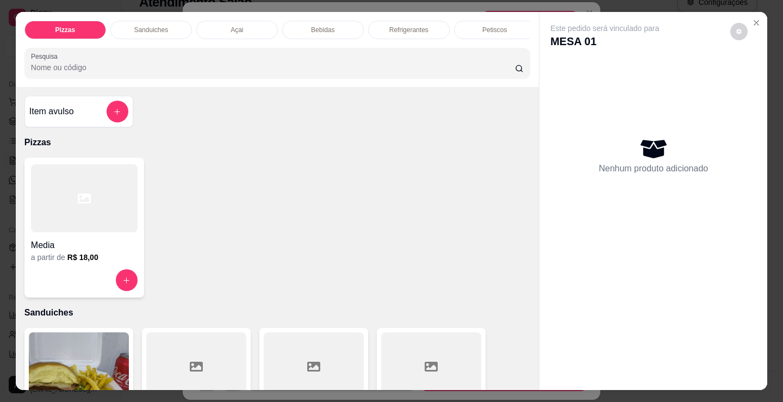
click at [425, 22] on div "Refrigerantes" at bounding box center [409, 30] width 82 height 18
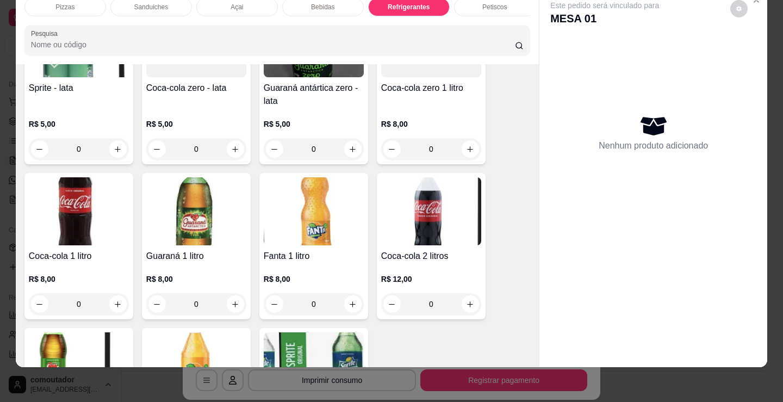
scroll to position [3250, 0]
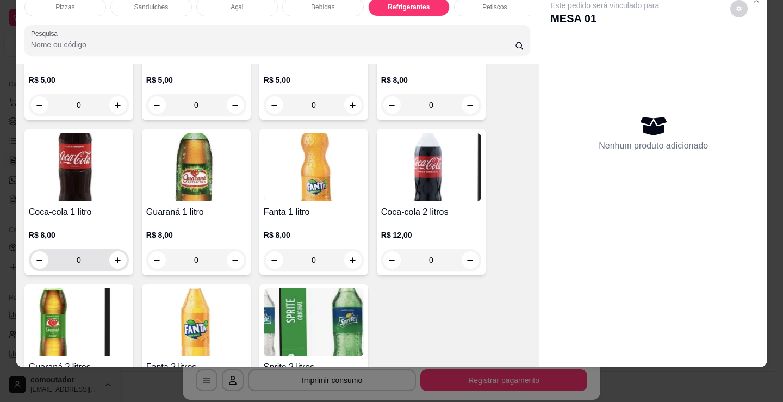
click at [120, 258] on button "increase-product-quantity" at bounding box center [117, 259] width 17 height 17
type input "1"
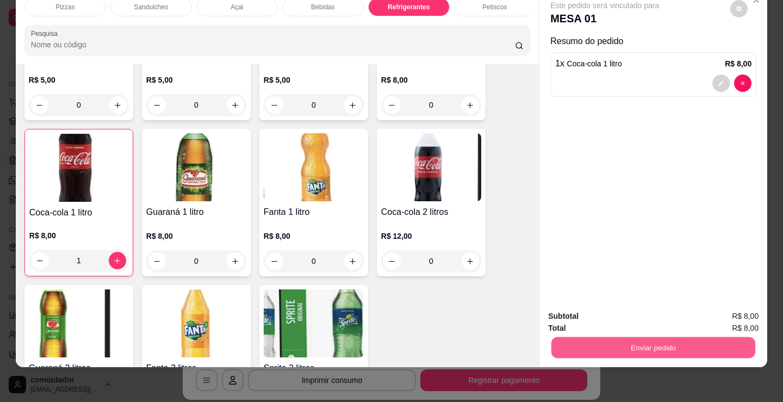
click at [572, 336] on button "Enviar pedido" at bounding box center [653, 346] width 204 height 21
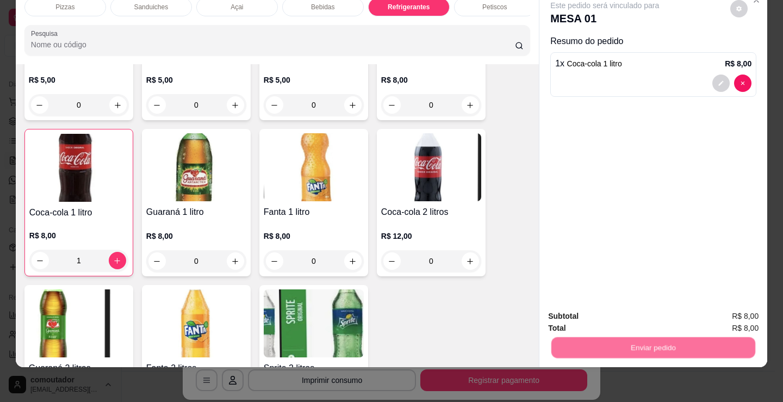
click at [578, 317] on button "Não registrar e enviar pedido" at bounding box center [618, 312] width 110 height 20
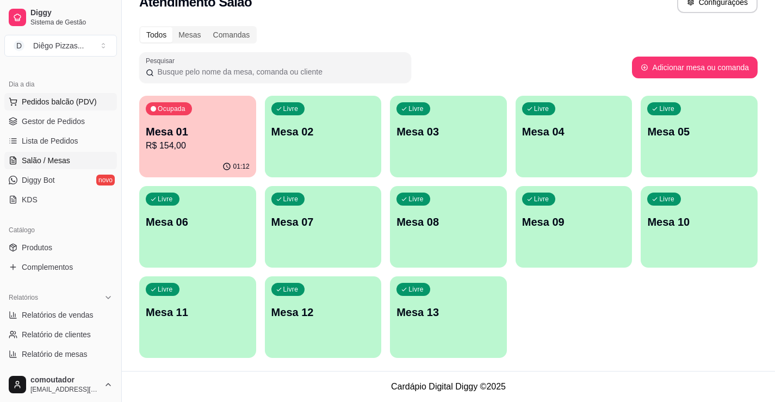
click at [72, 102] on span "Pedidos balcão (PDV)" at bounding box center [59, 101] width 75 height 11
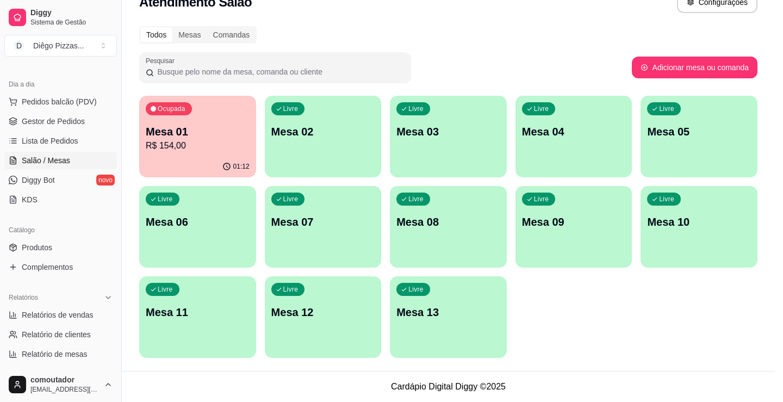
click at [67, 191] on div at bounding box center [84, 198] width 107 height 68
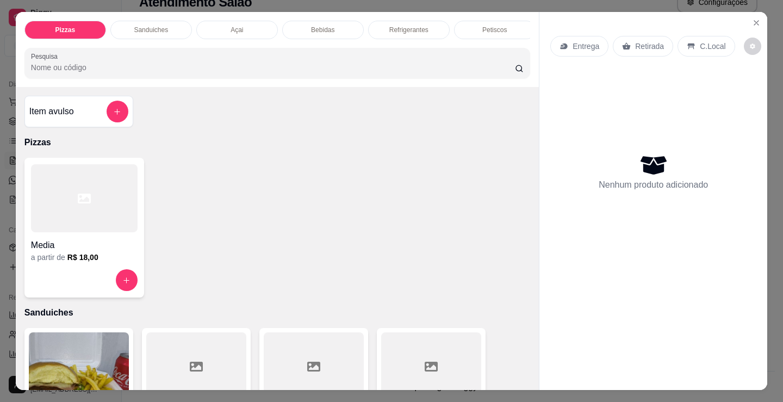
click at [229, 21] on div "Açai" at bounding box center [237, 30] width 82 height 18
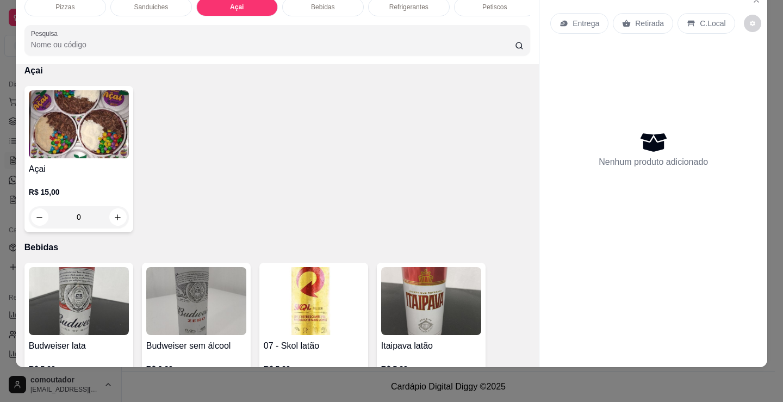
click at [57, 155] on img at bounding box center [79, 124] width 100 height 68
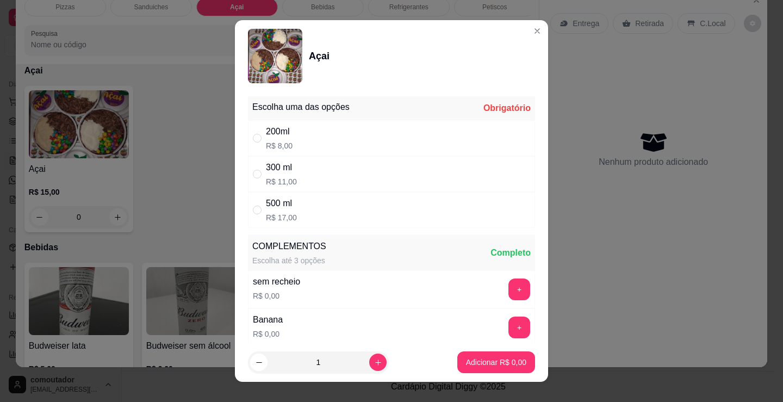
click at [338, 132] on div "200ml R$ 8,00" at bounding box center [391, 138] width 287 height 36
radio input "true"
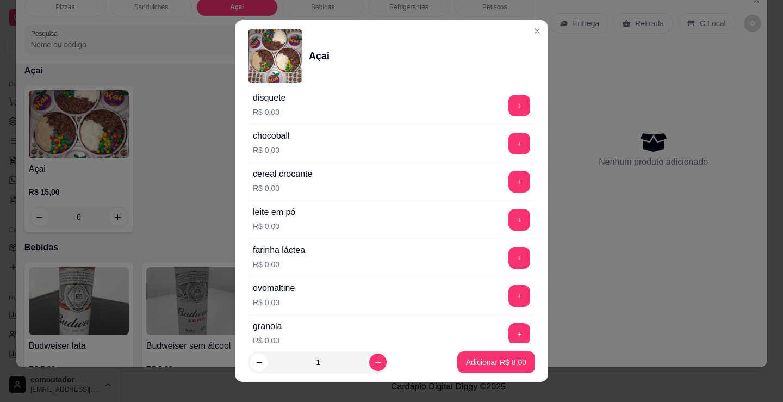
scroll to position [381, 0]
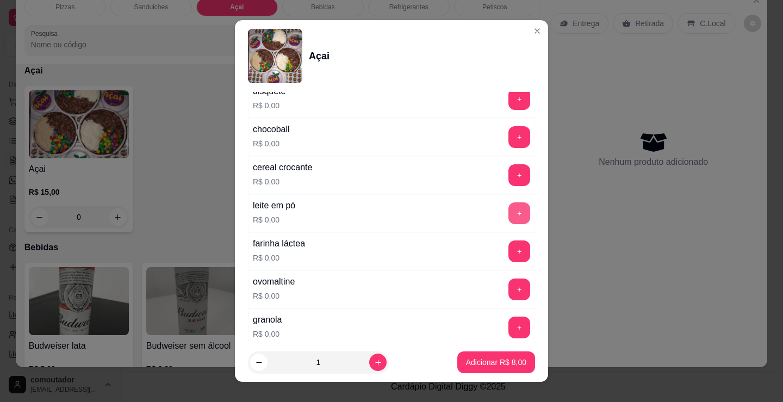
click at [508, 213] on button "+" at bounding box center [519, 213] width 22 height 22
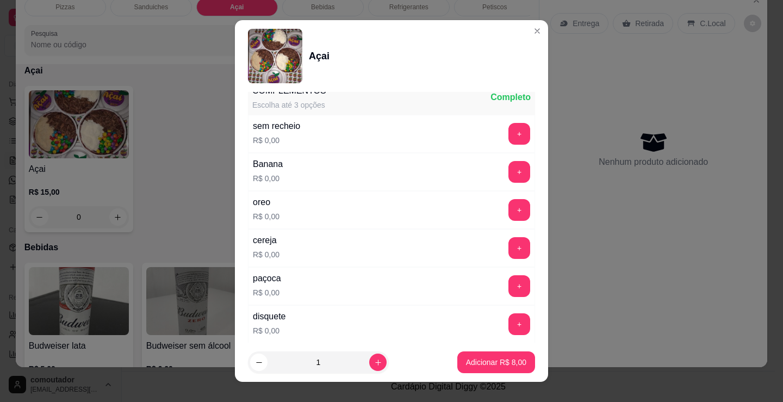
scroll to position [123, 0]
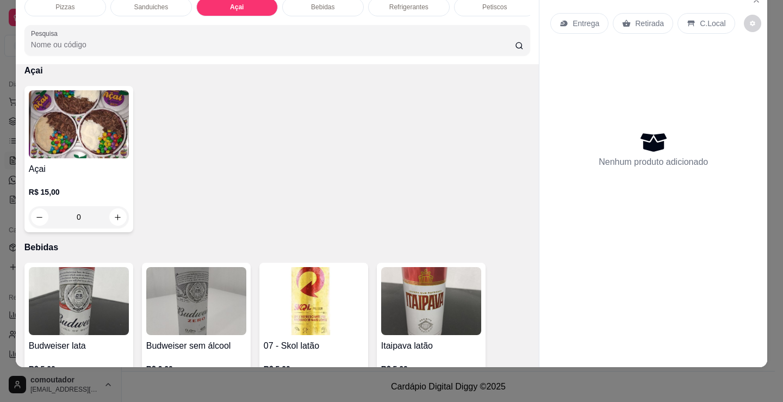
click at [591, 364] on div "Pizzas Sanduiches Açai Bebidas Refrigerantes Petiscos doces Cigarros utensílios…" at bounding box center [391, 201] width 783 height 402
click at [572, 382] on div "Pizzas Sanduiches Açai Bebidas Refrigerantes Petiscos doces Cigarros utensílios…" at bounding box center [391, 201] width 783 height 402
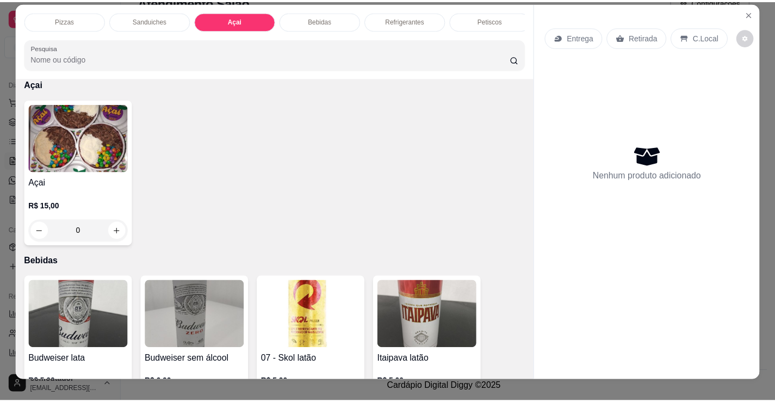
scroll to position [0, 0]
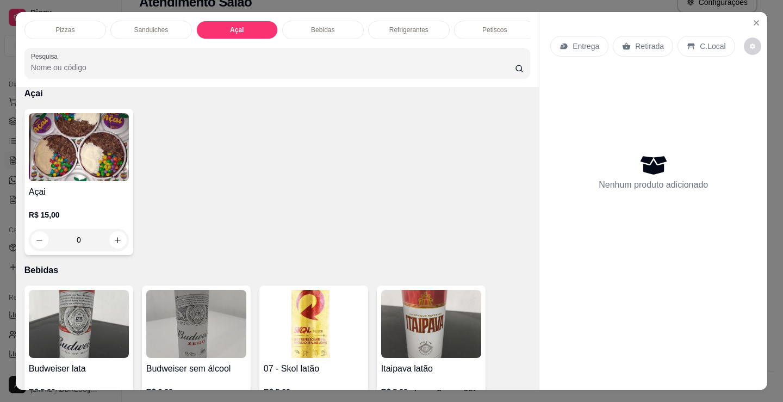
click at [761, 13] on div "Entrega Retirada C.Local Nenhum produto adicionado" at bounding box center [653, 192] width 228 height 360
click at [754, 21] on icon "Close" at bounding box center [756, 23] width 4 height 4
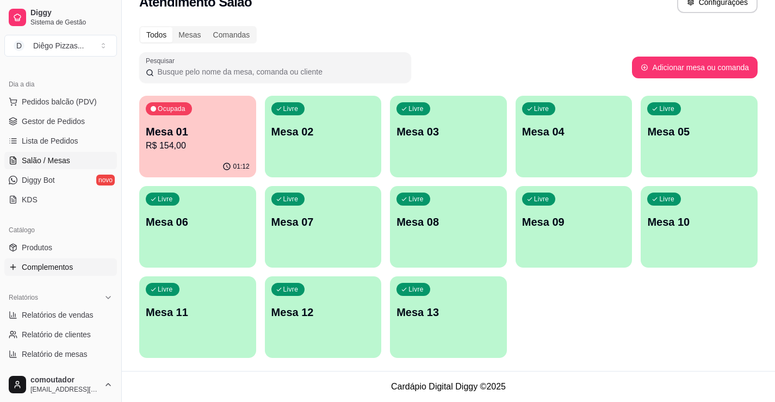
click at [50, 261] on span "Complementos" at bounding box center [47, 266] width 51 height 11
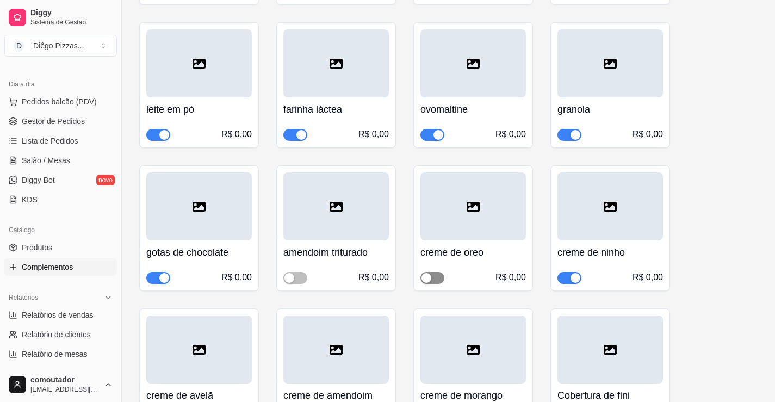
scroll to position [489, 0]
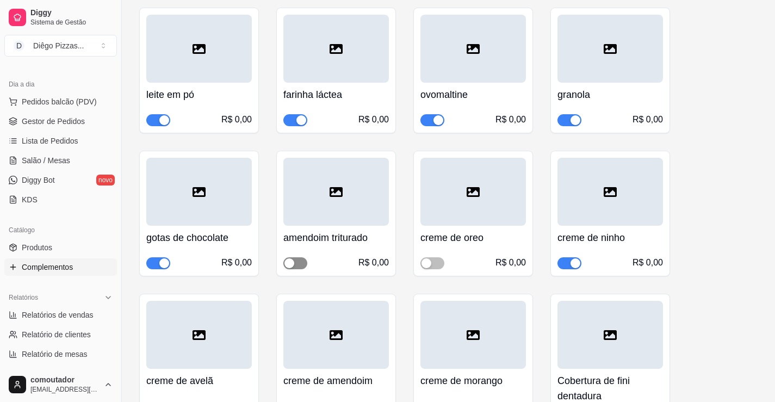
click at [297, 264] on span "button" at bounding box center [295, 263] width 24 height 12
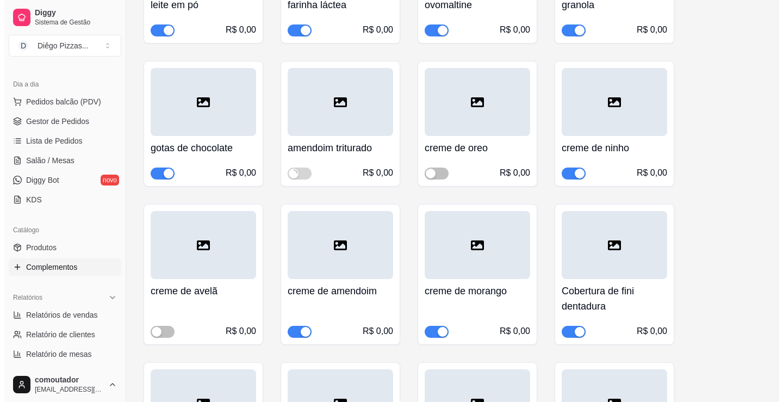
scroll to position [598, 0]
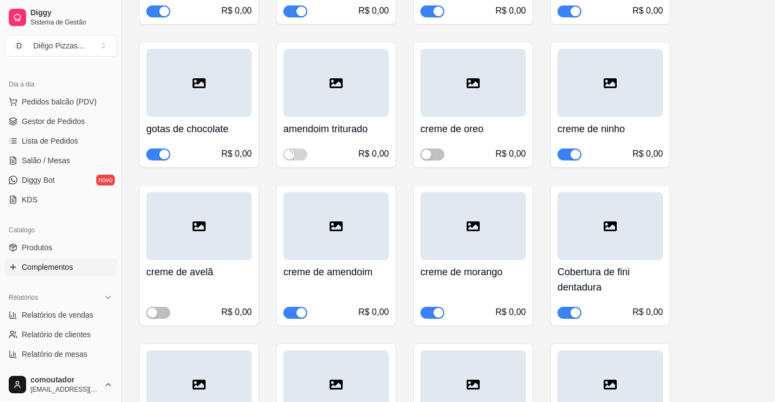
click at [293, 308] on span "button" at bounding box center [295, 313] width 24 height 12
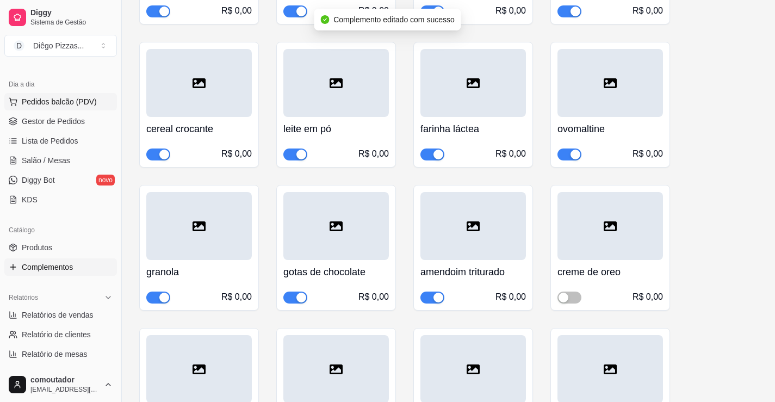
click at [67, 107] on span "Pedidos balcão (PDV)" at bounding box center [59, 101] width 75 height 11
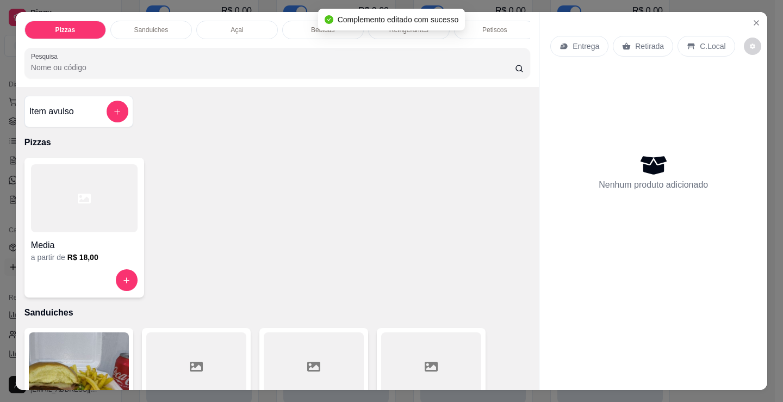
click at [236, 27] on p "Açai" at bounding box center [236, 30] width 13 height 9
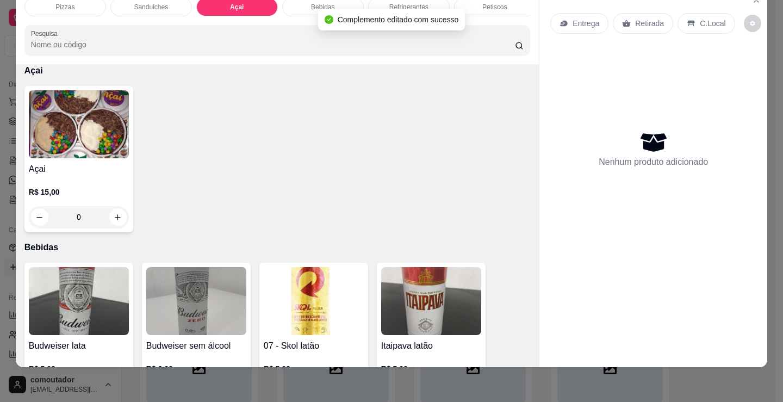
click at [65, 147] on img at bounding box center [79, 124] width 100 height 68
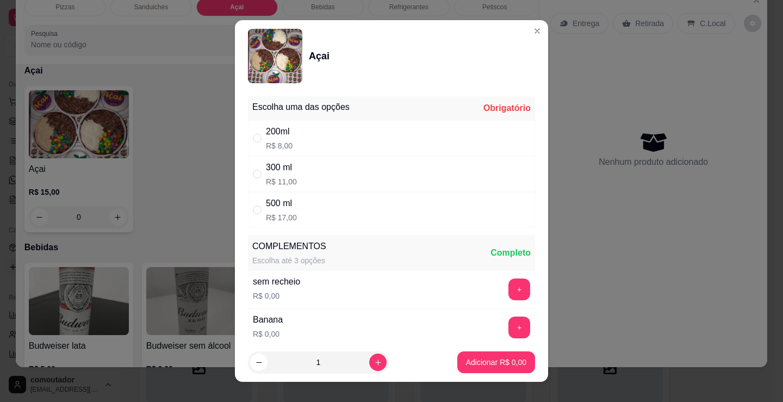
click at [350, 138] on div "200ml R$ 8,00" at bounding box center [391, 138] width 287 height 36
radio input "true"
click at [374, 364] on icon "increase-product-quantity" at bounding box center [378, 362] width 8 height 8
type input "2"
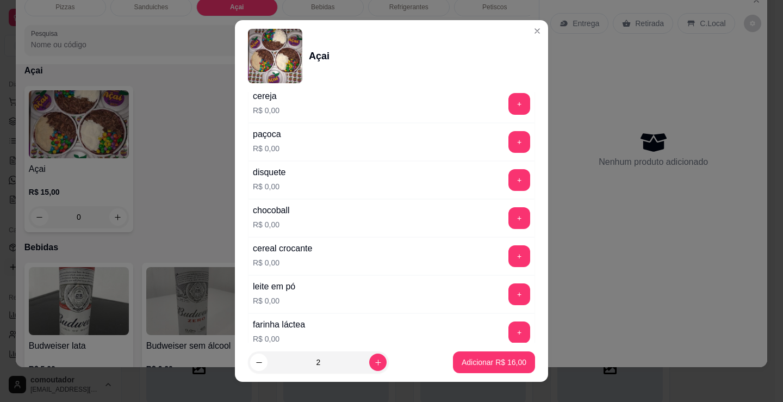
scroll to position [326, 0]
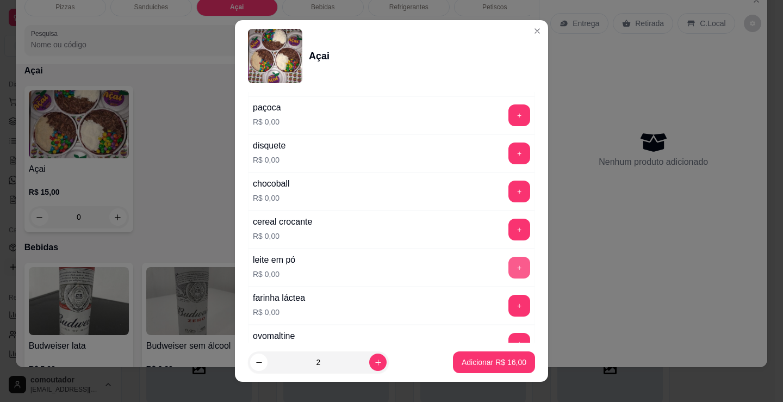
click at [508, 265] on button "+" at bounding box center [519, 268] width 22 height 22
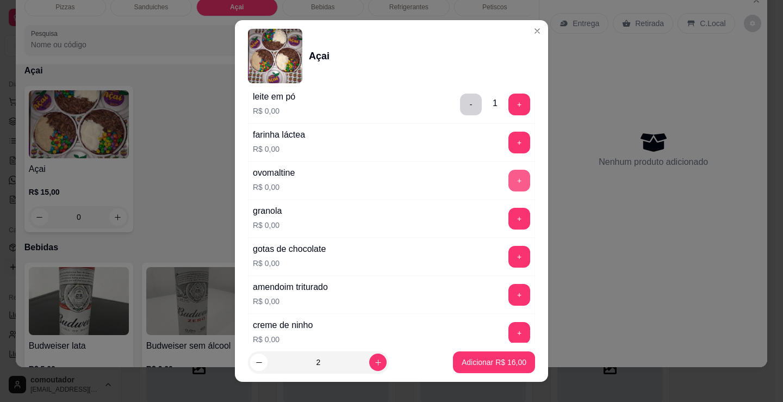
scroll to position [544, 0]
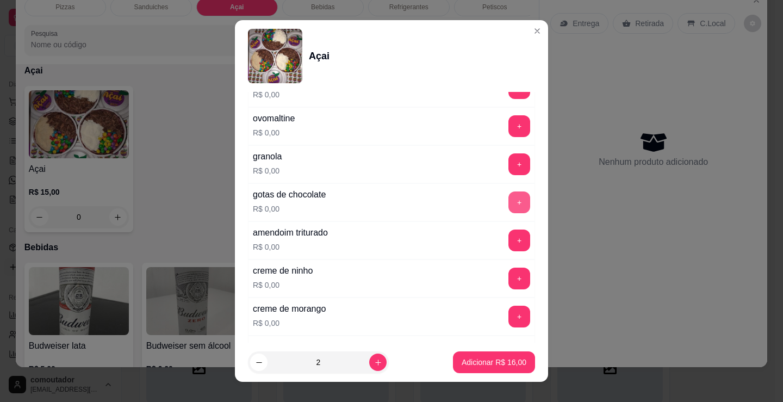
click at [508, 200] on button "+" at bounding box center [519, 202] width 22 height 22
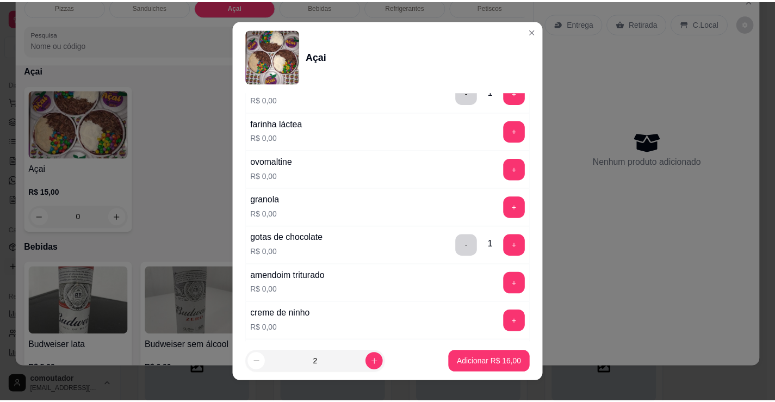
scroll to position [504, 0]
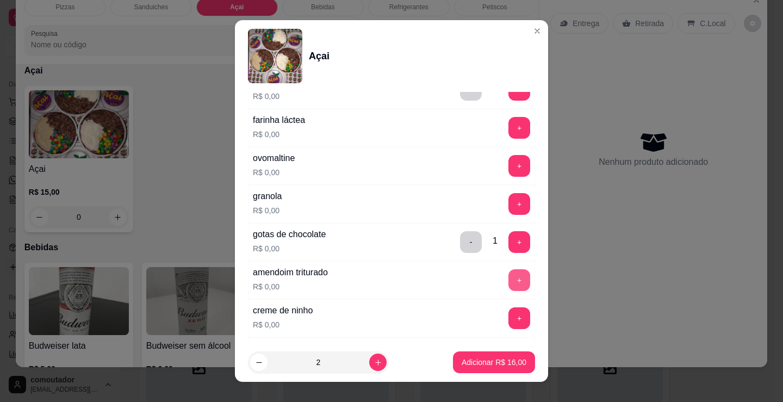
click at [508, 283] on button "+" at bounding box center [519, 280] width 22 height 22
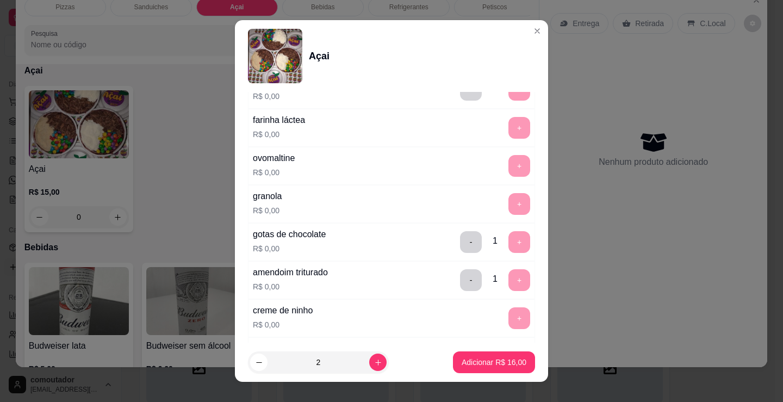
click at [506, 364] on p "Adicionar R$ 16,00" at bounding box center [494, 362] width 65 height 11
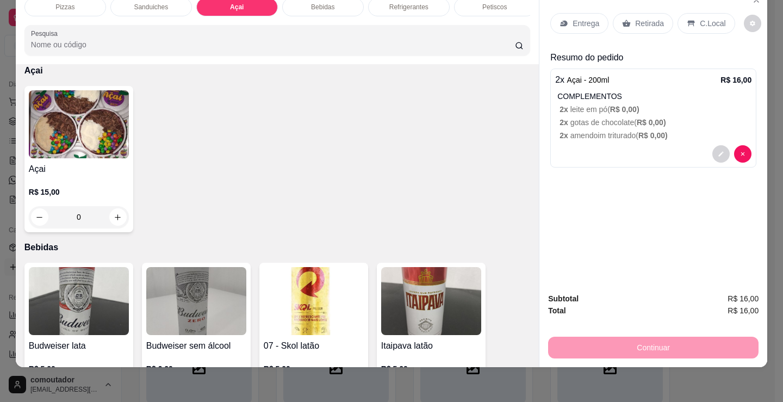
click at [708, 18] on p "C.Local" at bounding box center [713, 23] width 26 height 11
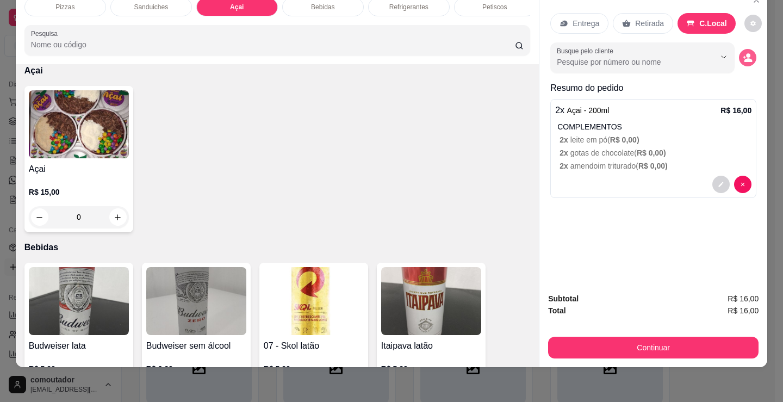
click at [743, 55] on button "decrease-product-quantity" at bounding box center [747, 57] width 17 height 17
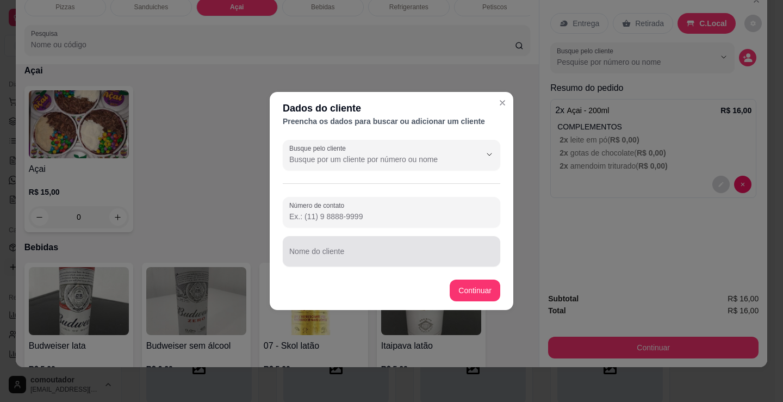
click at [386, 265] on div "Nome do cliente" at bounding box center [391, 251] width 217 height 30
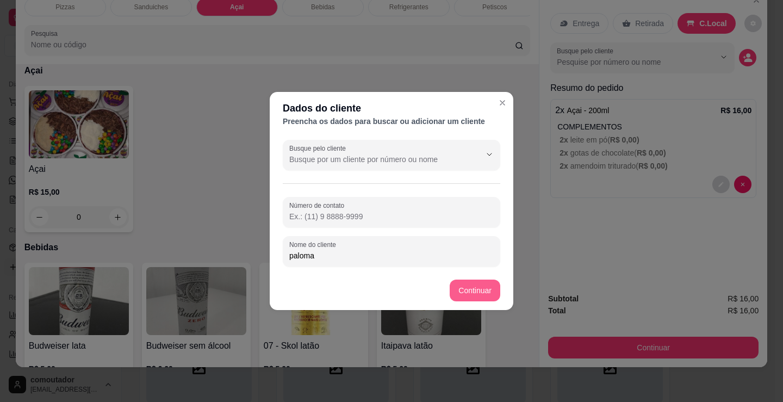
type input "paloma"
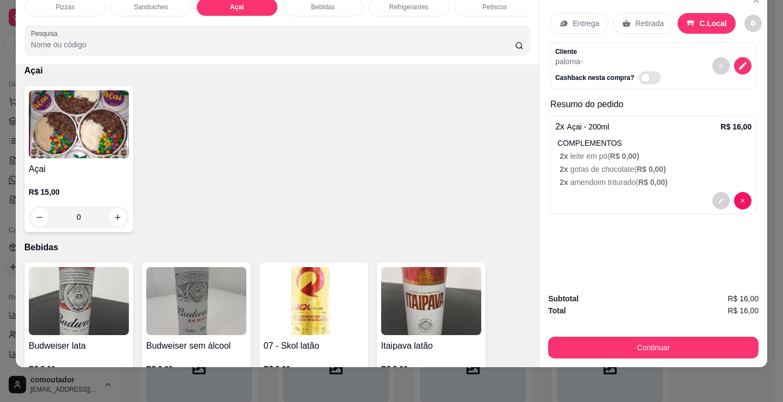
click at [634, 340] on button "Continuar" at bounding box center [653, 347] width 210 height 22
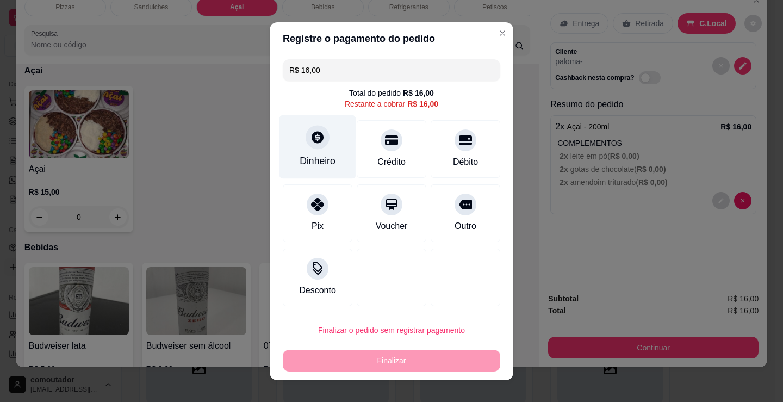
click at [310, 152] on div "Dinheiro" at bounding box center [317, 147] width 77 height 64
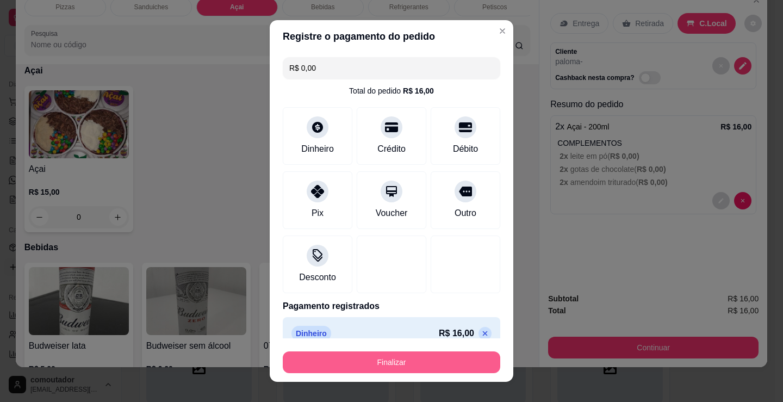
click at [417, 358] on button "Finalizar" at bounding box center [391, 362] width 217 height 22
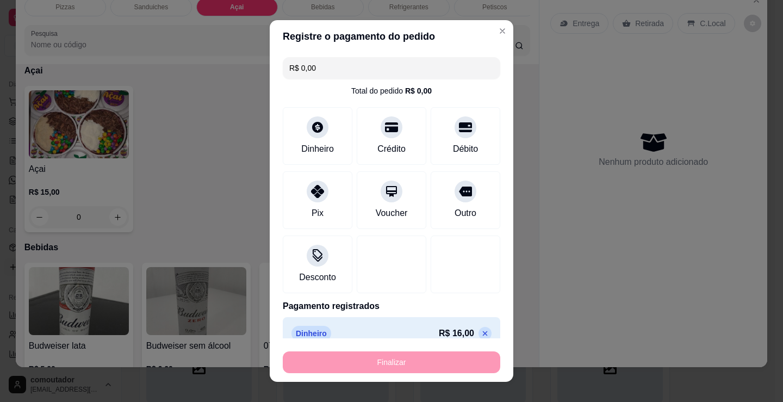
type input "-R$ 16,00"
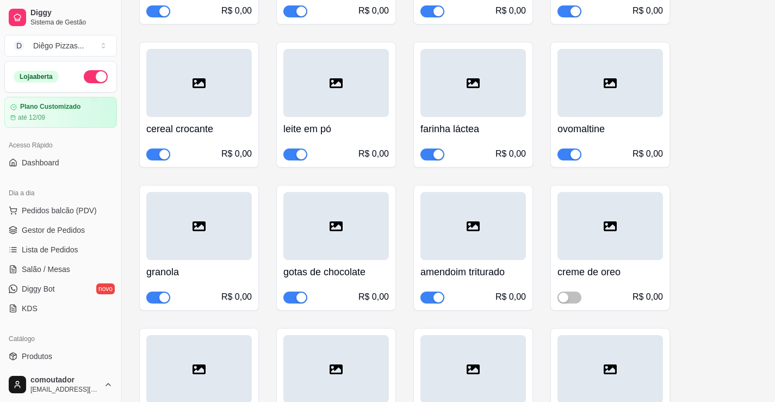
click at [727, 319] on div "sem recheio R$ 0,00 castanha R$ 1,00 bis R$ 1,00 bis branco R$ 1,00 bombom R$ 1…" at bounding box center [448, 112] width 618 height 999
click at [72, 273] on link "Salão / Mesas" at bounding box center [60, 268] width 113 height 17
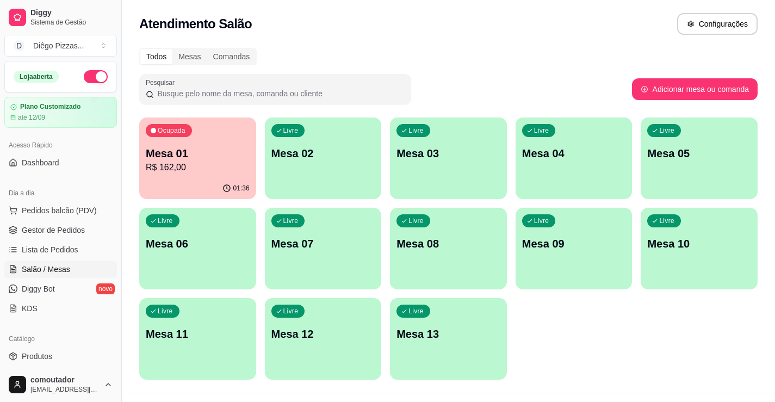
click at [216, 158] on p "Mesa 01" at bounding box center [198, 153] width 104 height 15
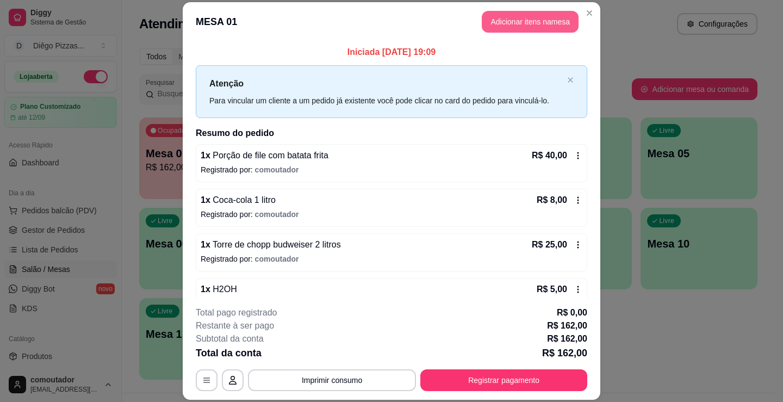
click at [505, 25] on button "Adicionar itens na mesa" at bounding box center [530, 22] width 97 height 22
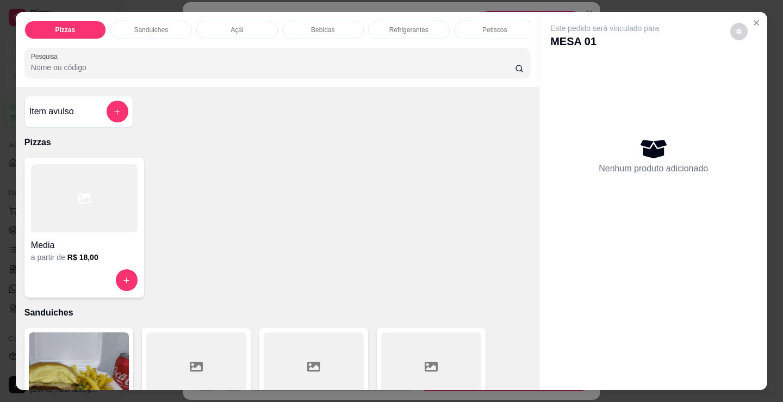
click at [351, 21] on div "Bebidas" at bounding box center [323, 30] width 82 height 18
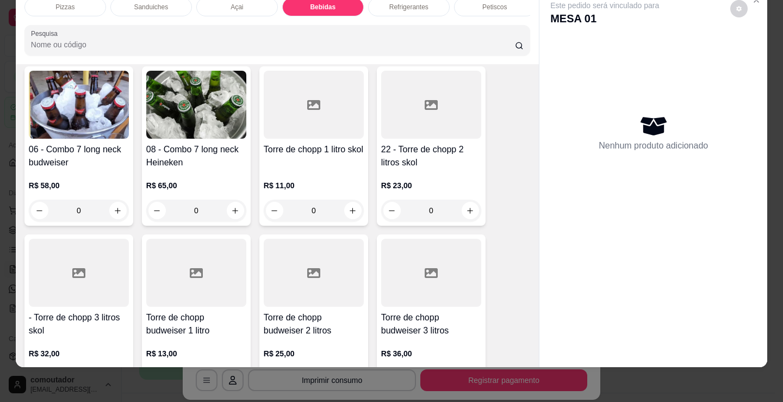
scroll to position [2217, 0]
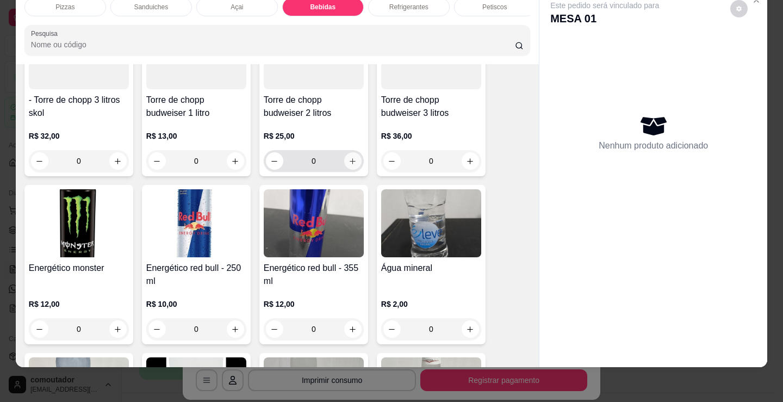
click at [348, 161] on icon "increase-product-quantity" at bounding box center [352, 161] width 8 height 8
type input "1"
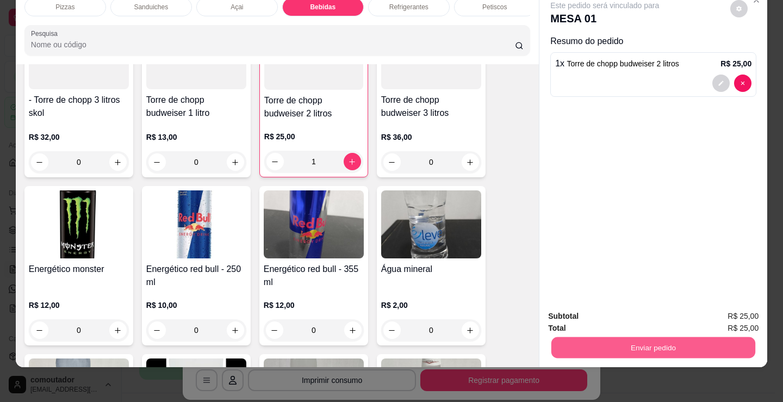
click at [595, 336] on button "Enviar pedido" at bounding box center [653, 346] width 204 height 21
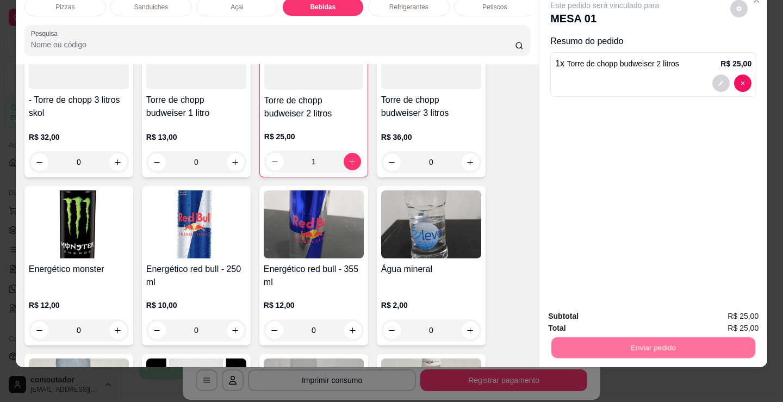
click at [589, 316] on button "Não registrar e enviar pedido" at bounding box center [618, 312] width 110 height 20
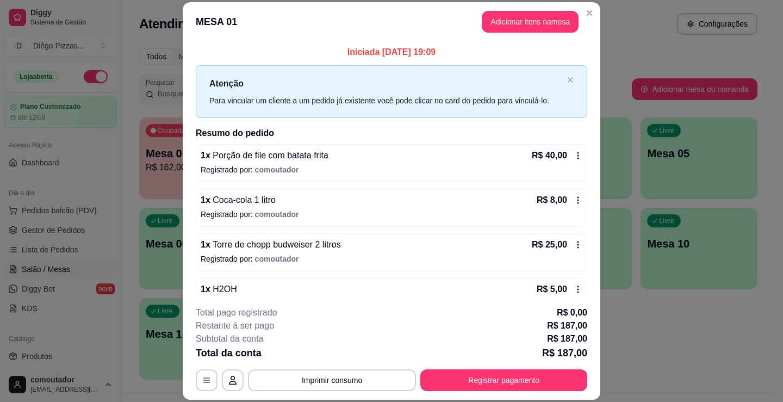
scroll to position [201, 0]
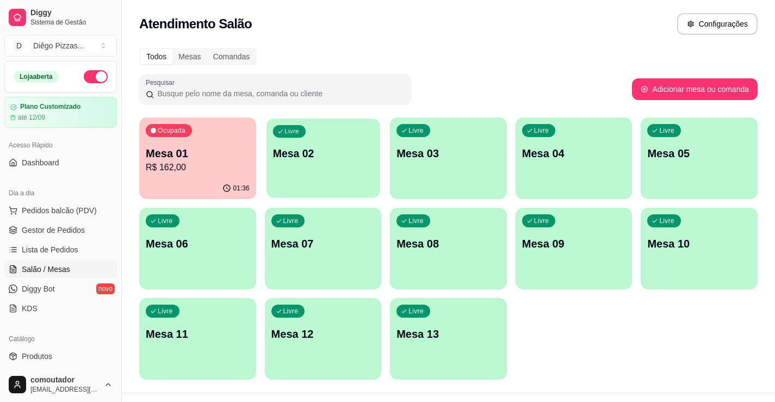
click at [302, 170] on div "Livre Mesa 02" at bounding box center [322, 152] width 113 height 66
click at [37, 213] on span "Pedidos balcão (PDV)" at bounding box center [59, 210] width 75 height 11
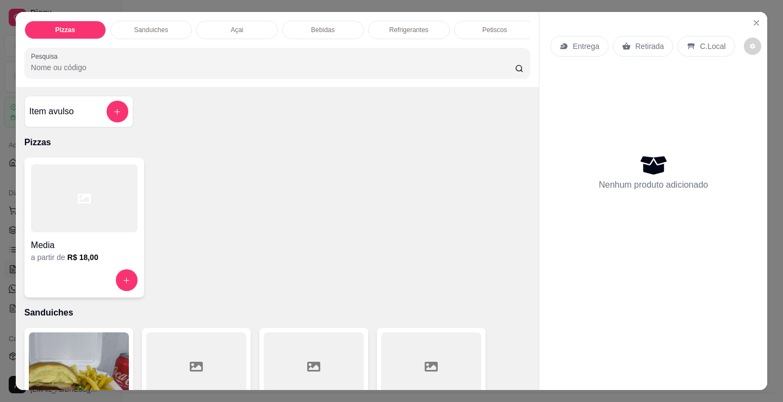
click at [164, 25] on div "Sanduiches" at bounding box center [151, 30] width 82 height 18
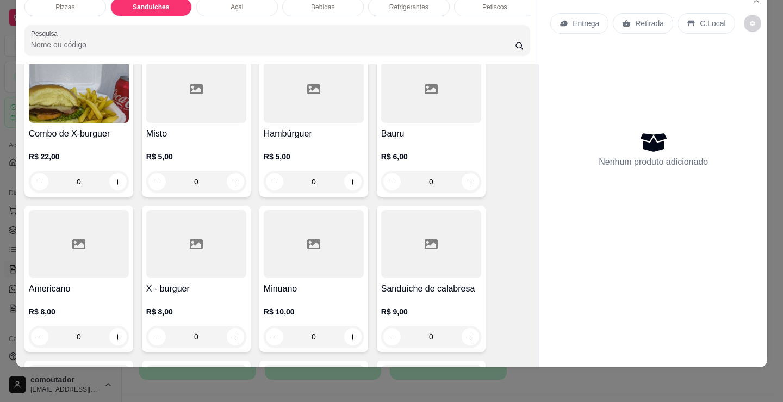
scroll to position [273, 0]
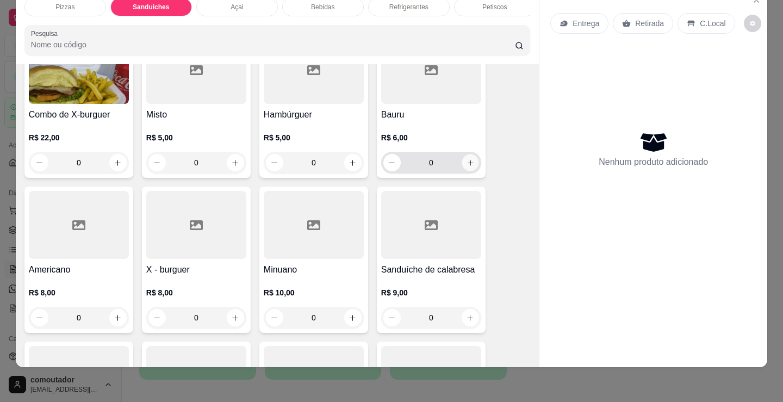
click at [466, 163] on icon "increase-product-quantity" at bounding box center [470, 163] width 8 height 8
type input "1"
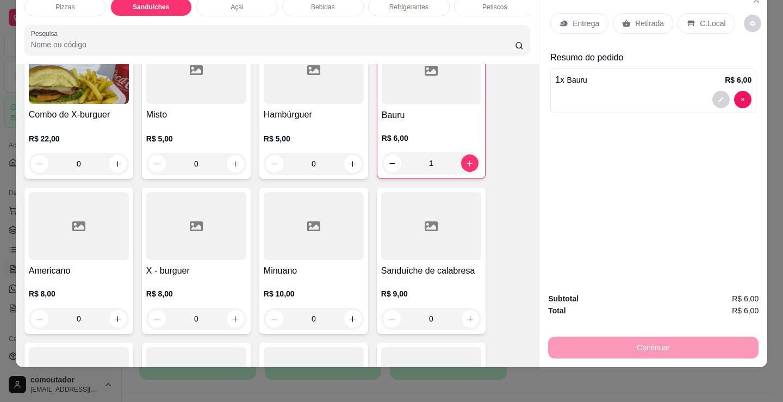
scroll to position [0, 0]
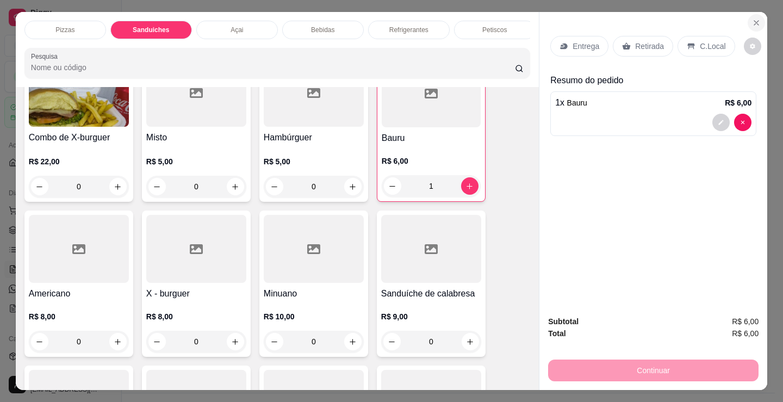
click at [752, 18] on icon "Close" at bounding box center [756, 22] width 9 height 9
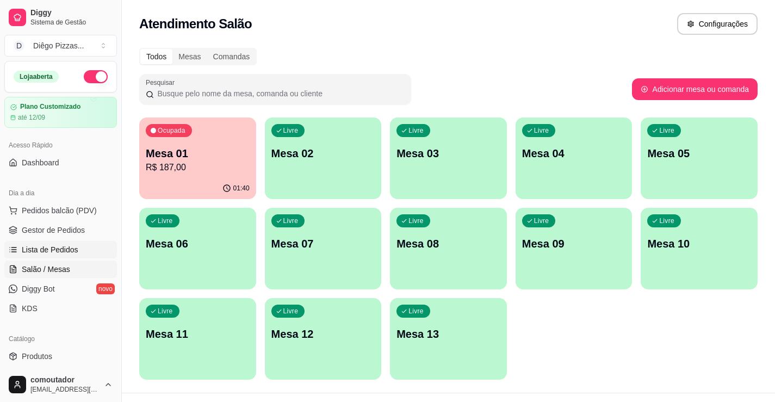
click at [66, 245] on span "Lista de Pedidos" at bounding box center [50, 249] width 57 height 11
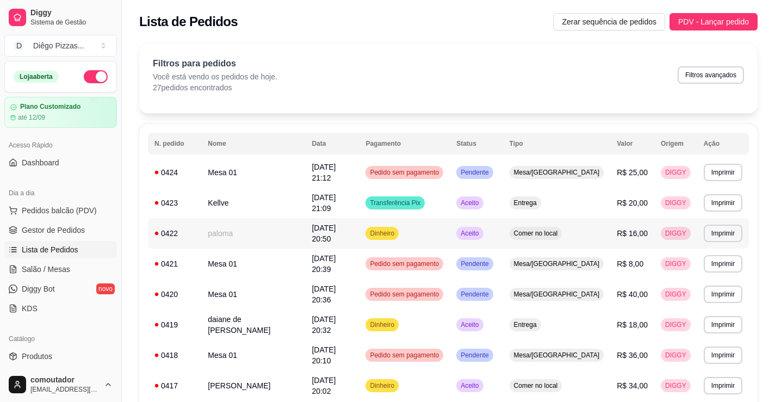
click at [246, 226] on td "paloma" at bounding box center [253, 233] width 104 height 30
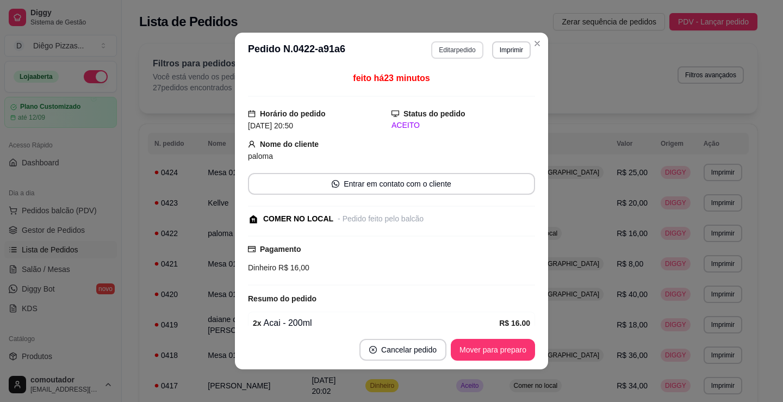
click at [439, 50] on button "Editar pedido" at bounding box center [457, 49] width 52 height 17
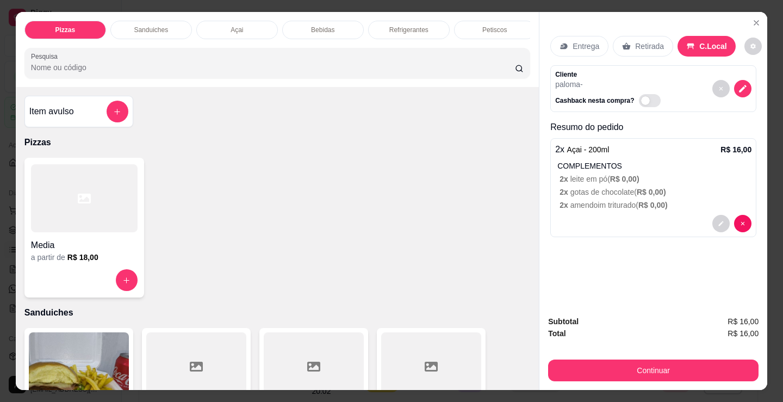
click at [321, 26] on p "Bebidas" at bounding box center [322, 30] width 23 height 9
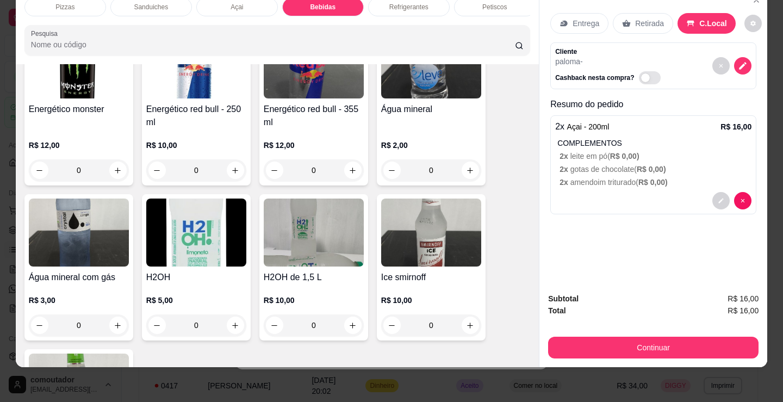
scroll to position [2380, 0]
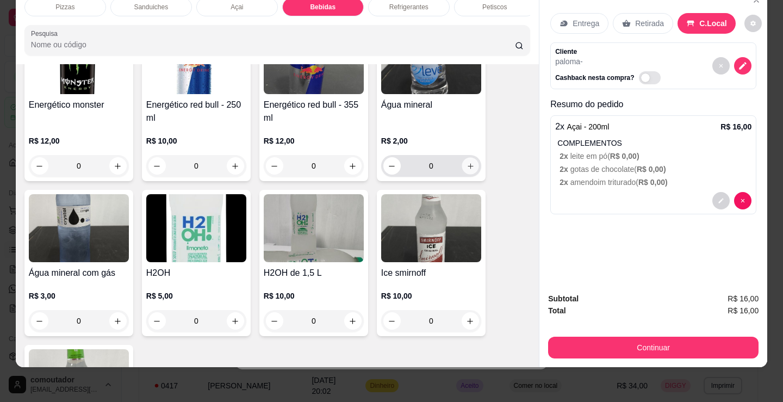
click at [471, 165] on button "increase-product-quantity" at bounding box center [470, 166] width 17 height 17
type input "1"
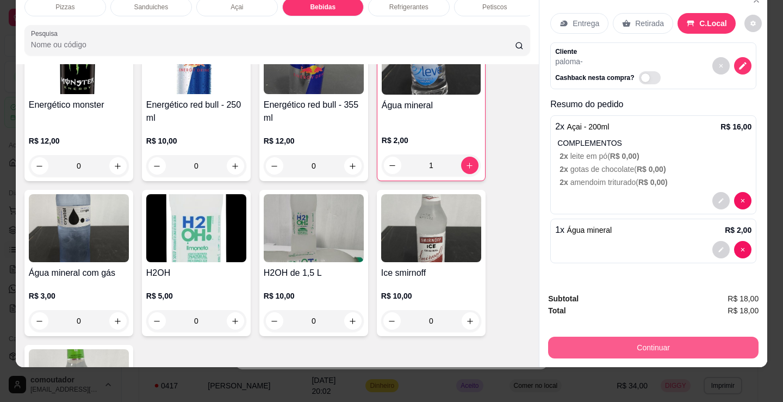
click at [642, 337] on button "Continuar" at bounding box center [653, 347] width 210 height 22
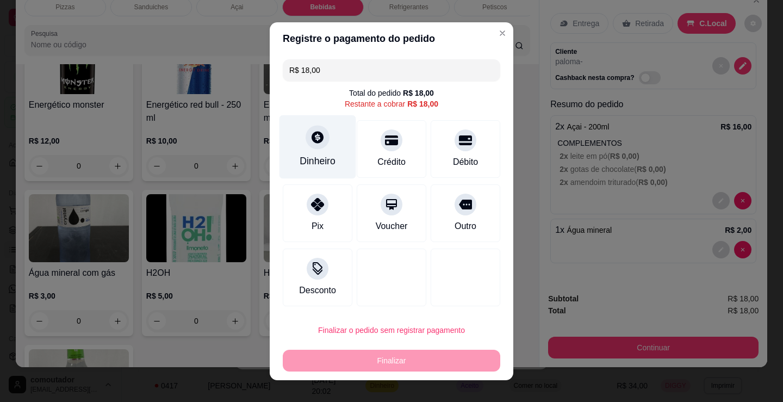
click at [319, 143] on icon at bounding box center [317, 137] width 14 height 14
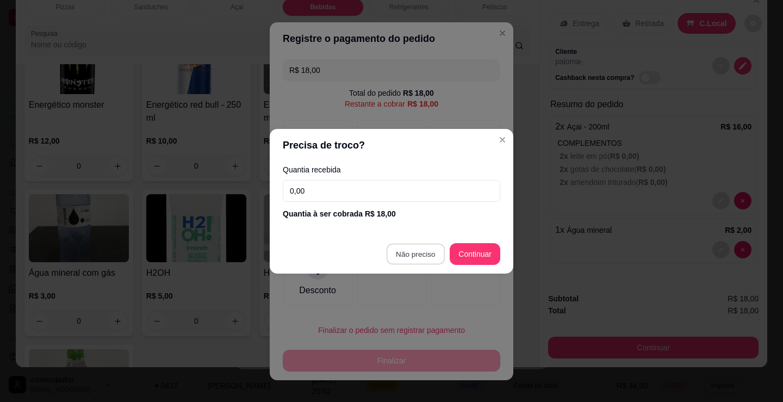
type input "R$ 0,00"
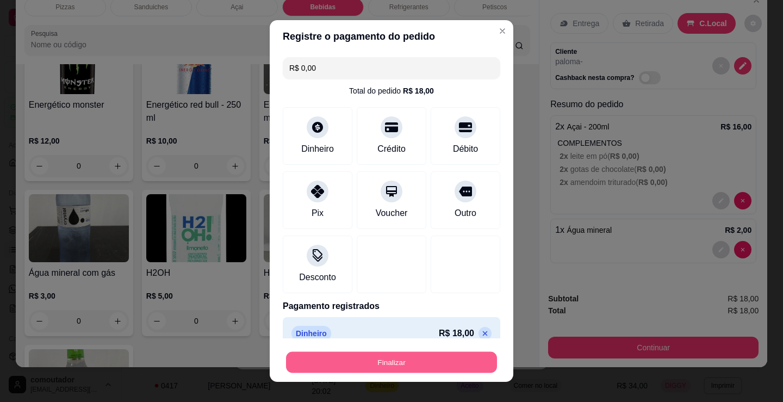
click at [432, 369] on button "Finalizar" at bounding box center [391, 362] width 211 height 21
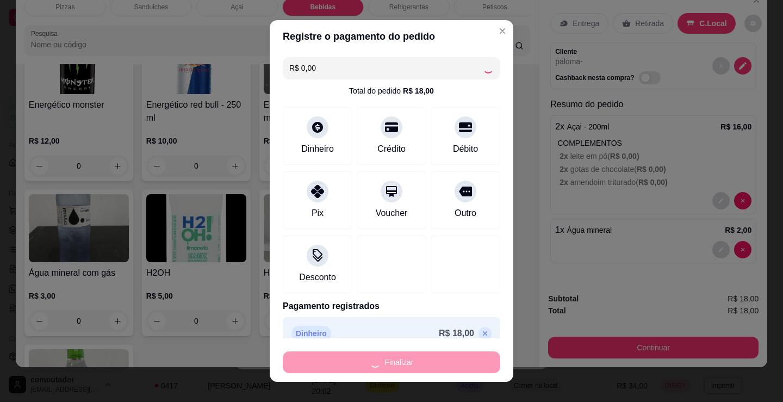
type input "0"
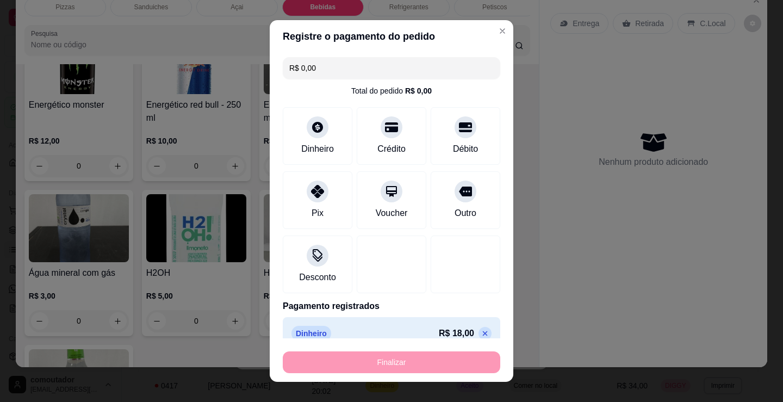
type input "-R$ 18,00"
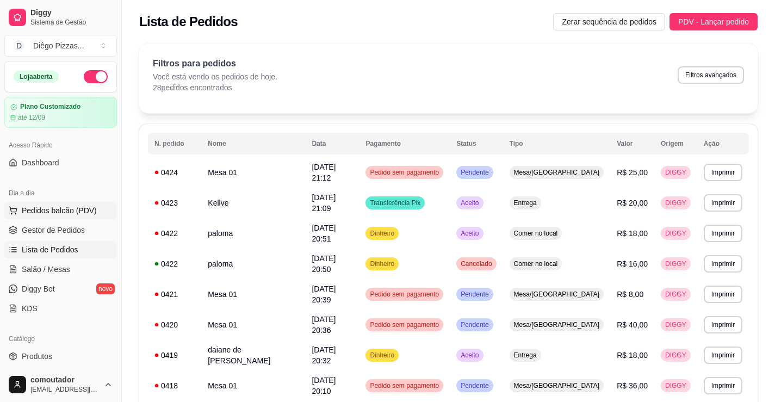
click at [64, 205] on button "Pedidos balcão (PDV)" at bounding box center [60, 210] width 113 height 17
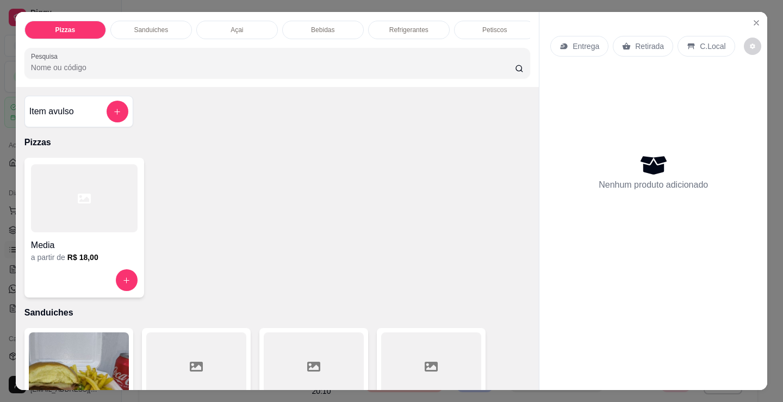
click at [146, 31] on div "Sanduiches" at bounding box center [151, 30] width 82 height 18
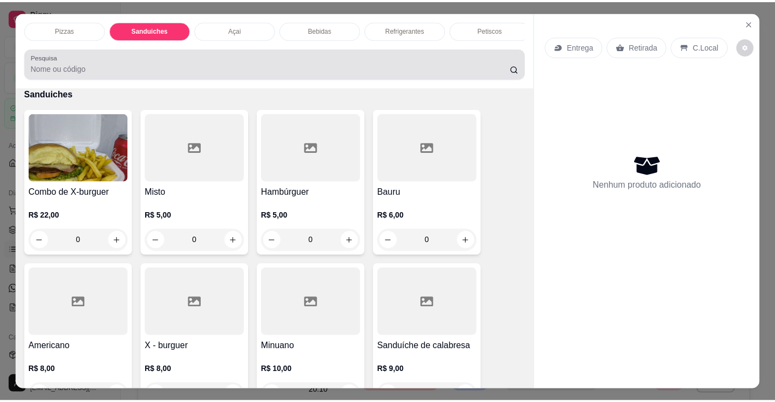
scroll to position [27, 0]
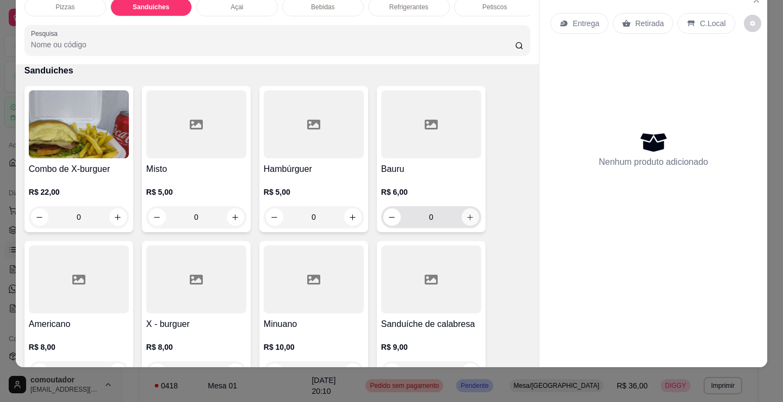
click at [466, 222] on button "increase-product-quantity" at bounding box center [470, 216] width 17 height 17
type input "1"
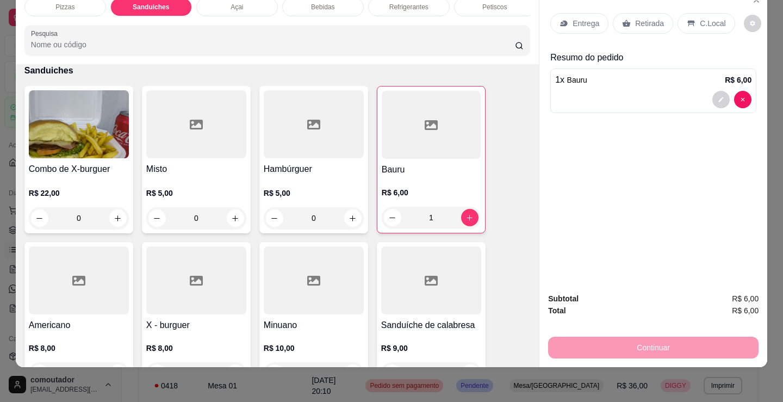
click at [572, 18] on p "Entrega" at bounding box center [585, 23] width 27 height 11
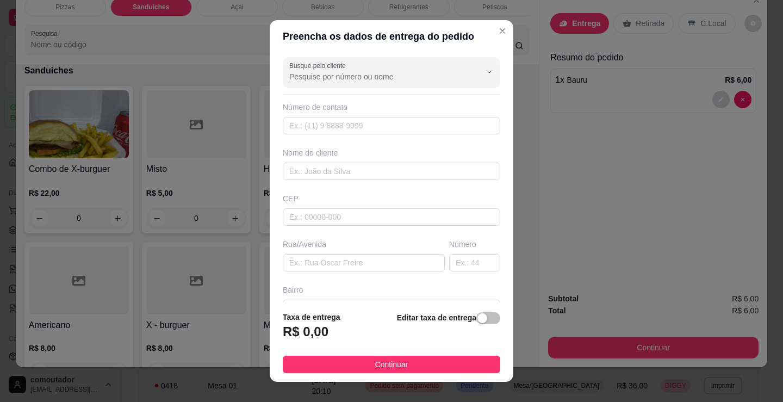
click at [307, 180] on div "Busque pelo cliente Número de contato Nome do cliente CEP Rua/[GEOGRAPHIC_DATA]" at bounding box center [392, 178] width 244 height 250
click at [325, 170] on input "text" at bounding box center [391, 171] width 217 height 17
type input "yago"
click at [440, 353] on footer "Taxa de entrega R$ 0,00 Editar taxa de entrega Continuar" at bounding box center [392, 341] width 244 height 79
click at [450, 361] on button "Continuar" at bounding box center [391, 364] width 217 height 17
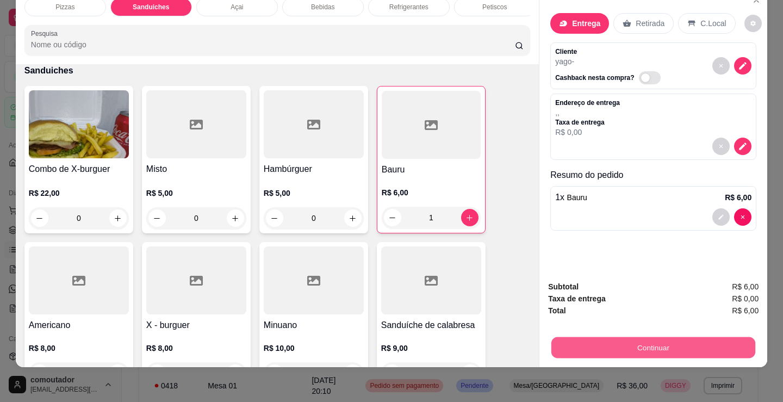
click at [612, 348] on button "Continuar" at bounding box center [653, 346] width 204 height 21
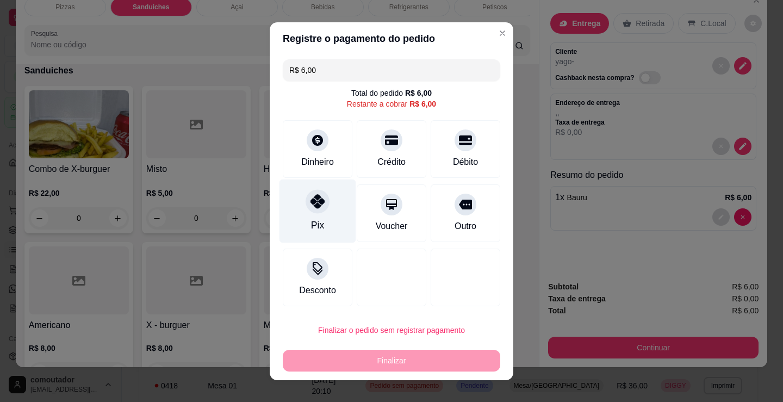
click at [315, 204] on icon at bounding box center [317, 201] width 14 height 14
type input "R$ 0,00"
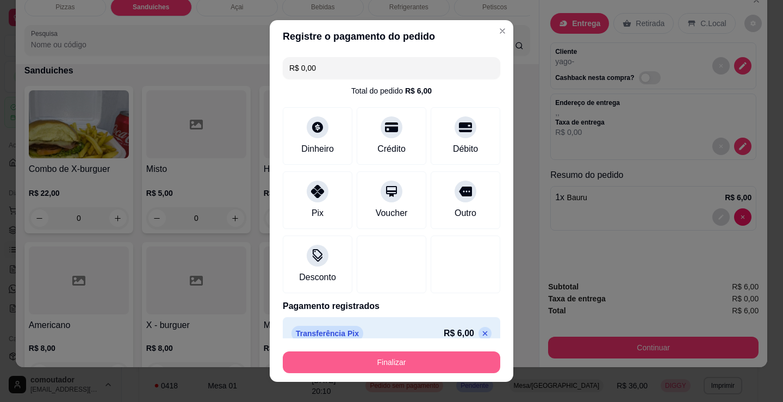
click at [439, 361] on button "Finalizar" at bounding box center [391, 362] width 217 height 22
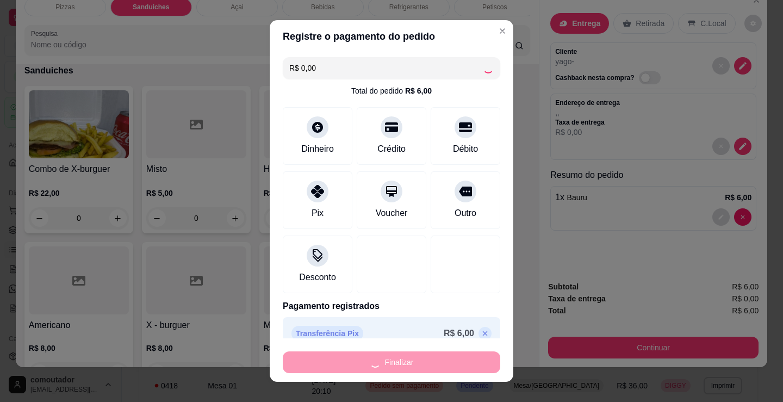
type input "0"
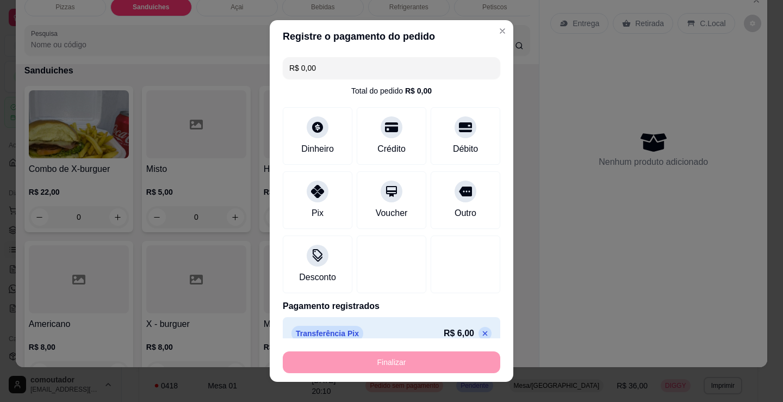
type input "-R$ 6,00"
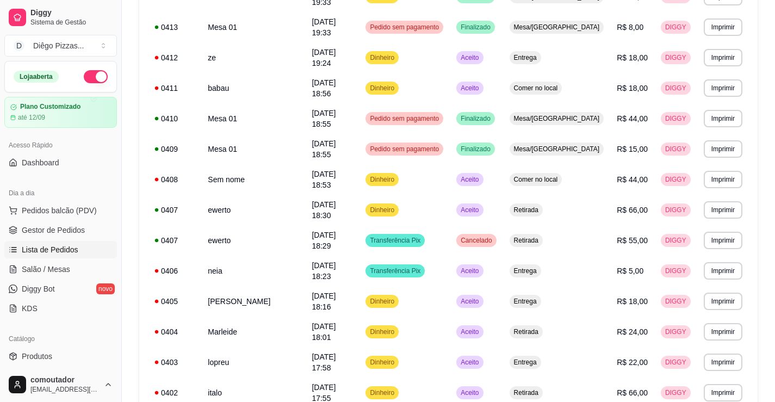
scroll to position [565, 0]
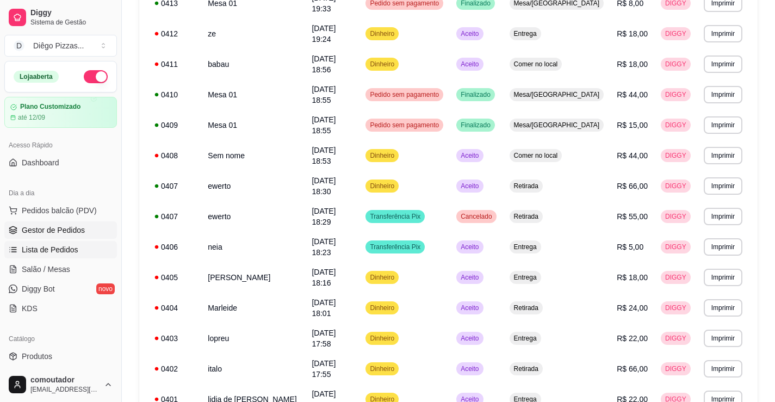
click at [60, 235] on span "Gestor de Pedidos" at bounding box center [53, 230] width 63 height 11
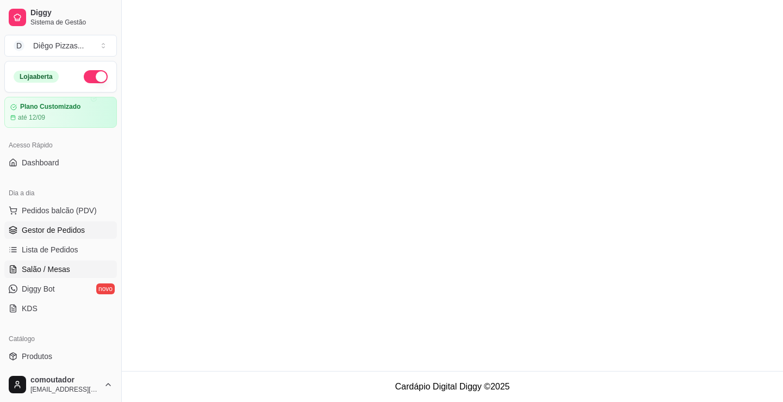
click at [78, 271] on link "Salão / Mesas" at bounding box center [60, 268] width 113 height 17
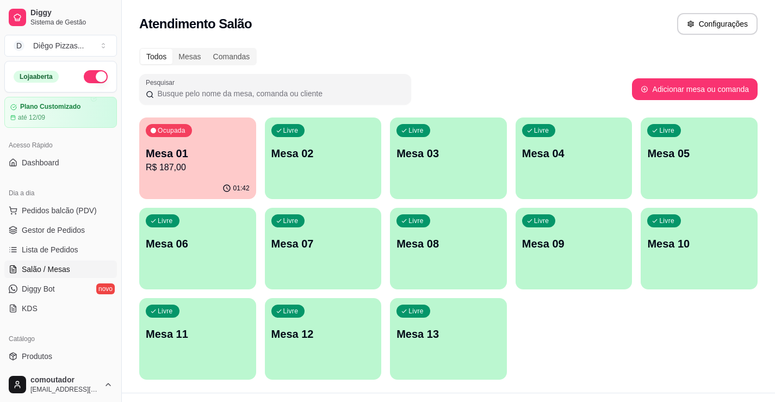
click at [373, 157] on p "Mesa 02" at bounding box center [323, 153] width 104 height 15
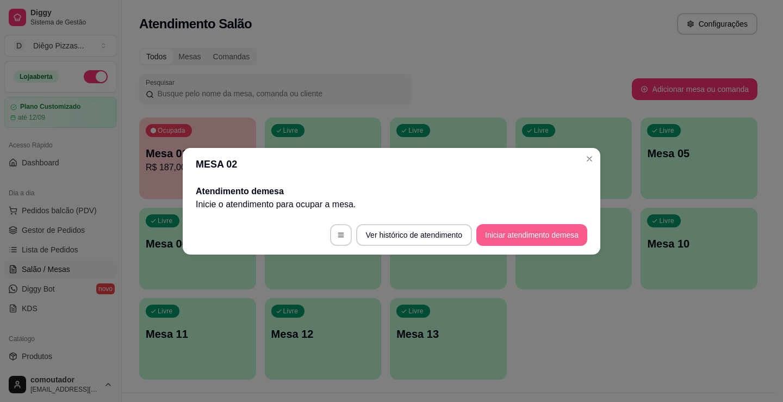
click at [513, 236] on button "Iniciar atendimento de mesa" at bounding box center [531, 235] width 111 height 22
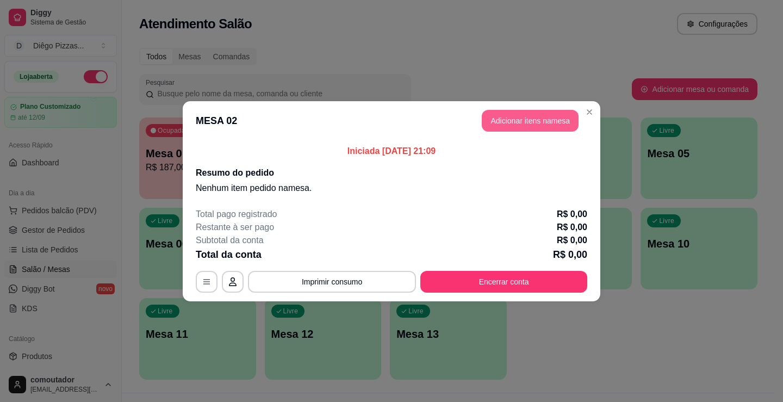
click at [543, 117] on button "Adicionar itens na mesa" at bounding box center [530, 121] width 97 height 22
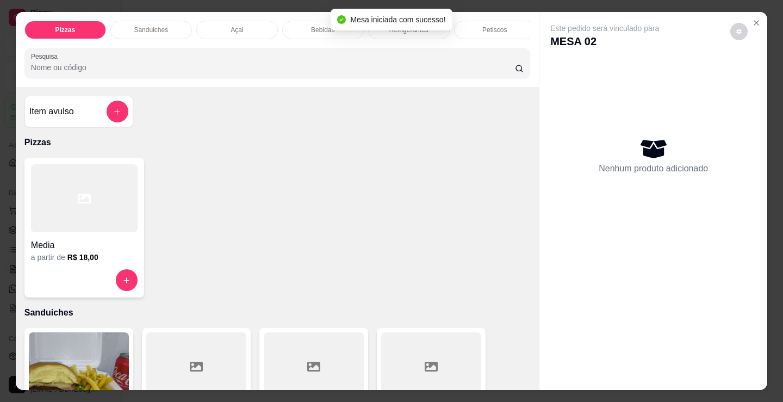
click at [311, 26] on p "Bebidas" at bounding box center [322, 30] width 23 height 9
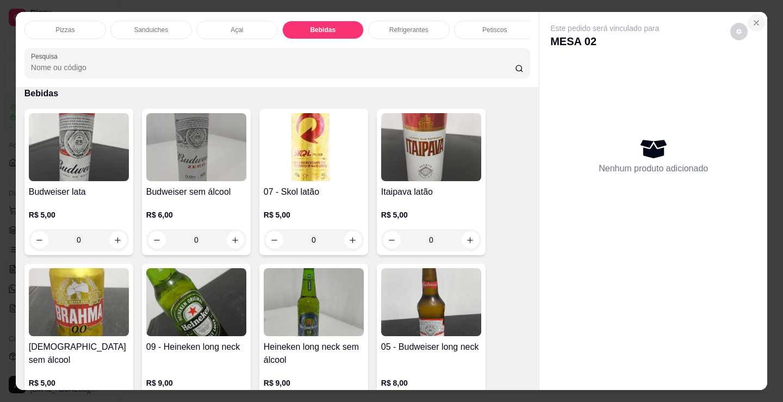
click at [752, 18] on icon "Close" at bounding box center [756, 22] width 9 height 9
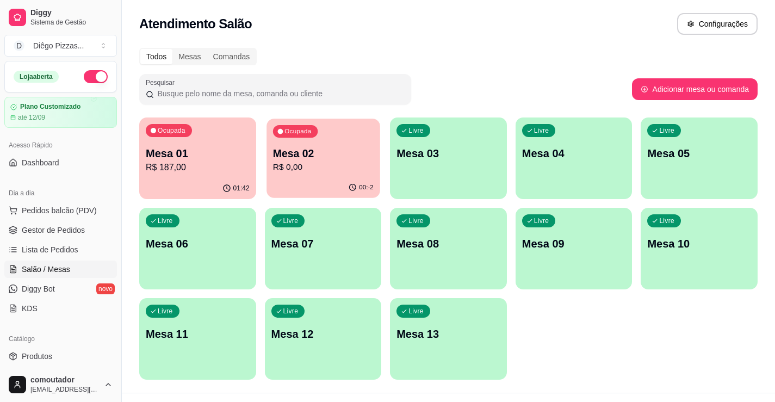
click at [363, 166] on p "R$ 0,00" at bounding box center [322, 167] width 101 height 13
click at [195, 158] on p "Mesa 01" at bounding box center [198, 153] width 104 height 15
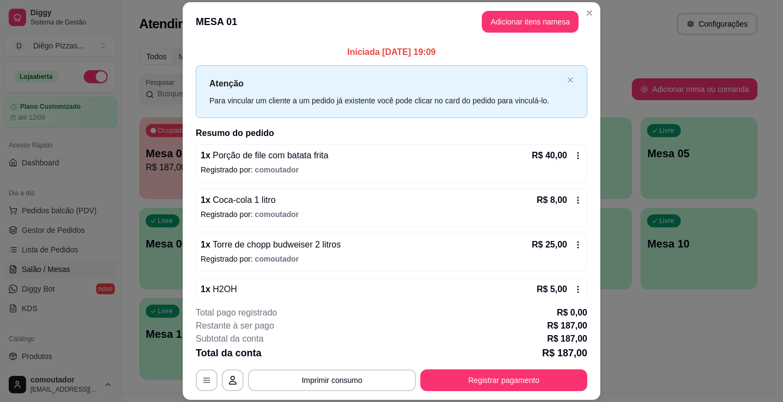
drag, startPoint x: 364, startPoint y: 366, endPoint x: 365, endPoint y: 374, distance: 7.8
click at [364, 366] on div "**********" at bounding box center [391, 348] width 391 height 85
click at [365, 374] on button "Imprimir consumo" at bounding box center [332, 380] width 163 height 21
click at [335, 348] on button "IMPRESSORA" at bounding box center [331, 354] width 79 height 17
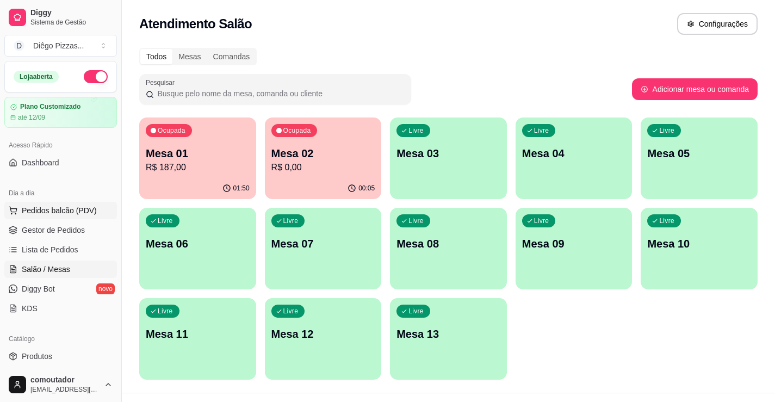
click at [79, 204] on button "Pedidos balcão (PDV)" at bounding box center [60, 210] width 113 height 17
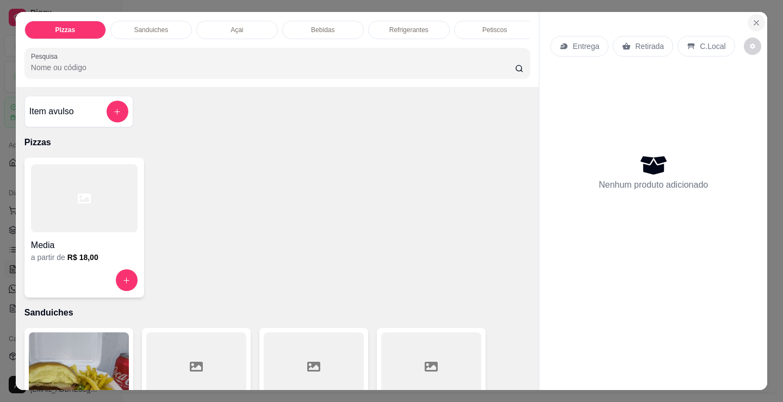
click at [752, 21] on icon "Close" at bounding box center [756, 22] width 9 height 9
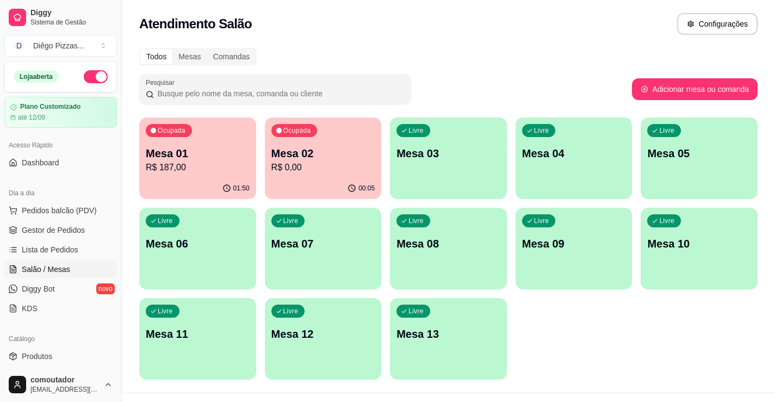
click at [315, 152] on p "Mesa 02" at bounding box center [323, 153] width 104 height 15
click at [197, 160] on p "Mesa 01" at bounding box center [198, 153] width 104 height 15
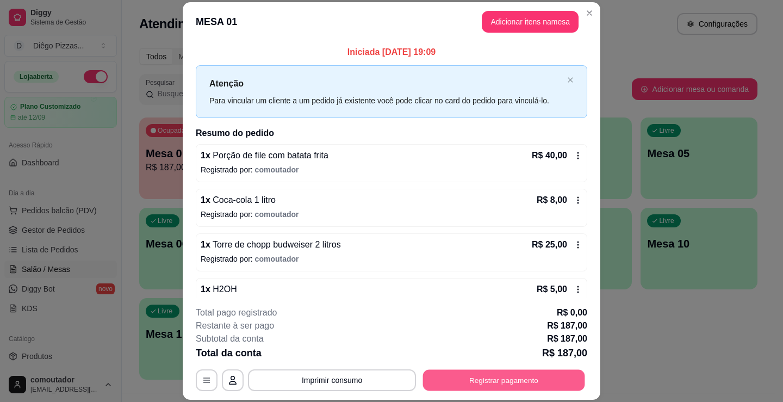
click at [439, 376] on button "Registrar pagamento" at bounding box center [504, 380] width 162 height 21
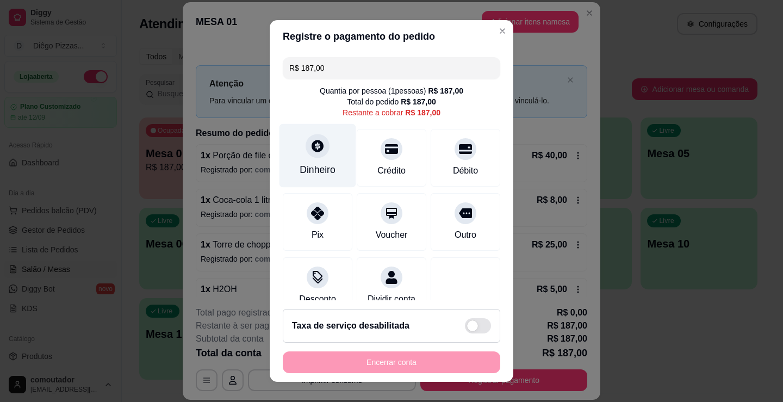
click at [302, 158] on div "Dinheiro" at bounding box center [317, 156] width 77 height 64
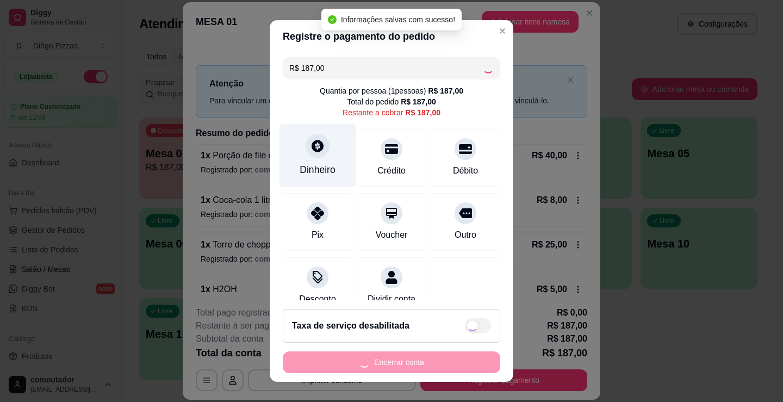
type input "R$ 0,00"
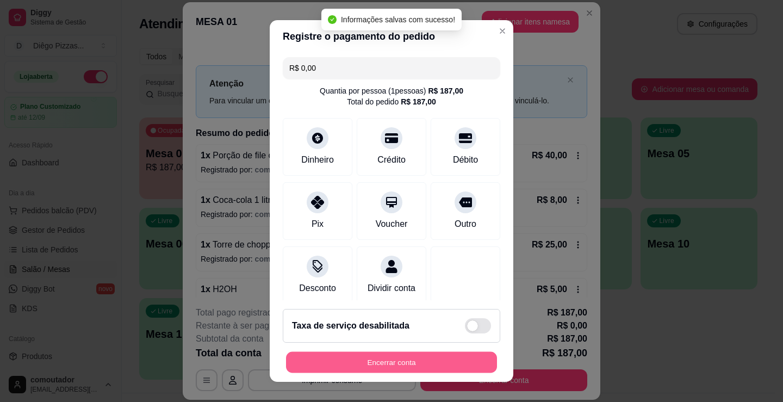
click at [404, 360] on button "Encerrar conta" at bounding box center [391, 362] width 211 height 21
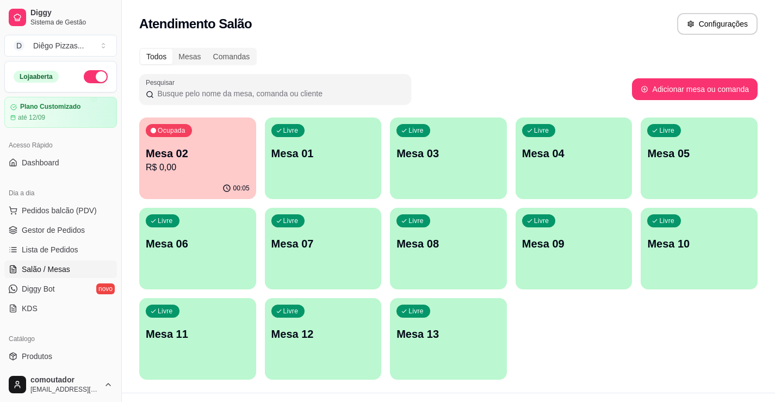
click at [183, 189] on div "00:05" at bounding box center [197, 188] width 117 height 21
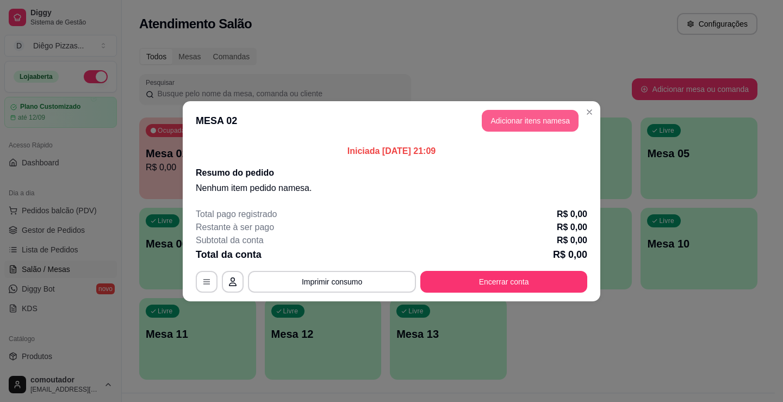
click at [549, 118] on button "Adicionar itens na mesa" at bounding box center [530, 121] width 97 height 22
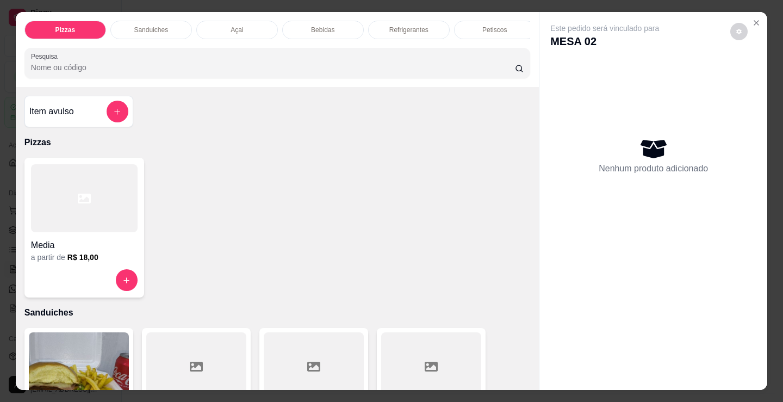
click at [338, 23] on div "Bebidas" at bounding box center [323, 30] width 82 height 18
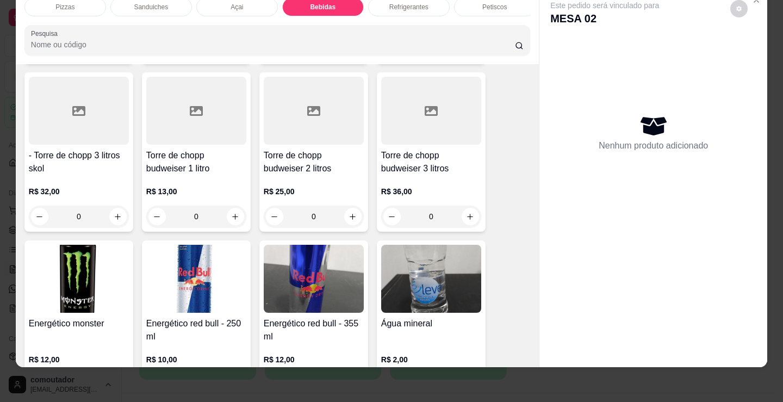
scroll to position [2162, 0]
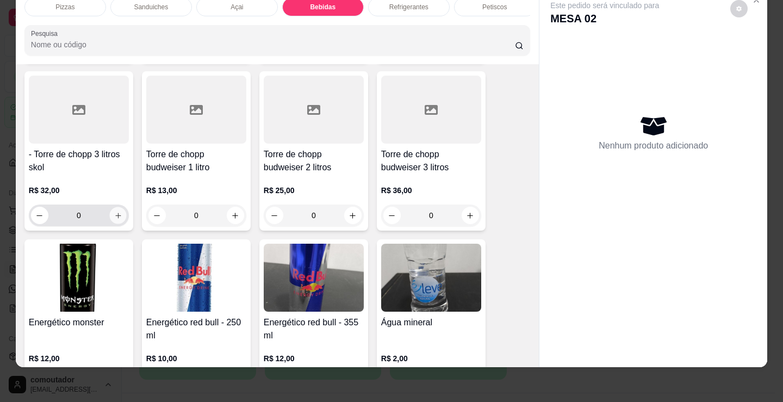
click at [114, 214] on icon "increase-product-quantity" at bounding box center [118, 215] width 8 height 8
type input "1"
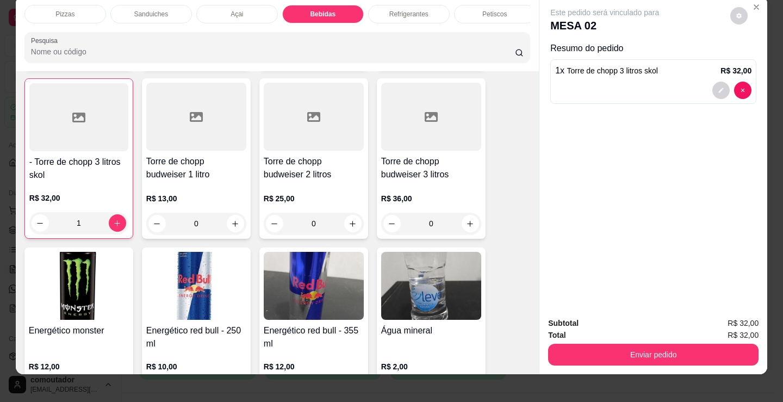
scroll to position [0, 0]
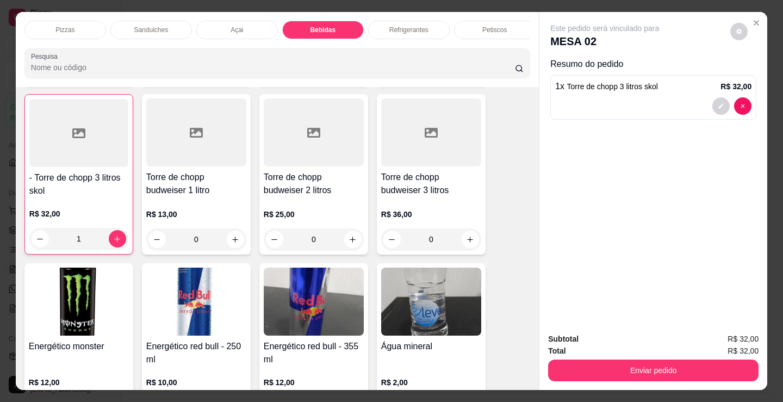
click at [407, 26] on p "Refrigerantes" at bounding box center [408, 30] width 39 height 9
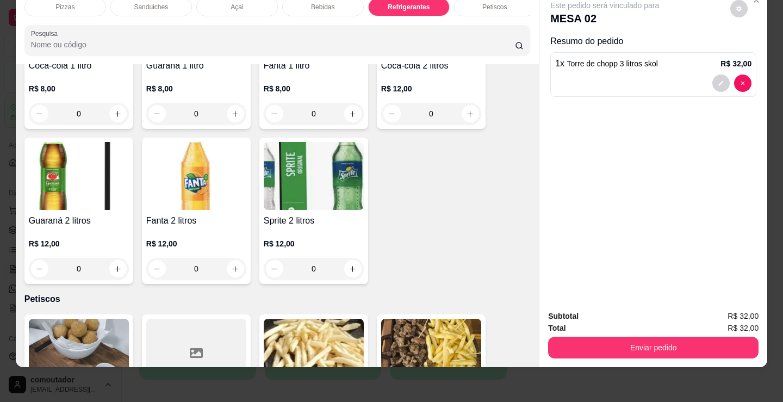
scroll to position [3414, 0]
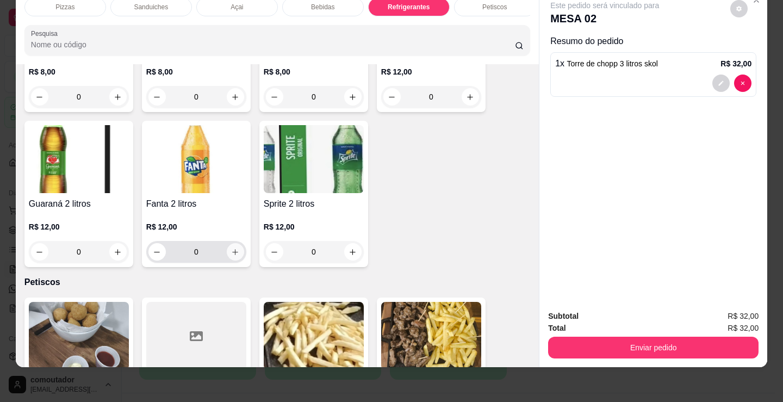
click at [234, 250] on icon "increase-product-quantity" at bounding box center [235, 252] width 8 height 8
type input "1"
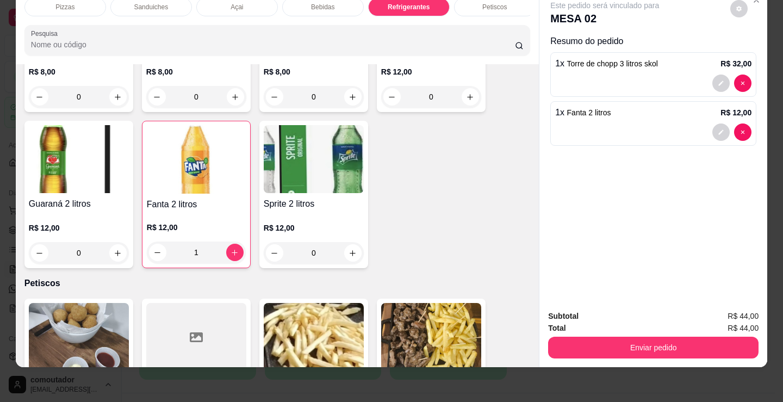
click at [72, 4] on div "Pizzas" at bounding box center [65, 7] width 82 height 18
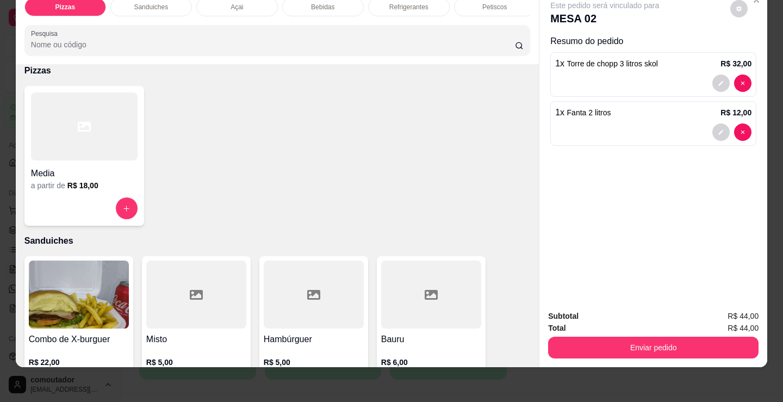
click at [87, 124] on div at bounding box center [84, 126] width 107 height 68
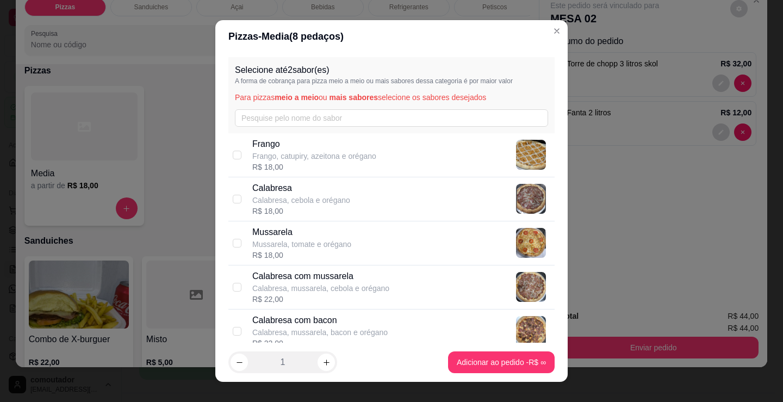
click at [311, 159] on p "Frango, catupiry, azeitona e orégano" at bounding box center [314, 156] width 124 height 11
checkbox input "true"
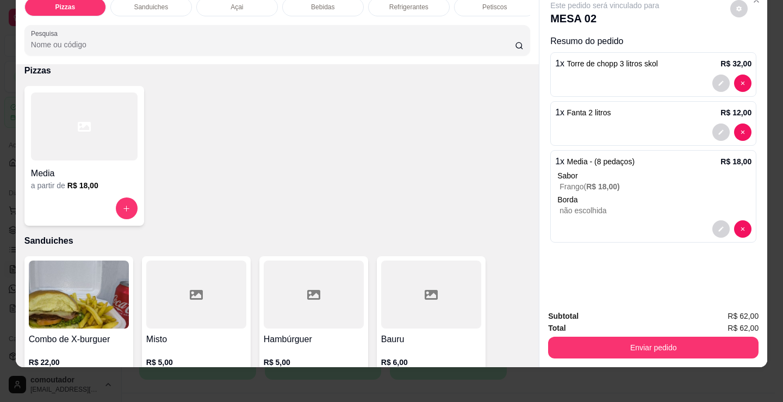
click at [96, 182] on div "a partir de R$ 18,00" at bounding box center [84, 185] width 107 height 11
click at [309, 179] on div "Calabresa Calabresa, cebola e orégano R$ 18,00" at bounding box center [391, 199] width 326 height 44
checkbox input "true"
click at [104, 188] on div "a partir de R$ 18,00" at bounding box center [84, 185] width 107 height 11
click at [331, 234] on p "Mussarela" at bounding box center [301, 232] width 99 height 13
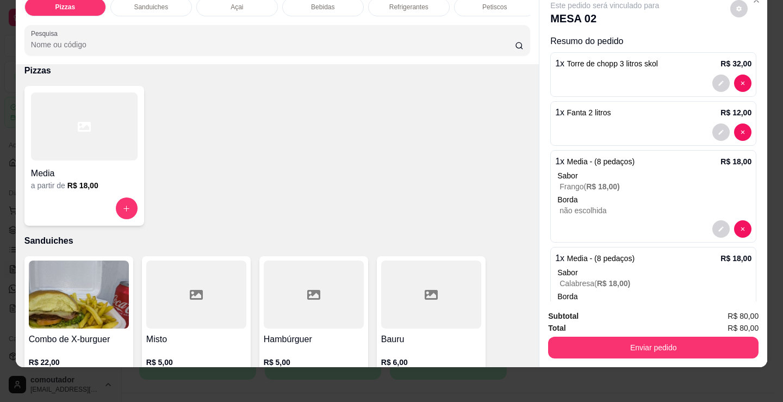
checkbox input "true"
click at [55, 184] on div "a partir de R$ 18,00" at bounding box center [84, 185] width 107 height 11
click at [311, 153] on p "Frango, catupiry, azeitona e orégano" at bounding box center [314, 156] width 124 height 11
checkbox input "true"
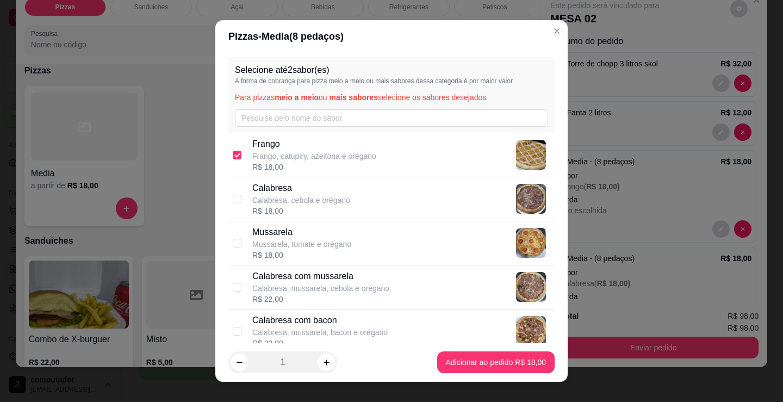
click at [332, 193] on p "Calabresa" at bounding box center [301, 188] width 98 height 13
checkbox input "true"
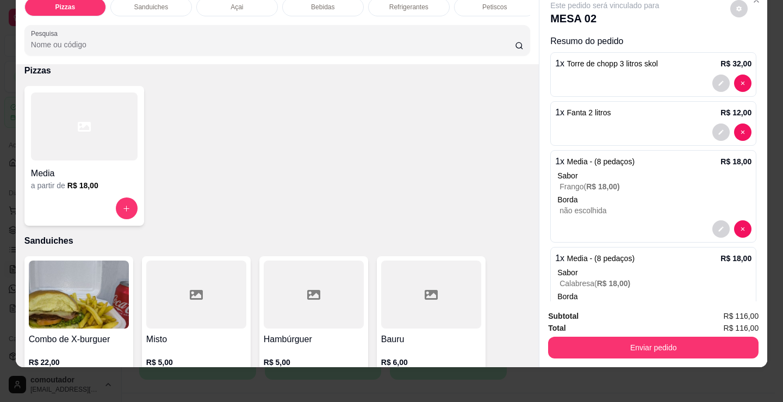
click at [96, 164] on div "Media" at bounding box center [84, 170] width 107 height 20
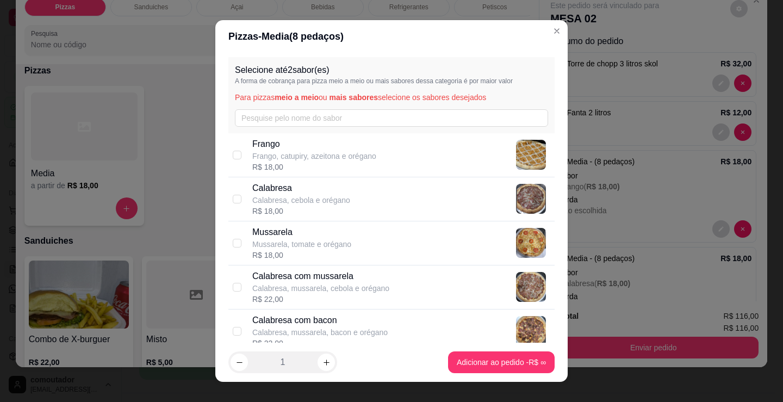
click at [279, 208] on div "R$ 18,00" at bounding box center [301, 210] width 98 height 11
checkbox input "true"
click at [298, 257] on div "R$ 18,00" at bounding box center [301, 255] width 99 height 11
checkbox input "true"
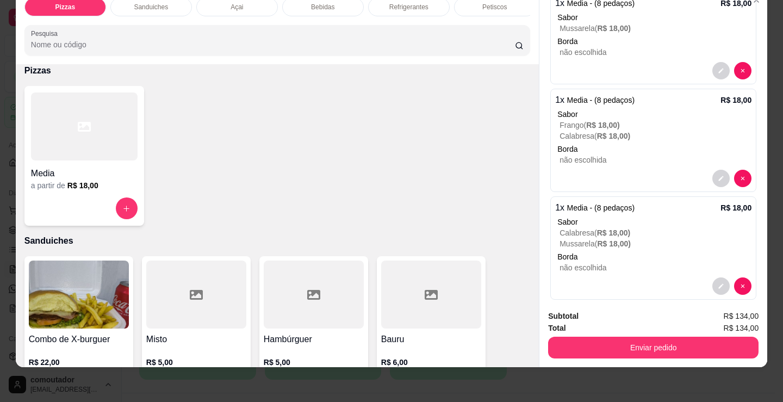
scroll to position [365, 0]
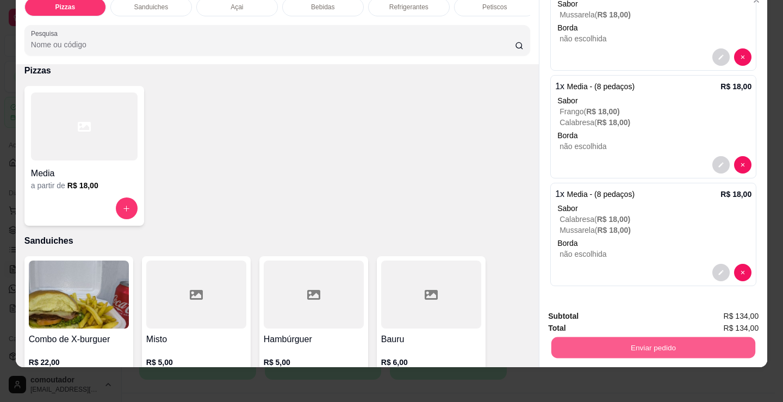
click at [638, 336] on button "Enviar pedido" at bounding box center [653, 346] width 204 height 21
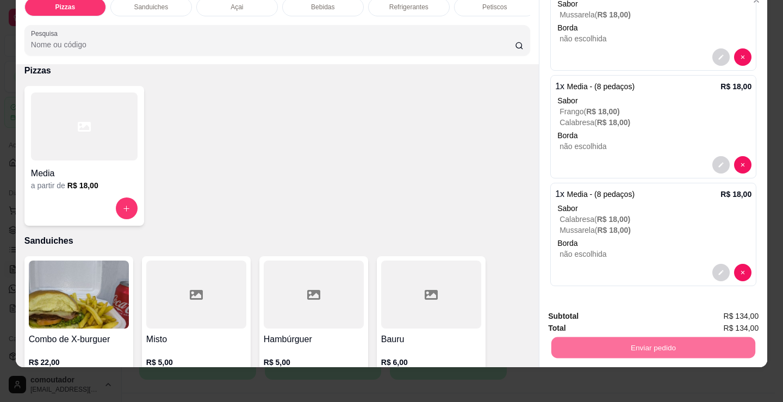
click at [609, 316] on button "Não registrar e enviar pedido" at bounding box center [616, 312] width 113 height 21
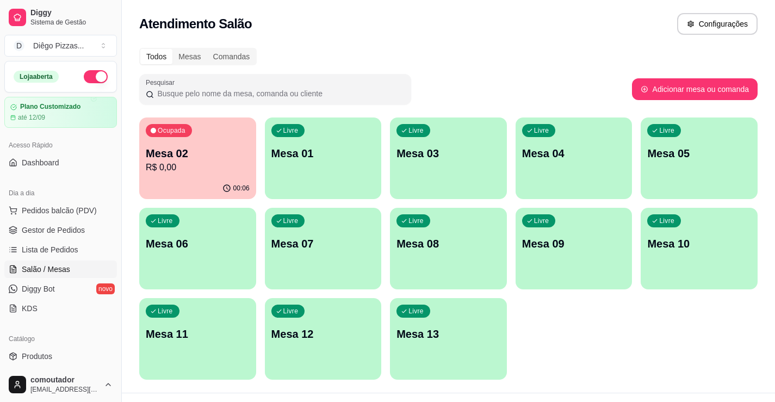
click at [231, 161] on p "R$ 0,00" at bounding box center [198, 167] width 104 height 13
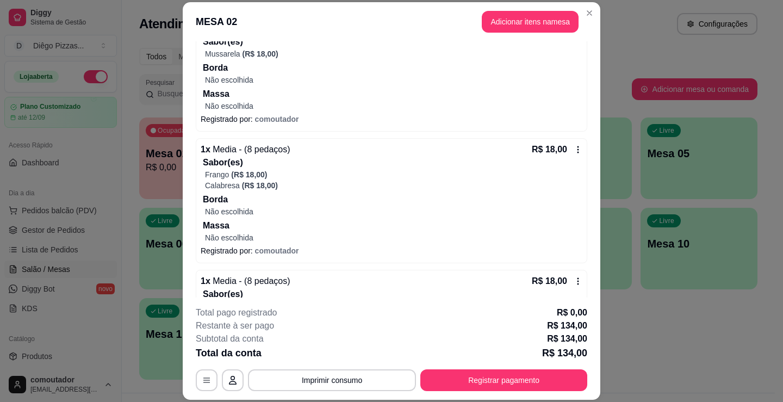
scroll to position [489, 0]
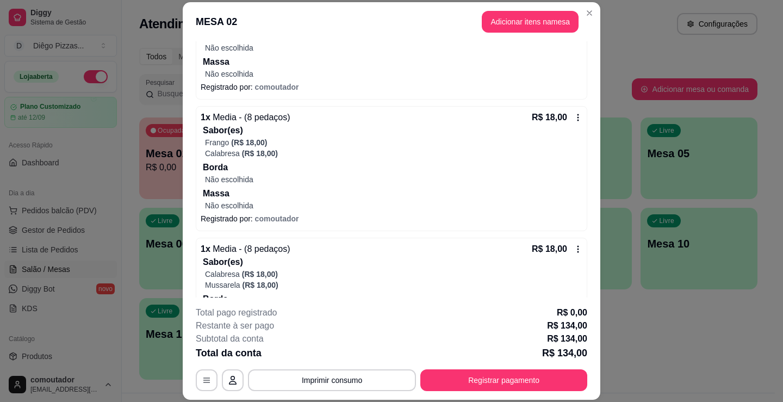
click at [413, 187] on p "Massa" at bounding box center [392, 193] width 379 height 13
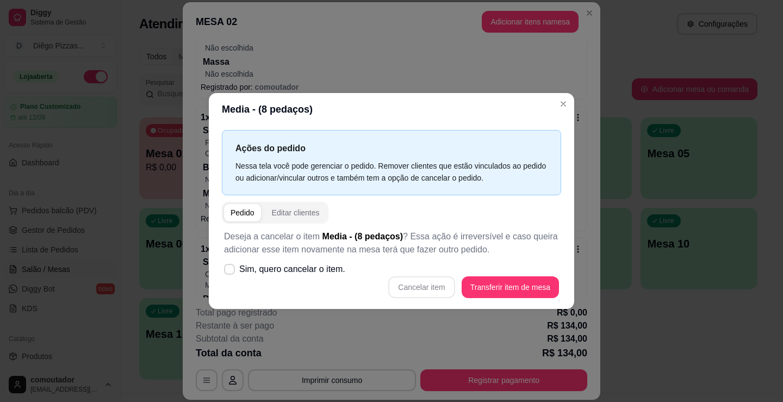
click at [309, 268] on span "Sim, quero cancelar o item." at bounding box center [292, 269] width 106 height 13
click at [230, 271] on input "Sim, quero cancelar o item." at bounding box center [226, 274] width 7 height 7
checkbox input "true"
click at [419, 290] on button "Cancelar item" at bounding box center [421, 286] width 65 height 21
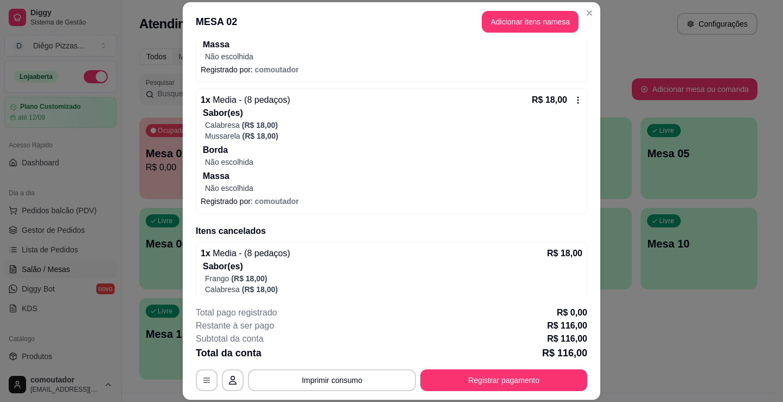
scroll to position [468, 0]
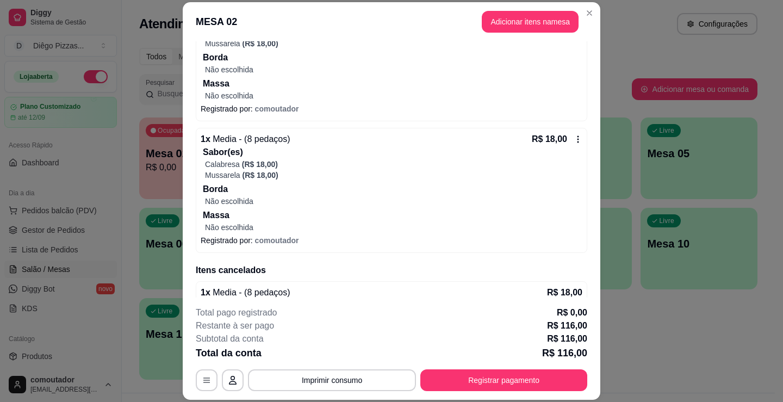
click at [317, 216] on p "Massa" at bounding box center [392, 215] width 379 height 13
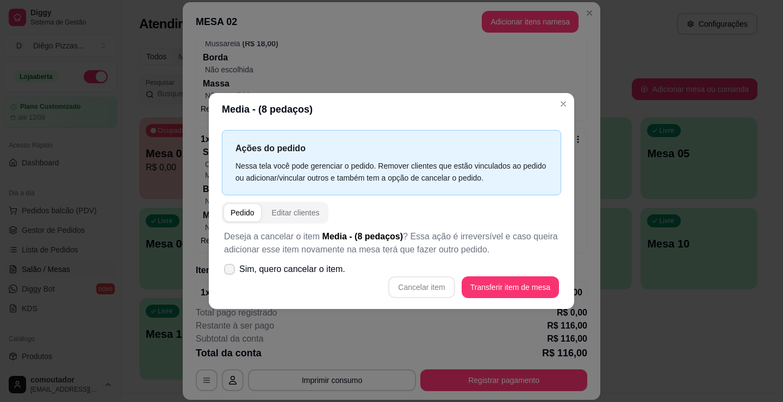
click at [340, 259] on label "Sim, quero cancelar o item." at bounding box center [285, 269] width 130 height 22
click at [230, 271] on input "Sim, quero cancelar o item." at bounding box center [226, 274] width 7 height 7
checkbox input "true"
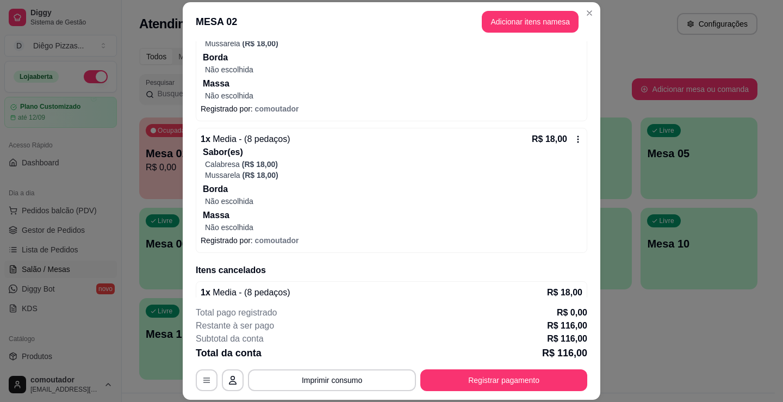
drag, startPoint x: 361, startPoint y: 203, endPoint x: 301, endPoint y: 217, distance: 61.6
click at [301, 217] on p "Massa" at bounding box center [392, 215] width 379 height 13
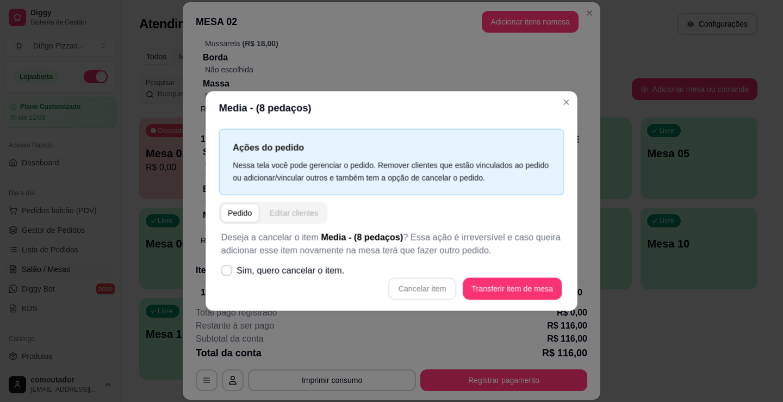
click at [301, 217] on div "Editar clientes" at bounding box center [294, 212] width 48 height 11
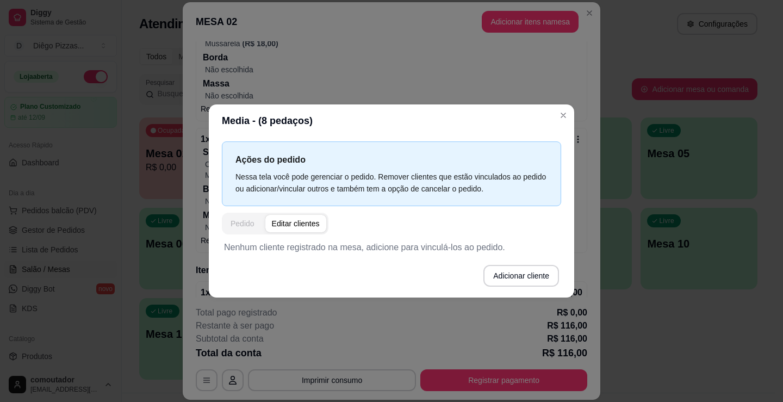
click at [240, 220] on div "Pedido" at bounding box center [242, 223] width 24 height 11
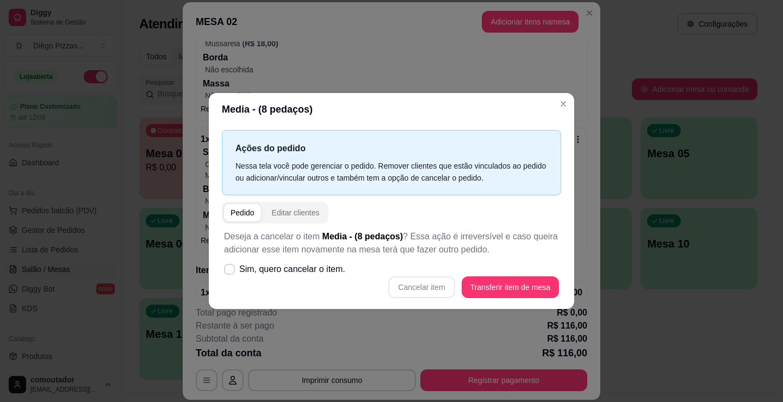
click at [301, 268] on span "Sim, quero cancelar o item." at bounding box center [292, 269] width 106 height 13
click at [230, 271] on input "Sim, quero cancelar o item." at bounding box center [226, 274] width 7 height 7
checkbox input "true"
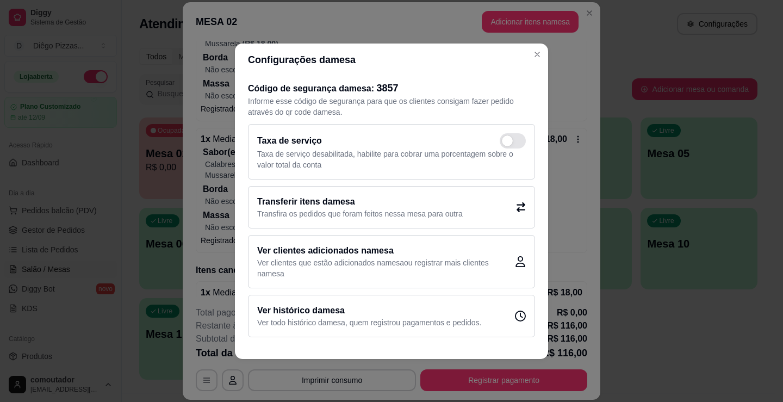
click at [528, 63] on header "Configurações da mesa" at bounding box center [391, 59] width 313 height 33
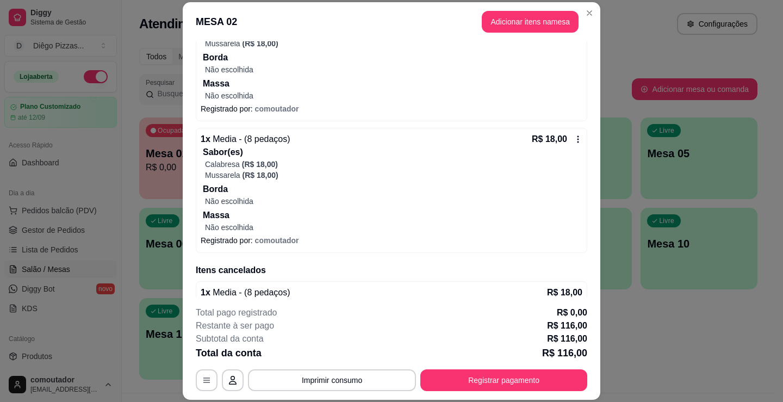
click at [259, 219] on p "Massa" at bounding box center [392, 215] width 379 height 13
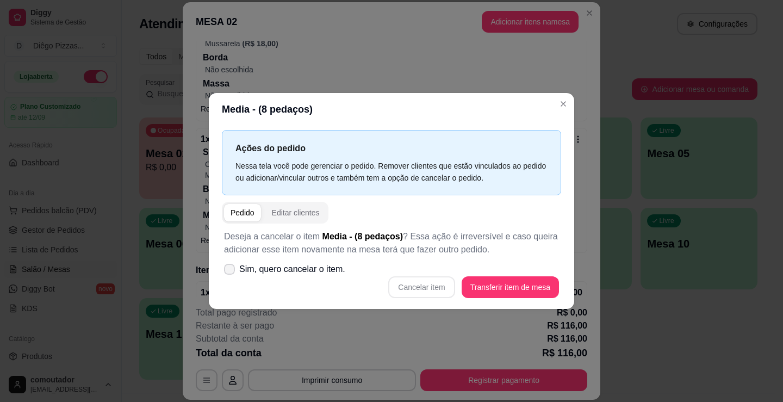
click at [327, 270] on span "Sim, quero cancelar o item." at bounding box center [292, 269] width 106 height 13
click at [230, 271] on input "Sim, quero cancelar o item." at bounding box center [226, 274] width 7 height 7
checkbox input "true"
click at [419, 292] on button "Cancelar item" at bounding box center [421, 287] width 66 height 22
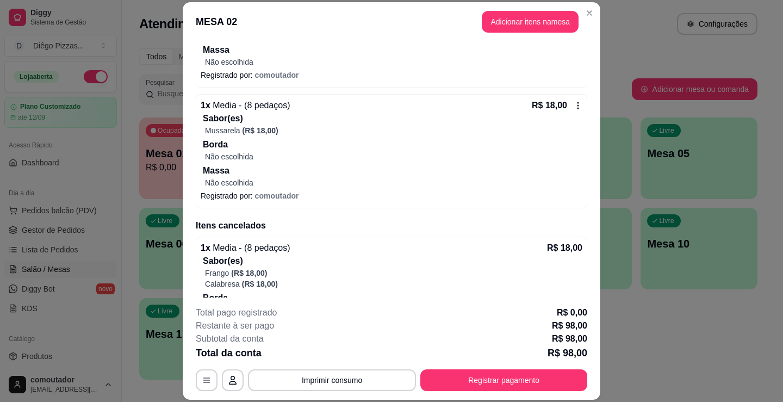
scroll to position [435, 0]
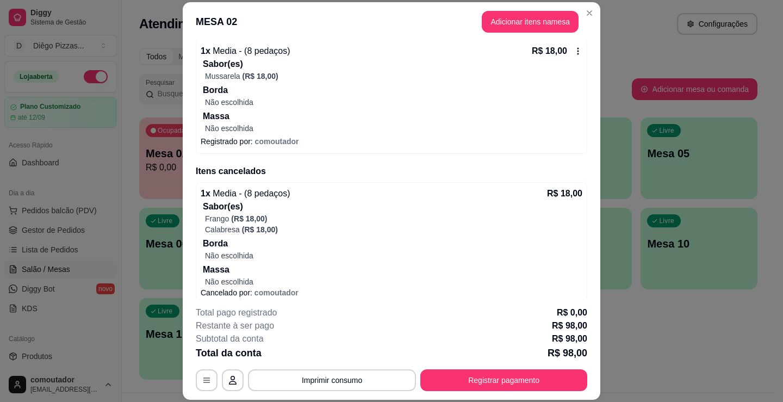
click at [324, 245] on p "Borda" at bounding box center [392, 243] width 379 height 13
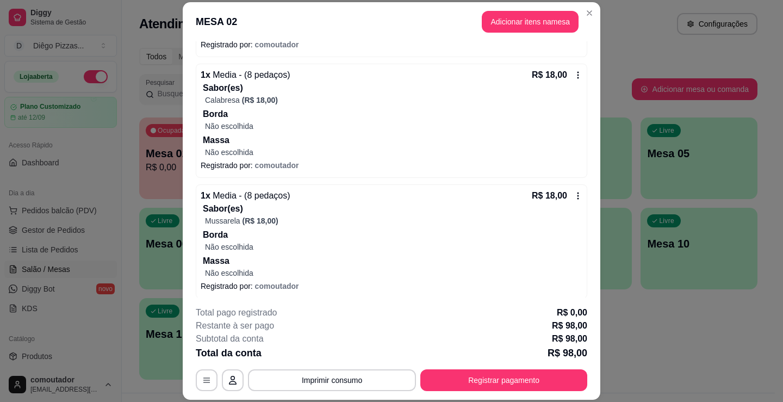
scroll to position [217, 0]
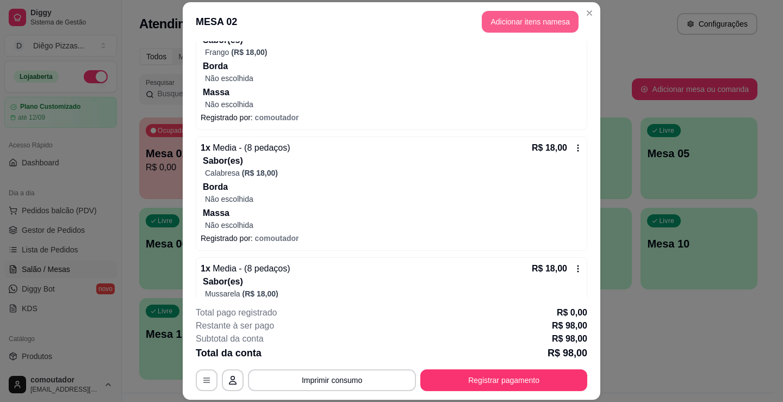
click at [528, 19] on button "Adicionar itens na mesa" at bounding box center [530, 22] width 97 height 22
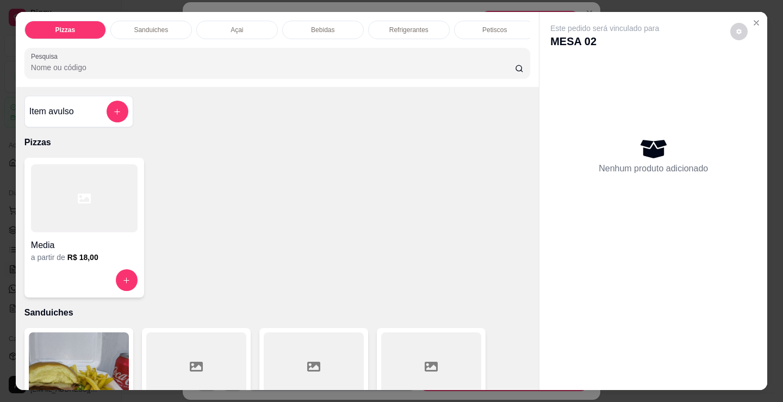
click at [47, 195] on div at bounding box center [84, 198] width 107 height 68
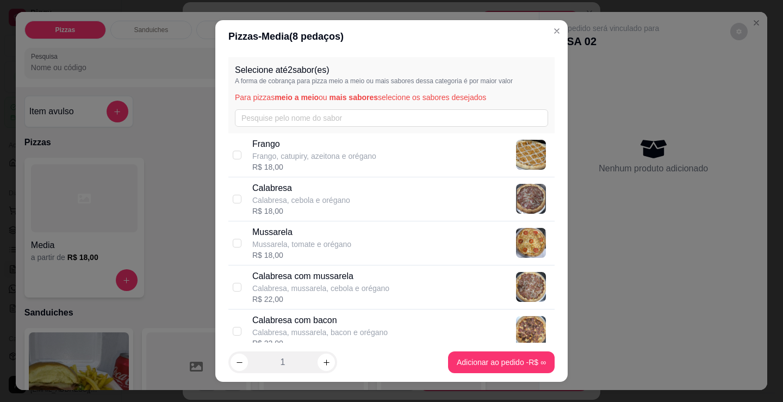
click at [328, 158] on p "Frango, catupiry, azeitona e orégano" at bounding box center [314, 156] width 124 height 11
checkbox input "true"
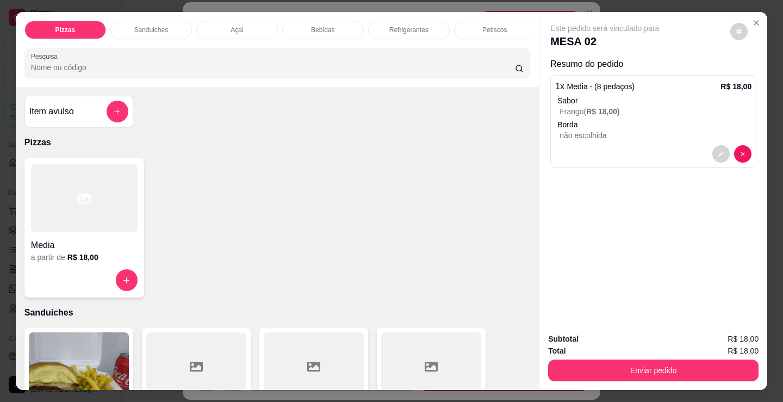
click at [114, 246] on h4 "Media" at bounding box center [84, 245] width 107 height 13
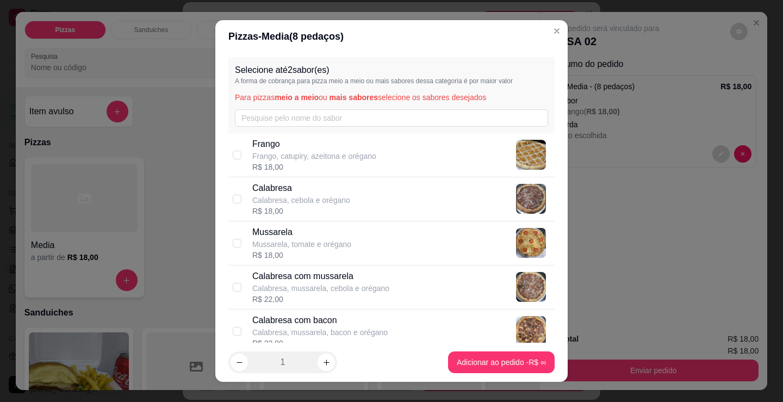
click at [335, 238] on p "Mussarela" at bounding box center [301, 232] width 99 height 13
checkbox input "true"
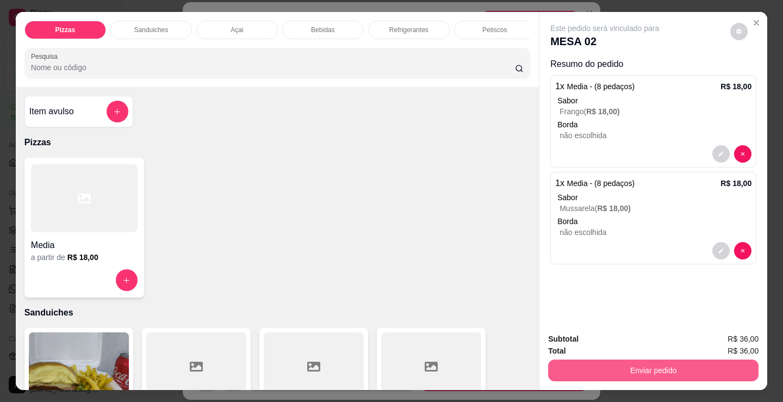
click at [586, 361] on button "Enviar pedido" at bounding box center [653, 370] width 210 height 22
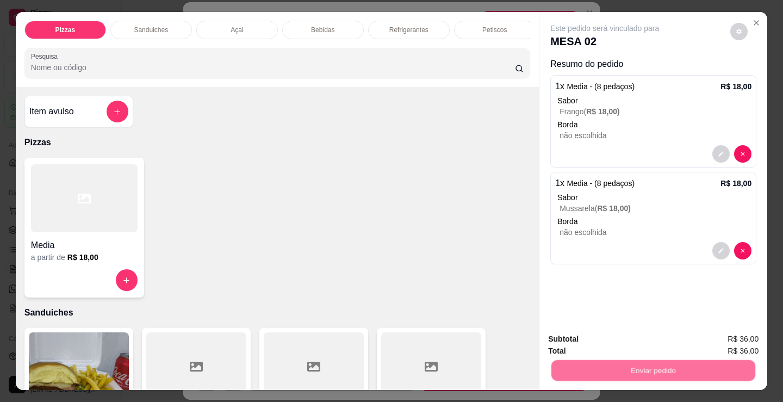
click at [583, 343] on button "Não registrar e enviar pedido" at bounding box center [616, 339] width 113 height 21
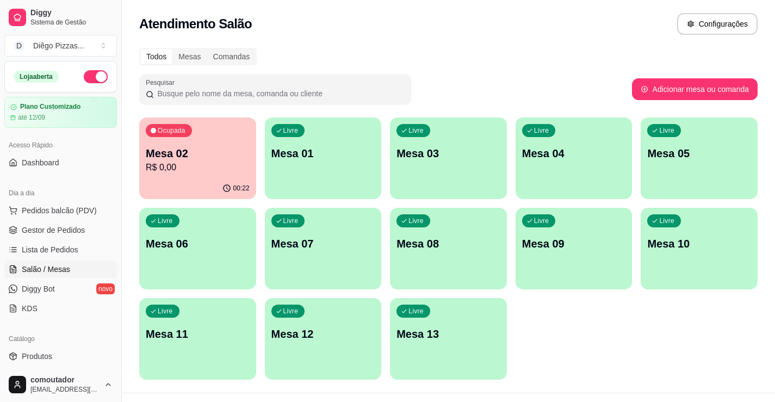
click at [317, 181] on div "Livre Mesa 01" at bounding box center [323, 151] width 117 height 68
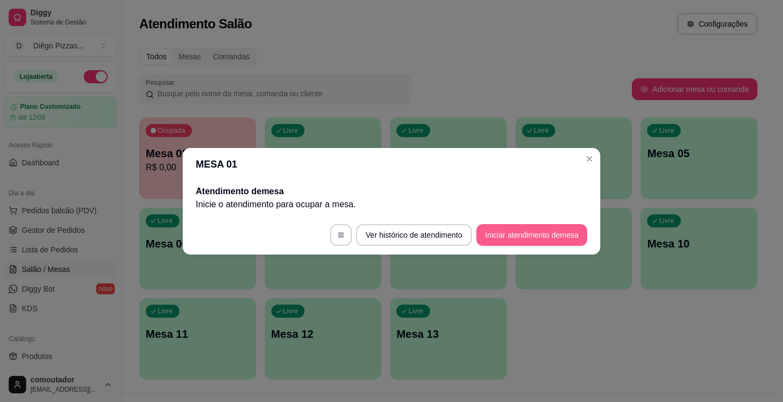
click at [508, 232] on button "Iniciar atendimento de mesa" at bounding box center [531, 235] width 111 height 22
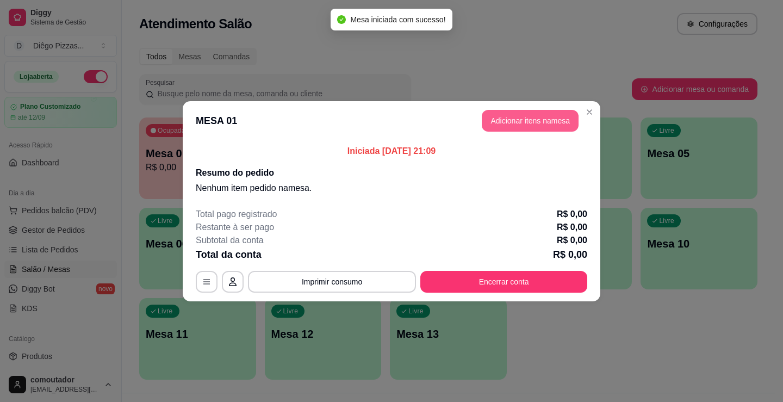
click at [552, 119] on button "Adicionar itens na mesa" at bounding box center [530, 121] width 97 height 22
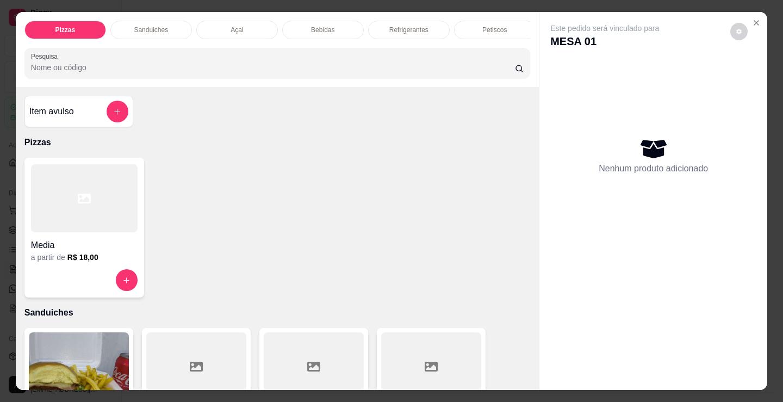
click at [321, 29] on p "Bebidas" at bounding box center [322, 30] width 23 height 9
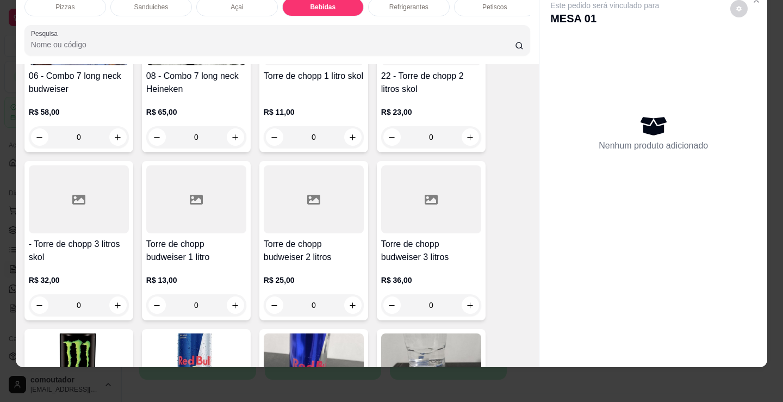
scroll to position [2054, 0]
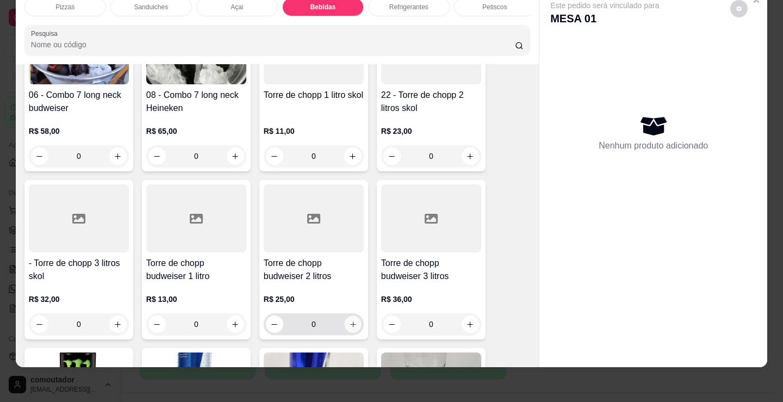
click at [349, 324] on icon "increase-product-quantity" at bounding box center [353, 324] width 8 height 8
type input "1"
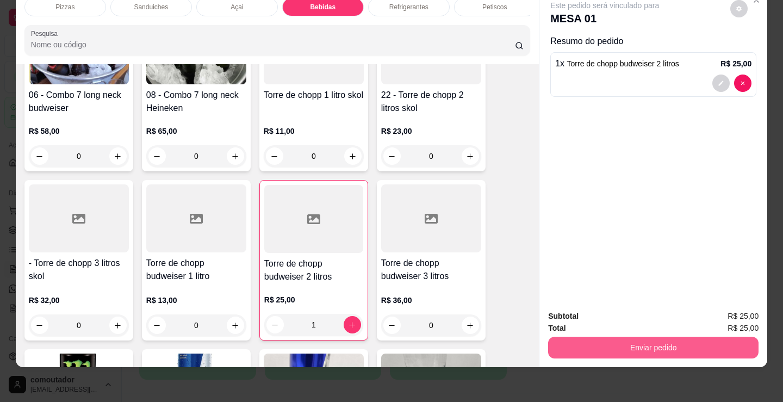
click at [603, 339] on button "Enviar pedido" at bounding box center [653, 347] width 210 height 22
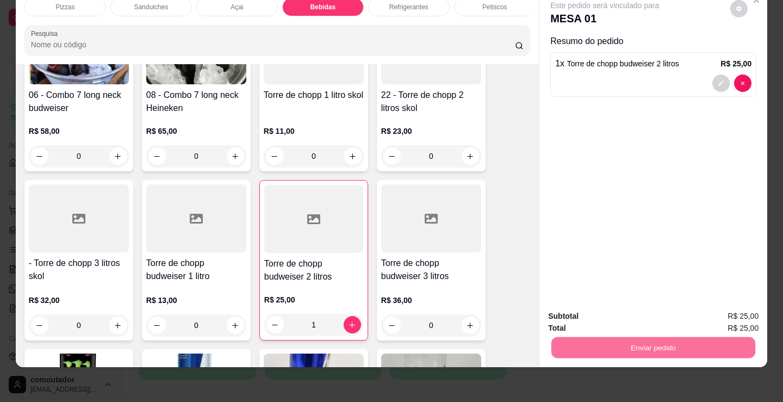
click at [602, 317] on button "Não registrar e enviar pedido" at bounding box center [616, 312] width 113 height 21
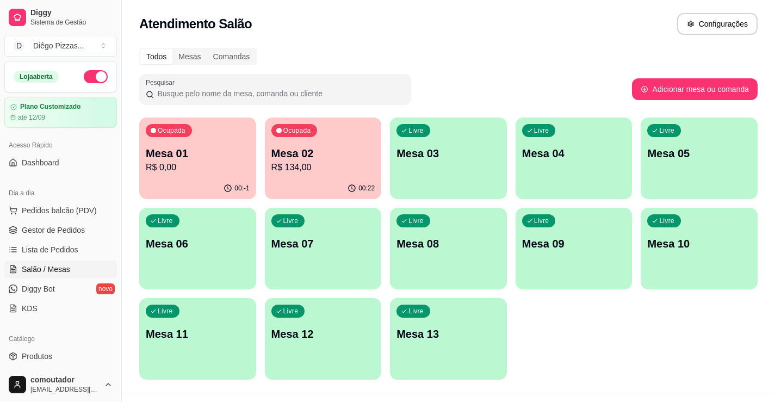
click at [85, 82] on button "button" at bounding box center [96, 76] width 24 height 13
click at [216, 165] on p "R$ 25,00" at bounding box center [198, 167] width 104 height 13
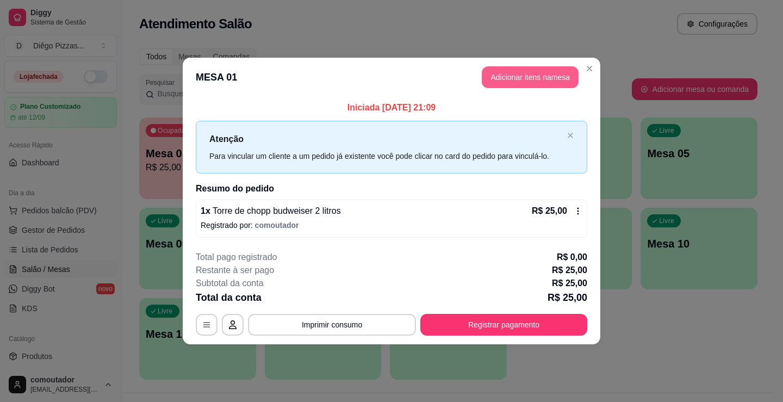
click at [511, 71] on button "Adicionar itens na mesa" at bounding box center [530, 77] width 97 height 22
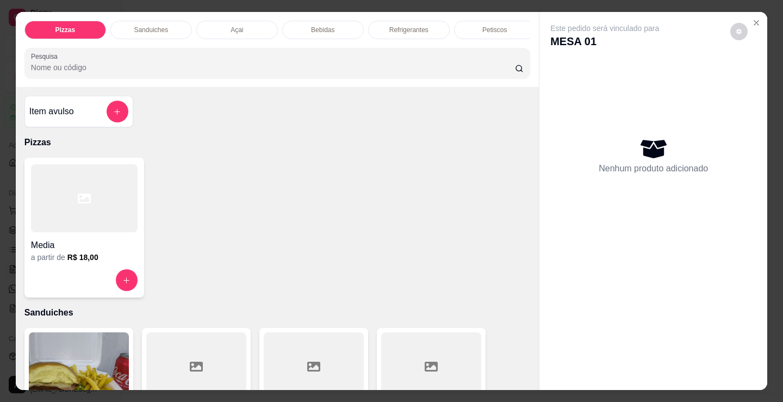
click at [80, 203] on icon at bounding box center [84, 199] width 13 height 10
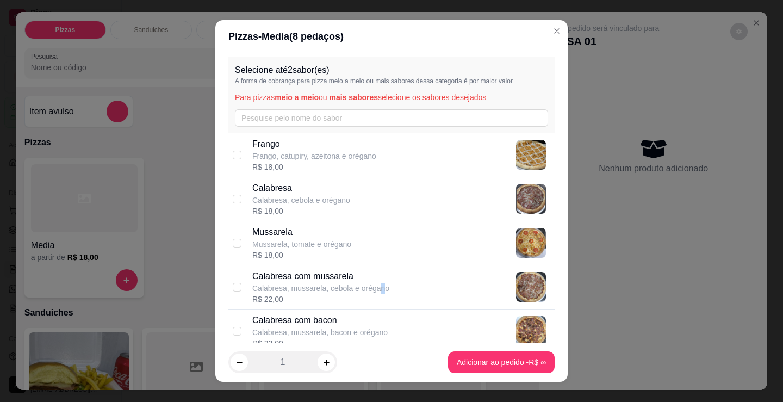
click at [376, 286] on p "Calabresa, mussarela, cebola e orégano" at bounding box center [320, 288] width 137 height 11
checkbox input "true"
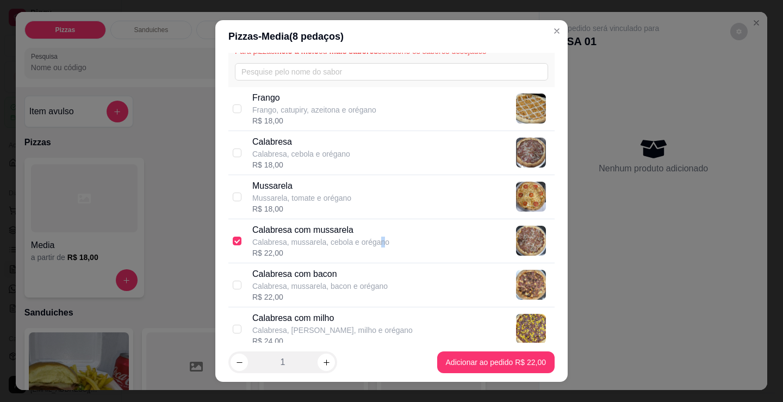
scroll to position [272, 0]
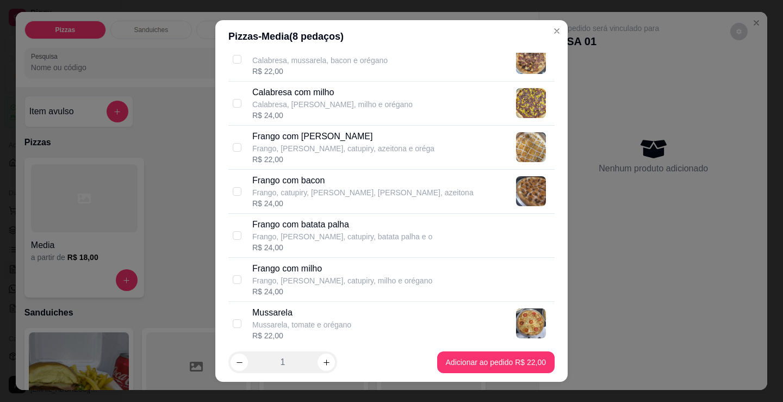
click at [338, 135] on p "Frango com [PERSON_NAME]" at bounding box center [343, 136] width 182 height 13
checkbox input "true"
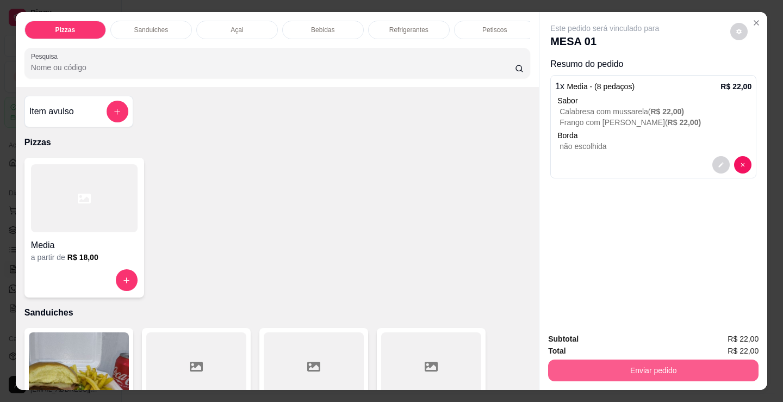
click at [616, 366] on button "Enviar pedido" at bounding box center [653, 370] width 210 height 22
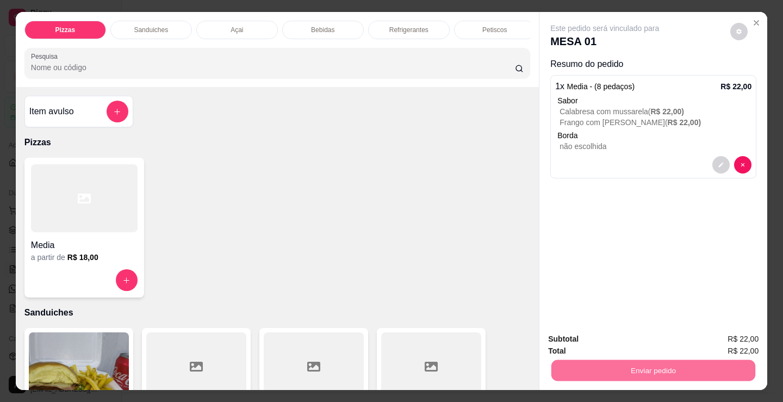
click at [603, 339] on button "Não registrar e enviar pedido" at bounding box center [618, 339] width 110 height 20
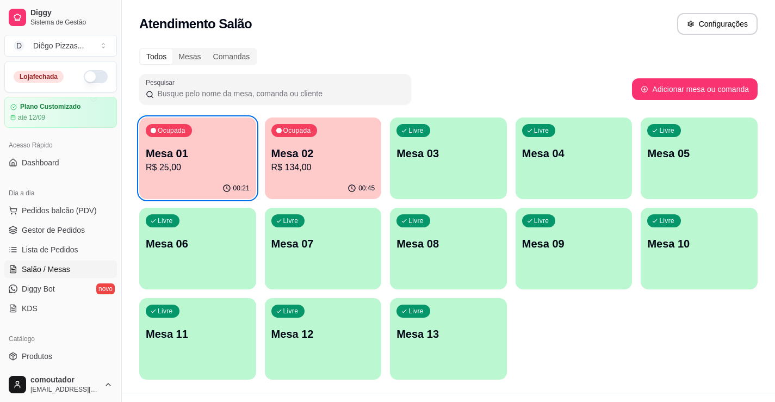
click at [304, 153] on p "Mesa 02" at bounding box center [323, 153] width 104 height 15
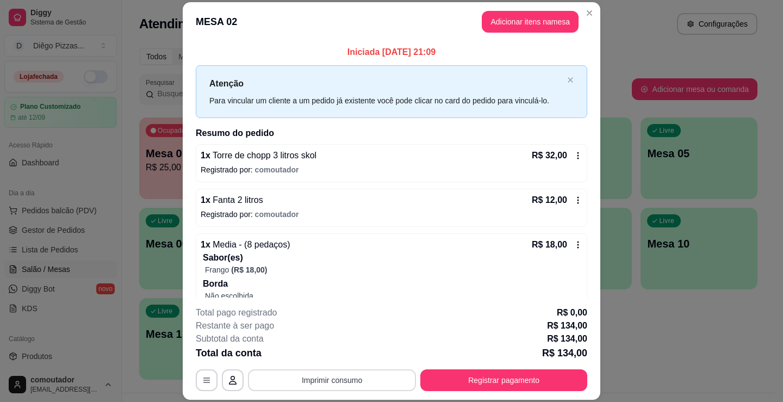
click at [317, 382] on button "Imprimir consumo" at bounding box center [332, 380] width 168 height 22
click at [317, 358] on button "IMPRESSORA" at bounding box center [331, 354] width 76 height 17
click at [458, 375] on button "Registrar pagamento" at bounding box center [503, 380] width 167 height 22
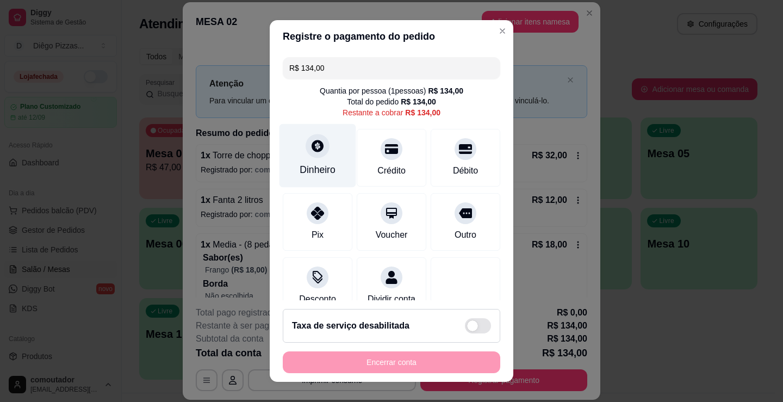
click at [326, 152] on div "Dinheiro" at bounding box center [317, 156] width 77 height 64
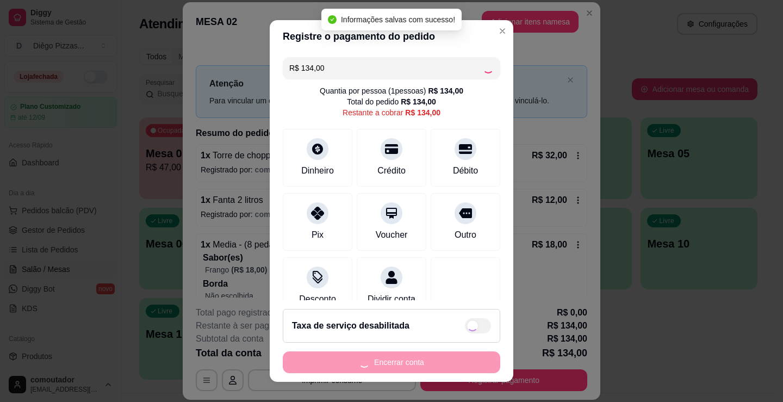
type input "R$ 0,00"
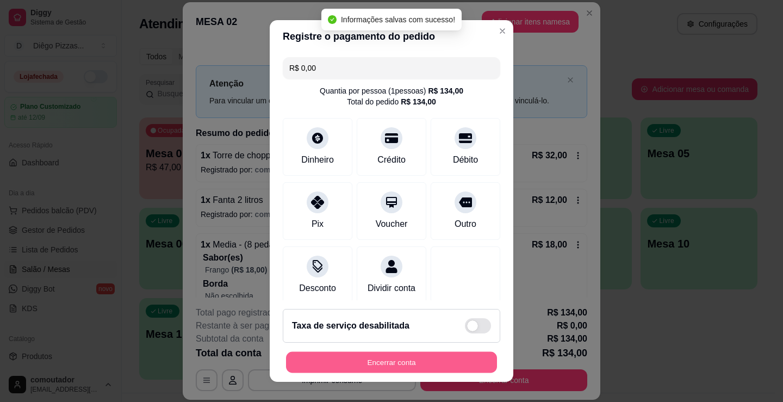
click at [409, 370] on button "Encerrar conta" at bounding box center [391, 362] width 211 height 21
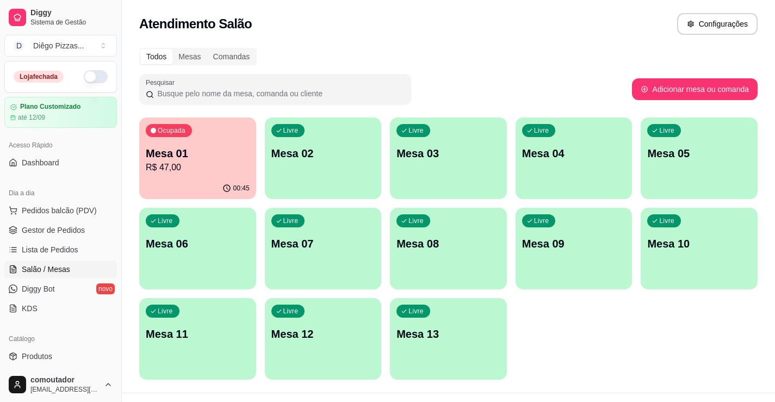
click at [180, 166] on p "R$ 47,00" at bounding box center [198, 167] width 104 height 13
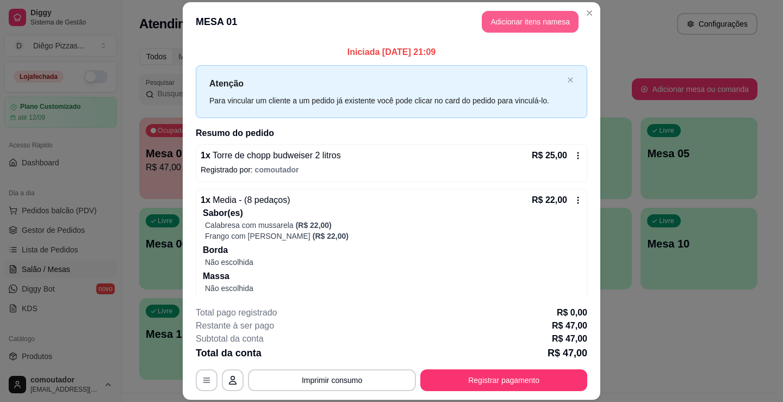
click at [497, 19] on button "Adicionar itens na mesa" at bounding box center [530, 22] width 97 height 22
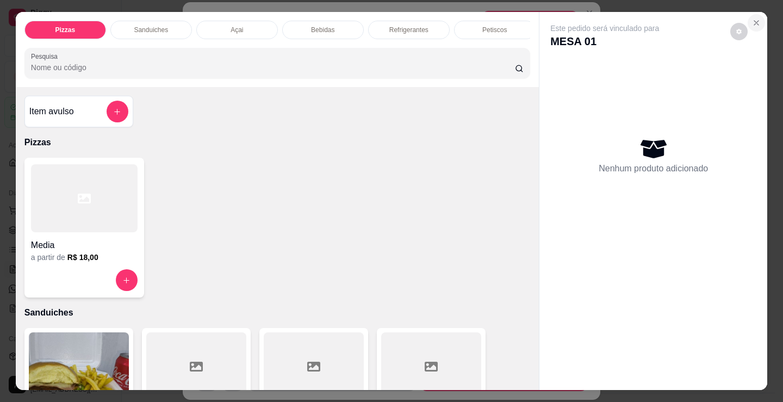
click at [756, 20] on icon "Close" at bounding box center [756, 22] width 9 height 9
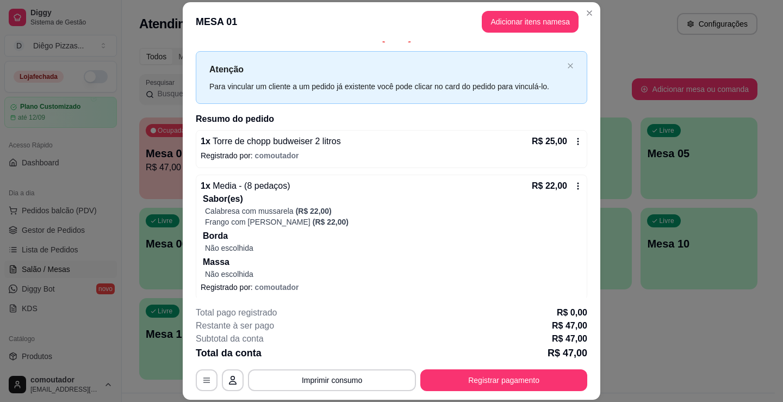
scroll to position [20, 0]
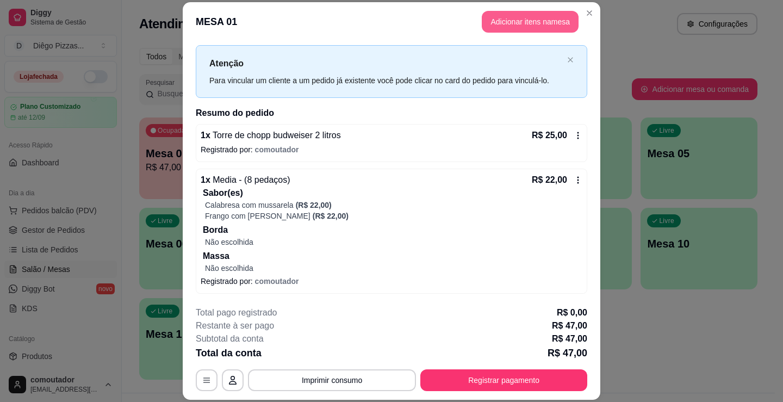
click at [497, 22] on button "Adicionar itens na mesa" at bounding box center [530, 22] width 97 height 22
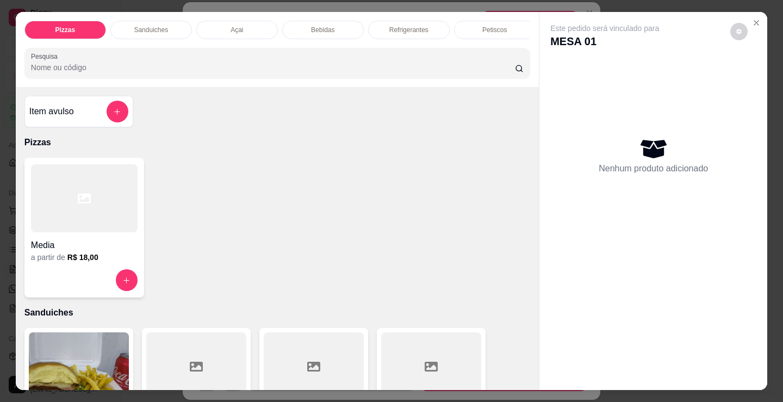
click at [320, 28] on p "Bebidas" at bounding box center [322, 30] width 23 height 9
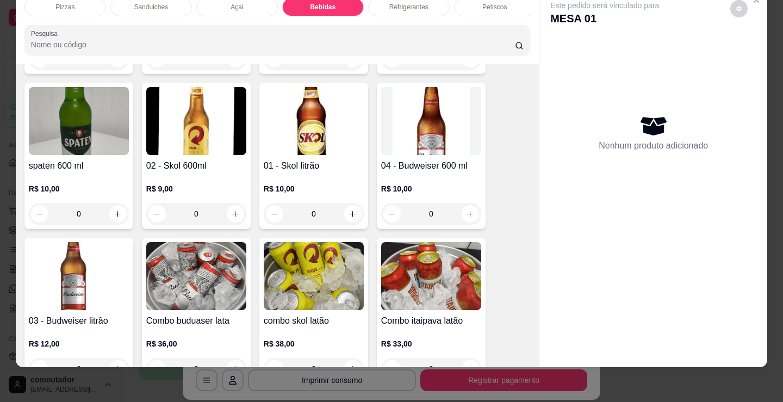
scroll to position [1728, 0]
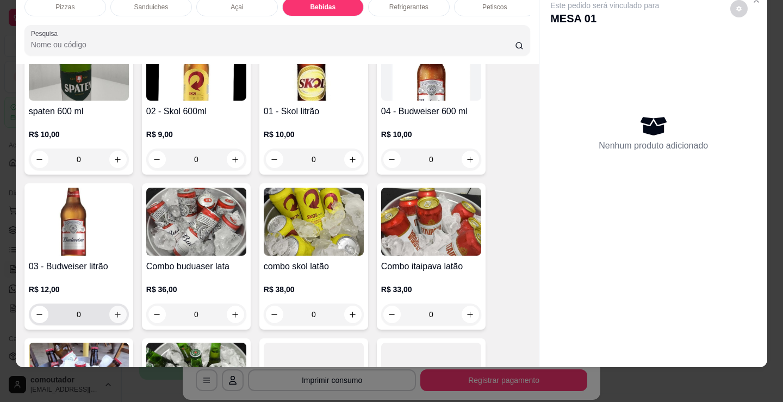
click at [109, 315] on button "increase-product-quantity" at bounding box center [117, 314] width 17 height 17
type input "1"
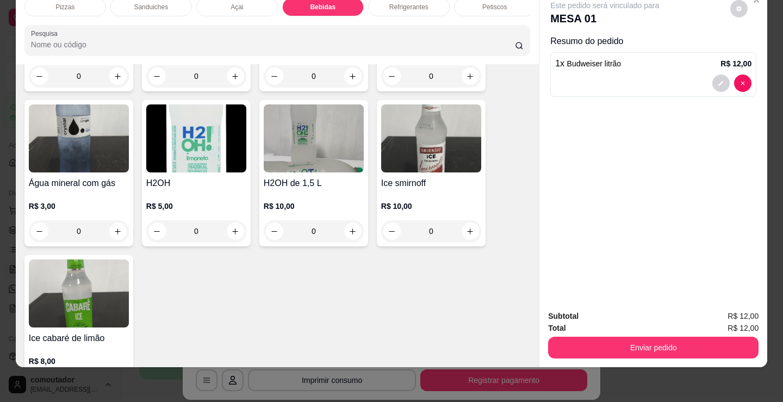
scroll to position [2489, 0]
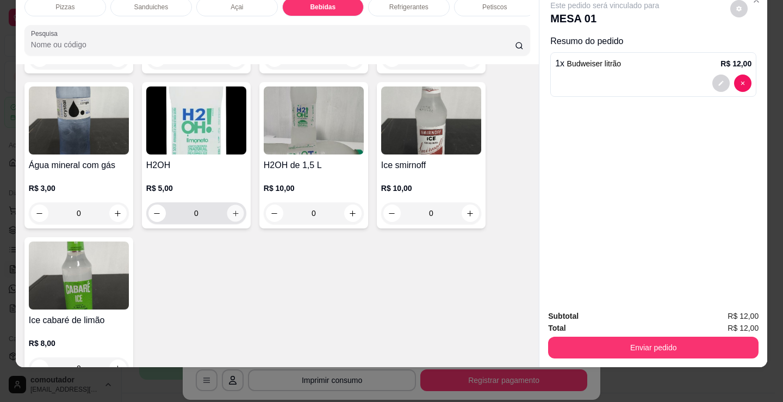
click at [237, 214] on button "increase-product-quantity" at bounding box center [235, 213] width 17 height 17
type input "1"
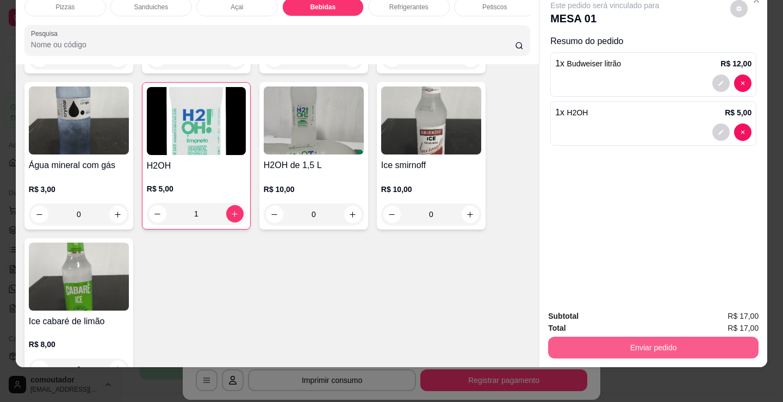
click at [598, 342] on button "Enviar pedido" at bounding box center [653, 347] width 210 height 22
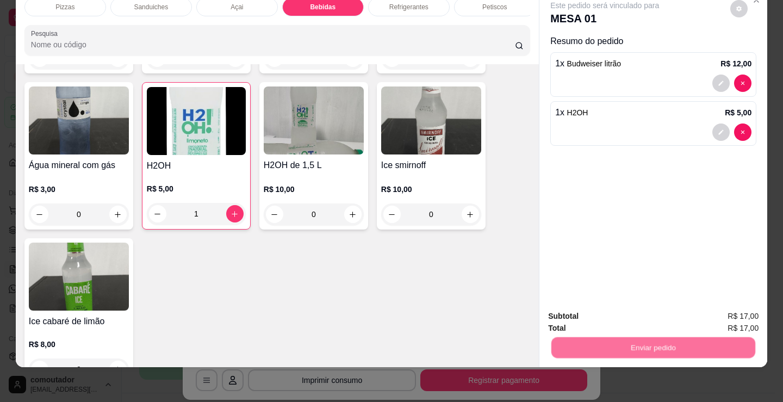
click at [595, 316] on button "Não registrar e enviar pedido" at bounding box center [616, 312] width 113 height 21
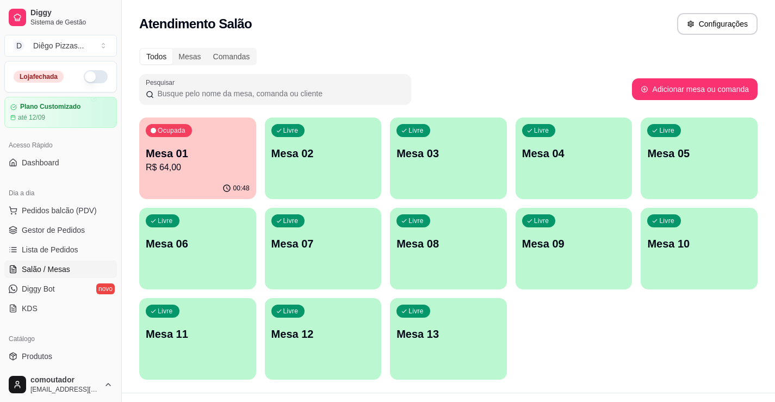
click at [218, 142] on div "Ocupada Mesa 01 R$ 64,00" at bounding box center [197, 147] width 117 height 60
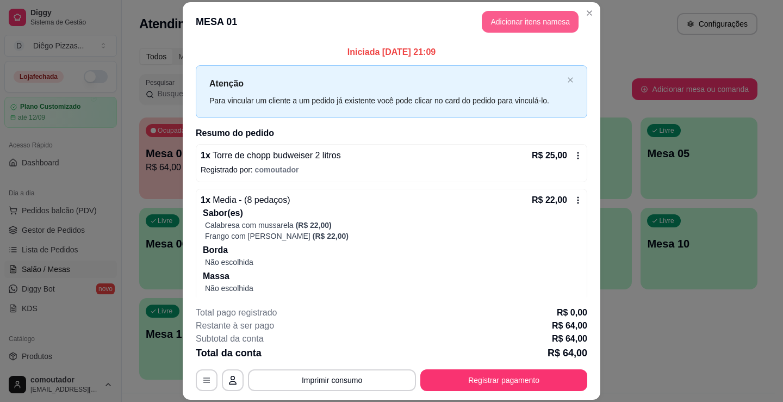
click at [518, 29] on button "Adicionar itens na mesa" at bounding box center [530, 22] width 97 height 22
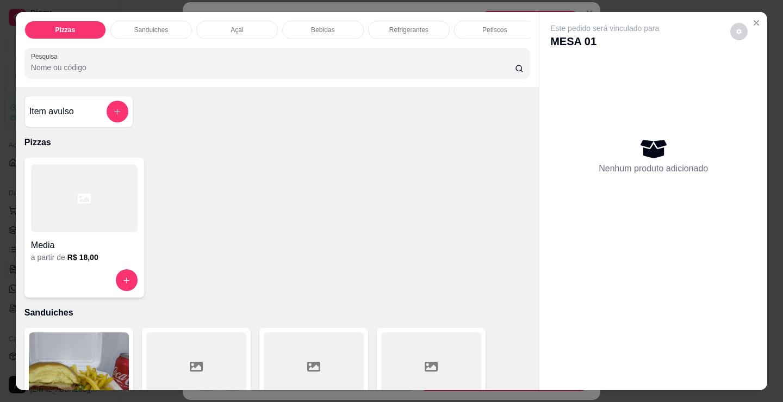
click at [313, 26] on p "Bebidas" at bounding box center [322, 30] width 23 height 9
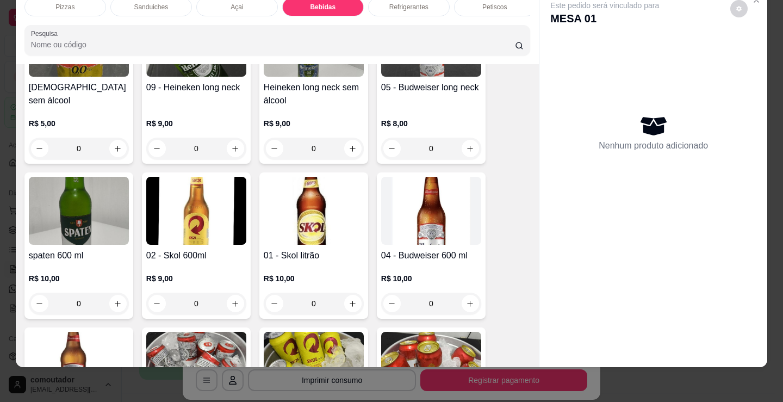
scroll to position [1565, 0]
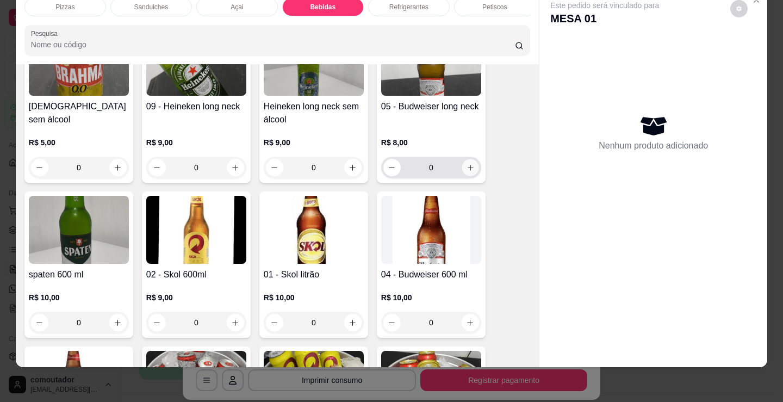
click at [469, 170] on icon "increase-product-quantity" at bounding box center [470, 168] width 8 height 8
type input "1"
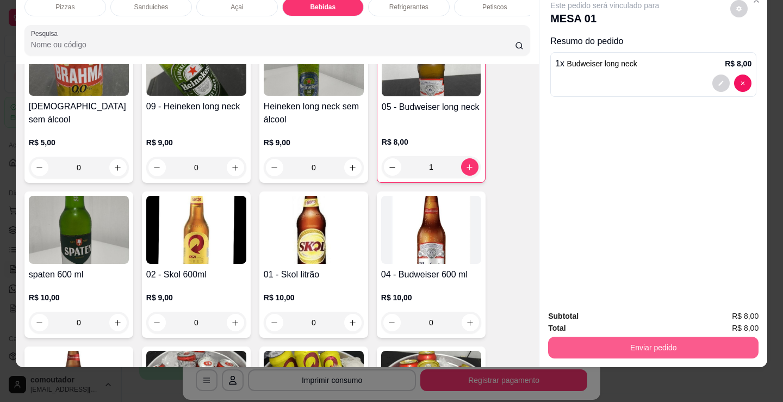
click at [622, 339] on button "Enviar pedido" at bounding box center [653, 347] width 210 height 22
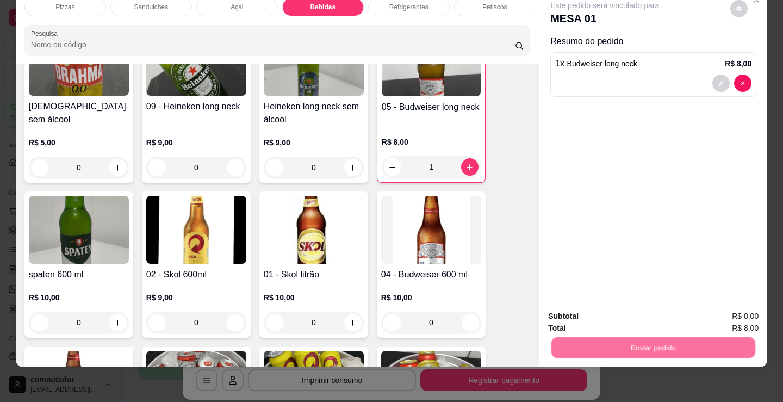
click at [614, 308] on button "Não registrar e enviar pedido" at bounding box center [616, 312] width 113 height 21
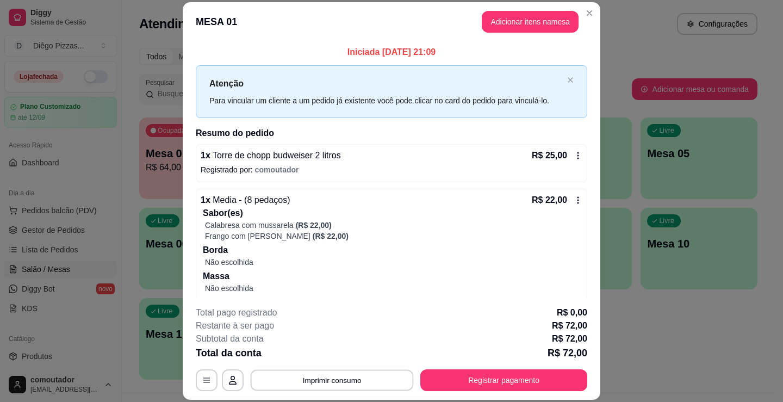
click at [323, 377] on button "Imprimir consumo" at bounding box center [332, 380] width 163 height 21
click at [342, 356] on button "IMPRESSORA" at bounding box center [331, 354] width 79 height 17
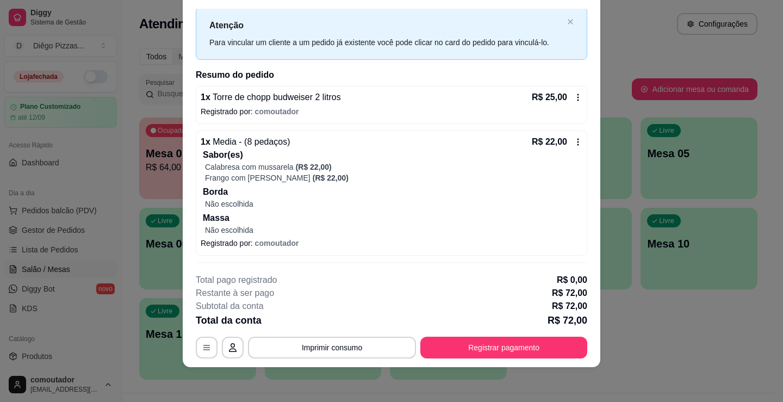
scroll to position [154, 0]
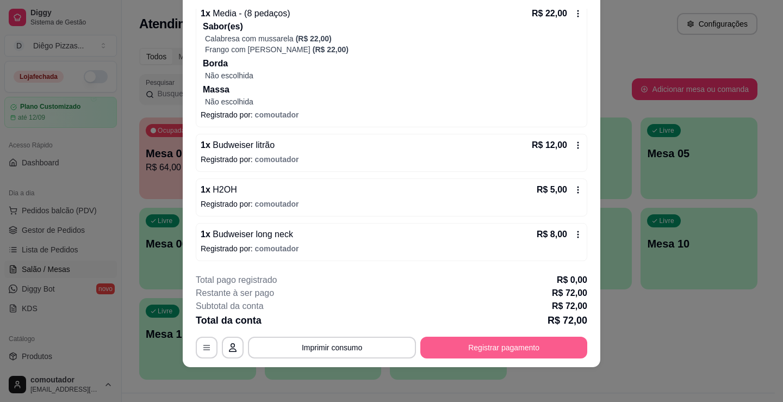
click at [487, 340] on button "Registrar pagamento" at bounding box center [503, 347] width 167 height 22
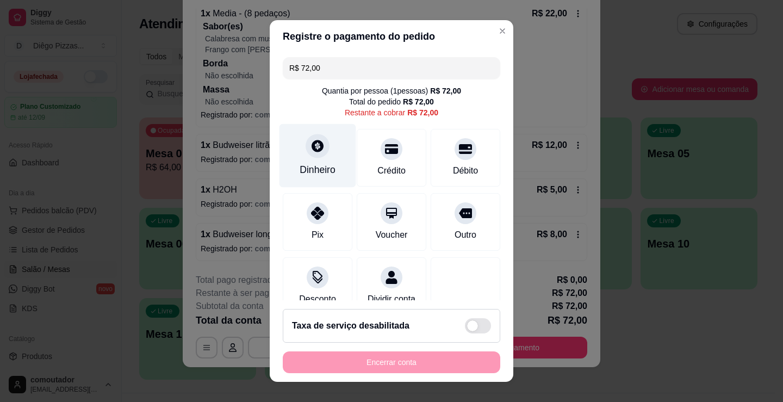
click at [313, 159] on div "Dinheiro" at bounding box center [317, 156] width 77 height 64
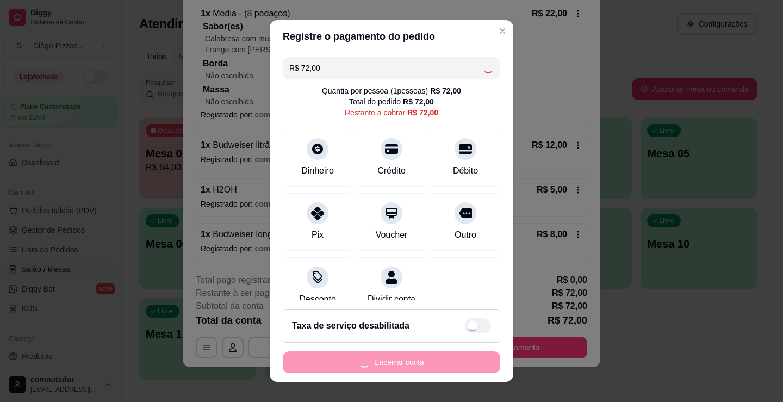
type input "R$ 0,00"
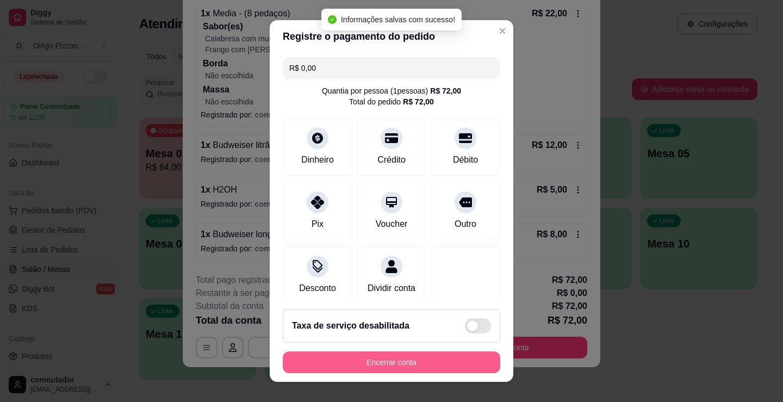
click at [417, 364] on button "Encerrar conta" at bounding box center [391, 362] width 217 height 22
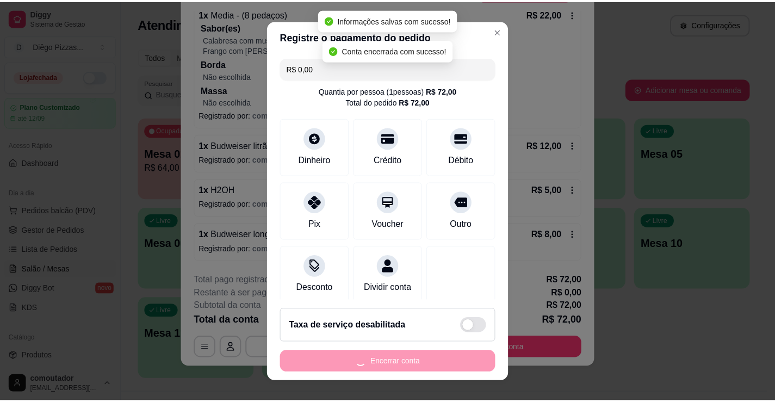
scroll to position [0, 0]
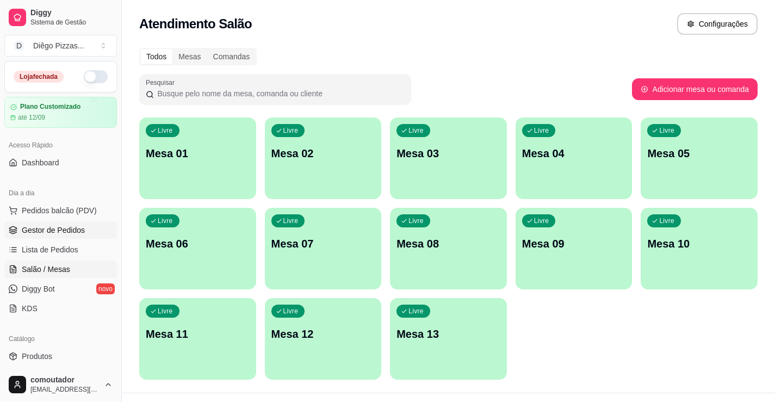
click at [64, 230] on span "Gestor de Pedidos" at bounding box center [53, 230] width 63 height 11
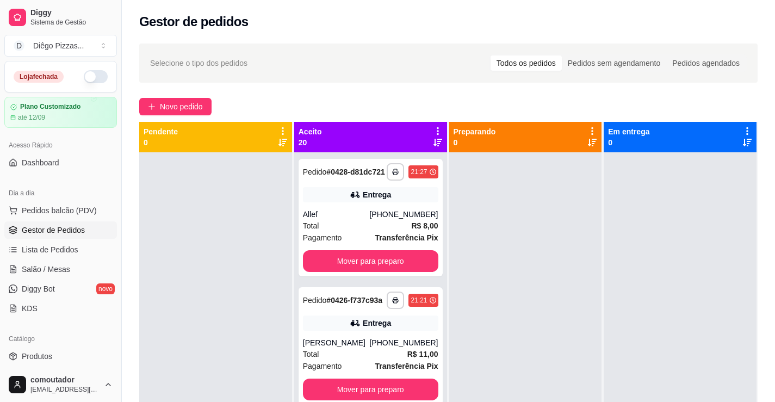
click at [437, 130] on icon at bounding box center [438, 131] width 10 height 10
click at [382, 157] on div "Mover pedidos de etapa Com essa opção você tem a opção de mover todos os pedido…" at bounding box center [366, 159] width 129 height 29
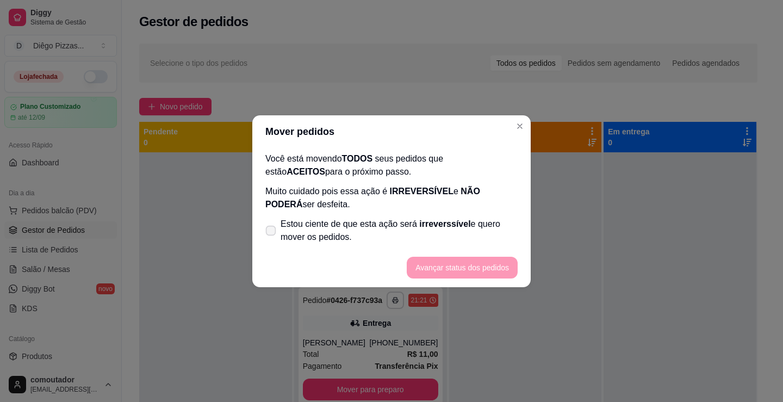
click at [282, 238] on span "Estou ciente de que esta ação será irreverssível e quero mover os pedidos." at bounding box center [399, 230] width 237 height 26
click at [272, 238] on input "Estou ciente de que esta ação será irreverssível e quero mover os pedidos." at bounding box center [268, 235] width 7 height 7
checkbox input "true"
click at [459, 270] on button "Avançar status dos pedidos" at bounding box center [462, 268] width 111 height 22
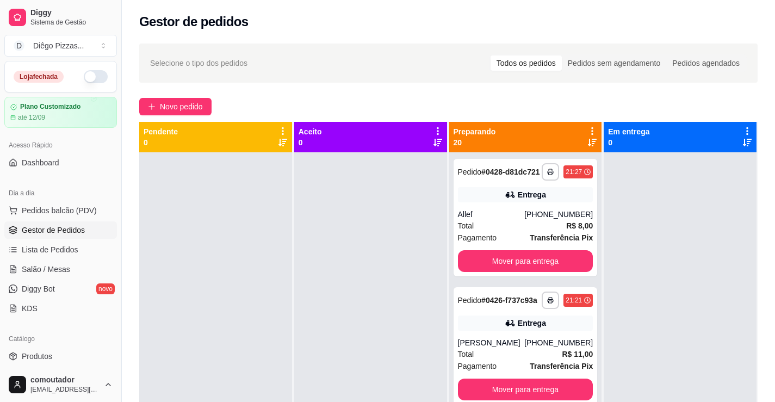
click at [587, 127] on icon at bounding box center [592, 131] width 10 height 10
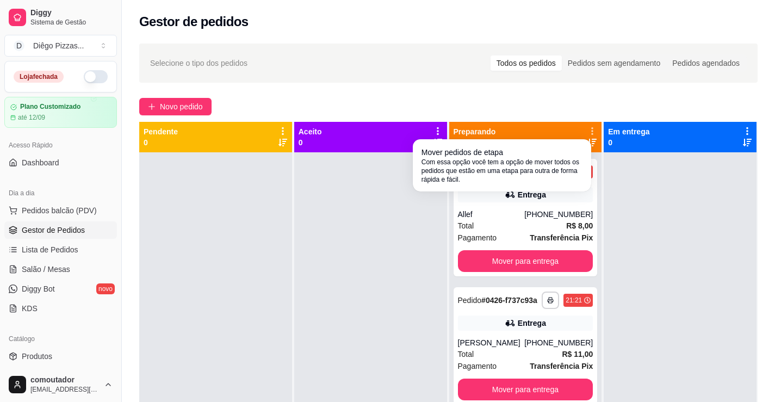
click at [524, 148] on div "Mover pedidos de etapa Com essa opção você tem a opção de mover todos os pedido…" at bounding box center [501, 165] width 161 height 37
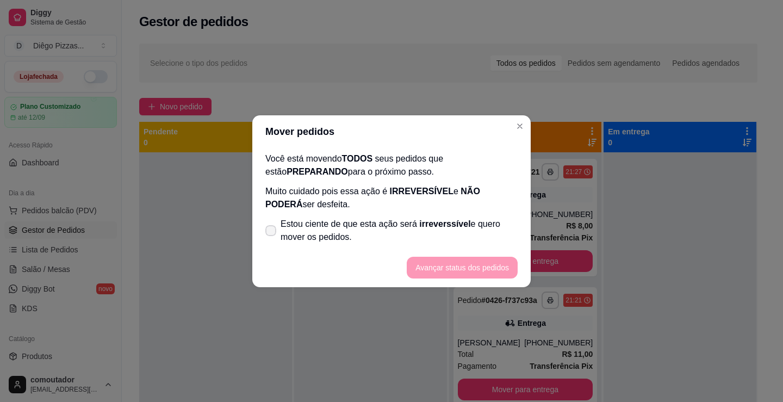
click at [414, 220] on span "Estou ciente de que esta ação será irreverssível e quero mover os pedidos." at bounding box center [399, 230] width 237 height 26
click at [272, 232] on input "Estou ciente de que esta ação será irreverssível e quero mover os pedidos." at bounding box center [268, 235] width 7 height 7
checkbox input "true"
click at [437, 269] on button "Avançar status dos pedidos" at bounding box center [462, 268] width 111 height 22
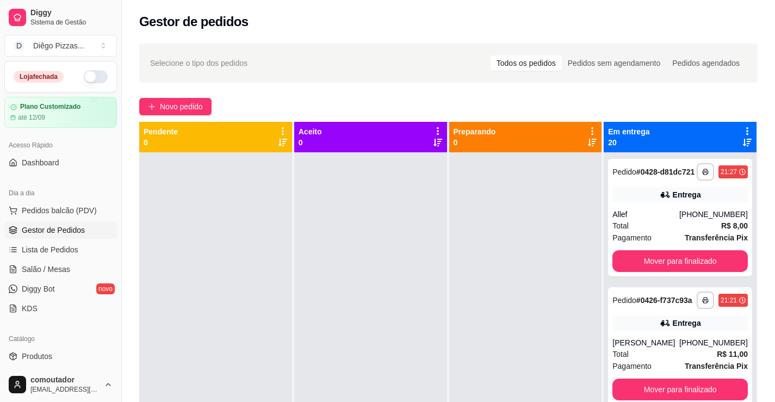
click at [742, 128] on icon at bounding box center [747, 131] width 10 height 10
click at [645, 196] on div "Entrega" at bounding box center [679, 194] width 135 height 15
click at [735, 126] on div "Em entrega 20" at bounding box center [679, 137] width 153 height 30
click at [742, 130] on icon at bounding box center [747, 131] width 10 height 10
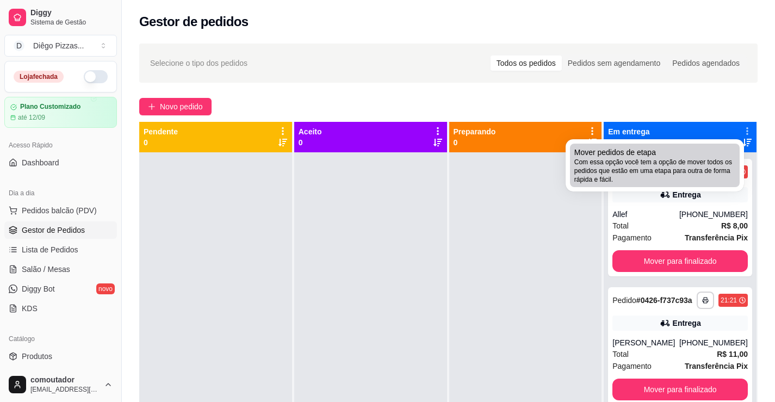
click at [639, 155] on span "Mover pedidos de etapa" at bounding box center [615, 152] width 82 height 11
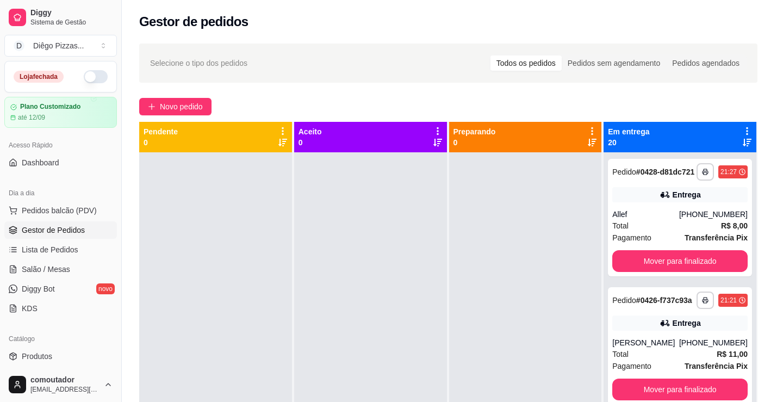
click at [452, 229] on span "Estou ciente de que esta ação será irreverssível e quero mover os pedidos." at bounding box center [399, 230] width 237 height 26
click at [272, 232] on input "Estou ciente de que esta ação será irreverssível e quero mover os pedidos." at bounding box center [268, 235] width 7 height 7
checkbox input "true"
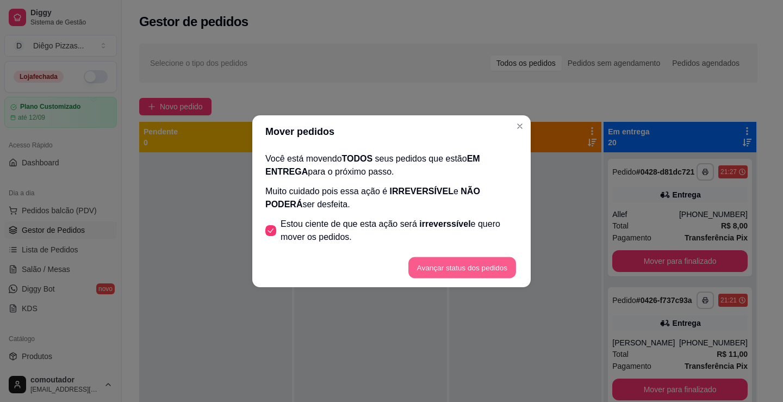
click at [479, 265] on button "Avançar status dos pedidos" at bounding box center [462, 267] width 108 height 21
